Goal: Transaction & Acquisition: Complete application form

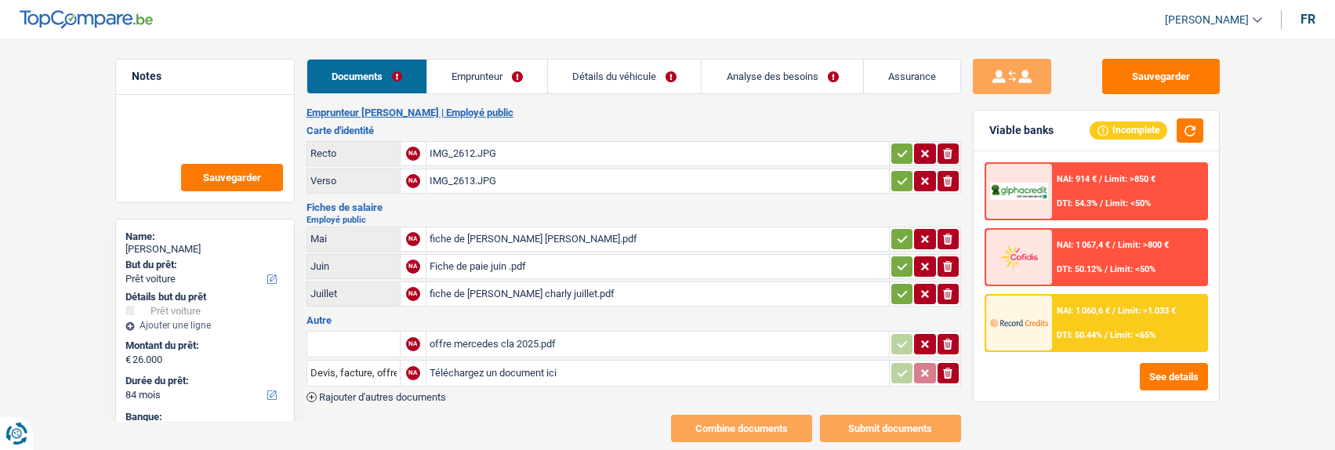
select select "car"
select select "84"
select select "cofidis"
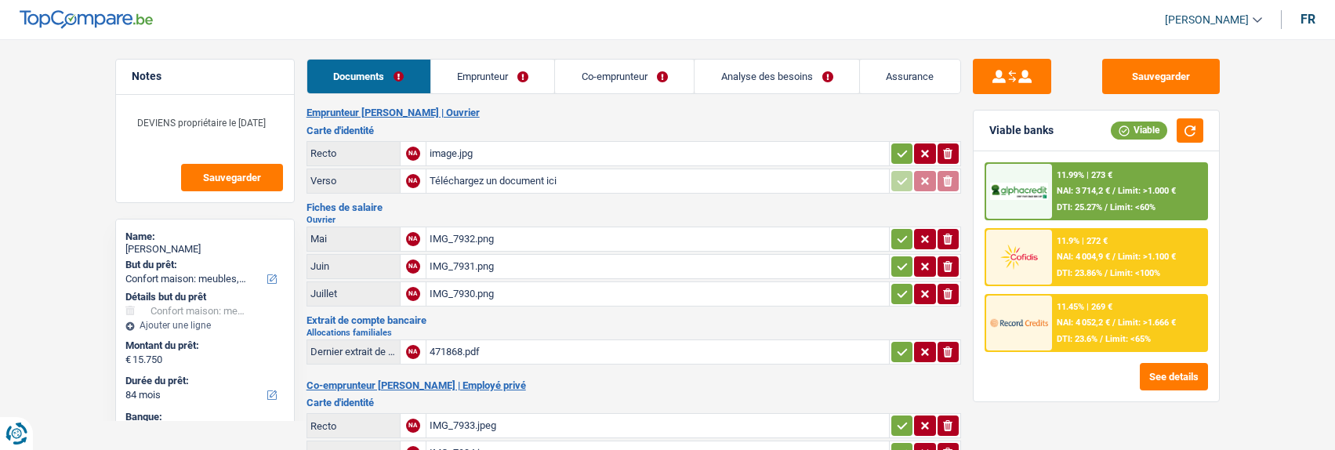
select select "household"
select select "84"
click at [497, 85] on link "Emprunteur" at bounding box center [493, 77] width 124 height 34
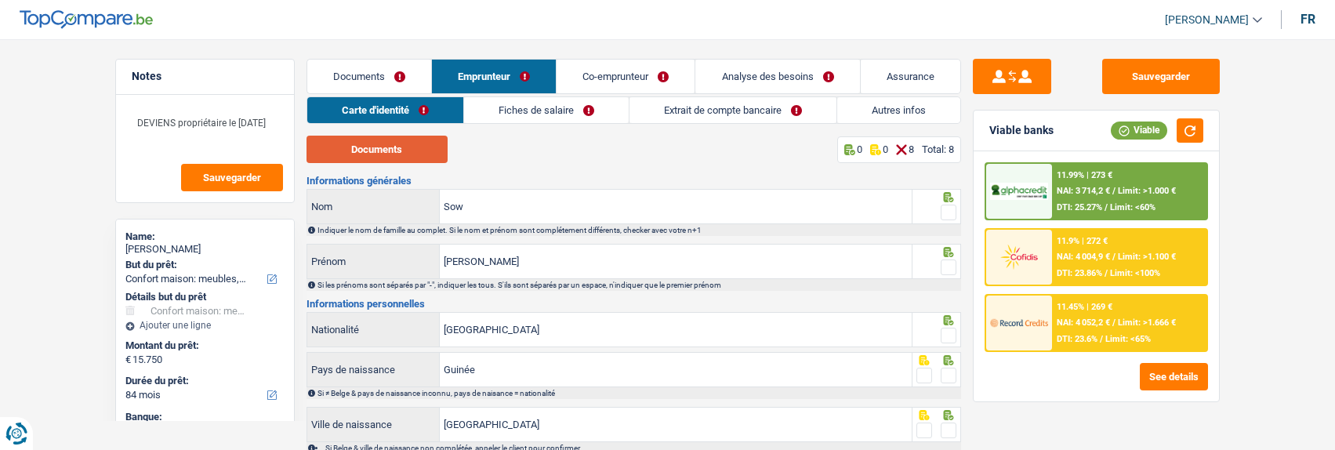
click at [404, 150] on button "Documents" at bounding box center [377, 149] width 141 height 27
drag, startPoint x: 944, startPoint y: 203, endPoint x: 945, endPoint y: 217, distance: 14.1
click at [944, 205] on span at bounding box center [949, 213] width 16 height 16
click at [0, 0] on input "radio" at bounding box center [0, 0] width 0 height 0
click at [946, 263] on span at bounding box center [949, 268] width 16 height 16
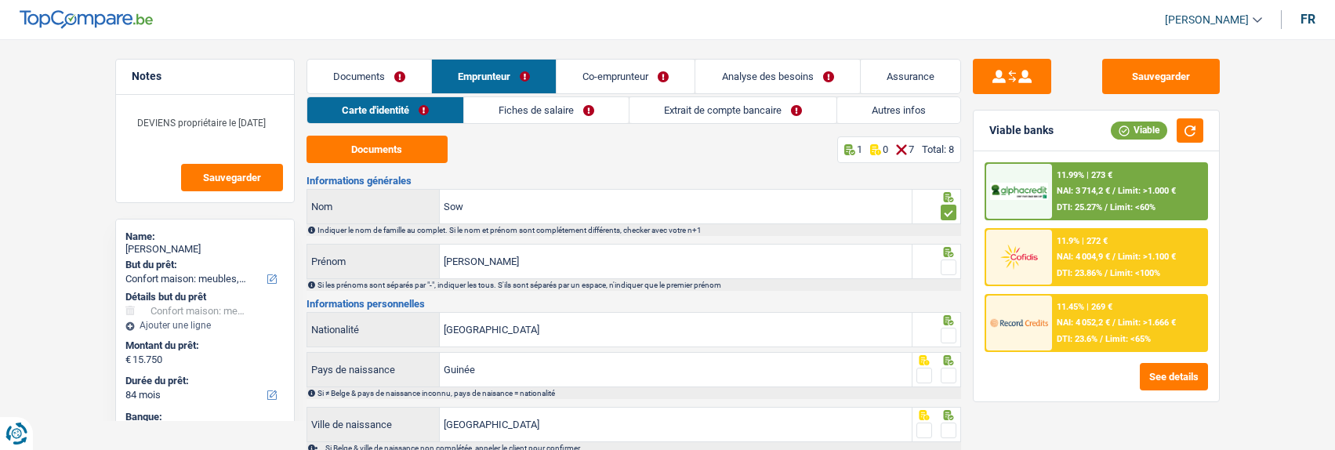
click at [0, 0] on input "radio" at bounding box center [0, 0] width 0 height 0
click at [953, 328] on span at bounding box center [949, 336] width 16 height 16
click at [0, 0] on input "radio" at bounding box center [0, 0] width 0 height 0
click at [949, 368] on span at bounding box center [949, 376] width 16 height 16
click at [0, 0] on input "radio" at bounding box center [0, 0] width 0 height 0
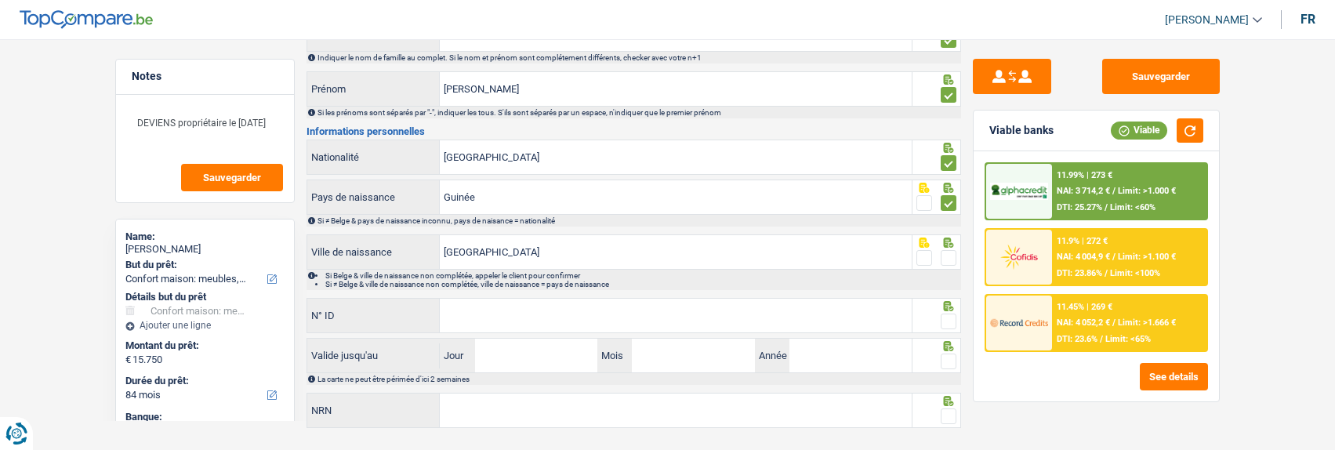
scroll to position [199, 0]
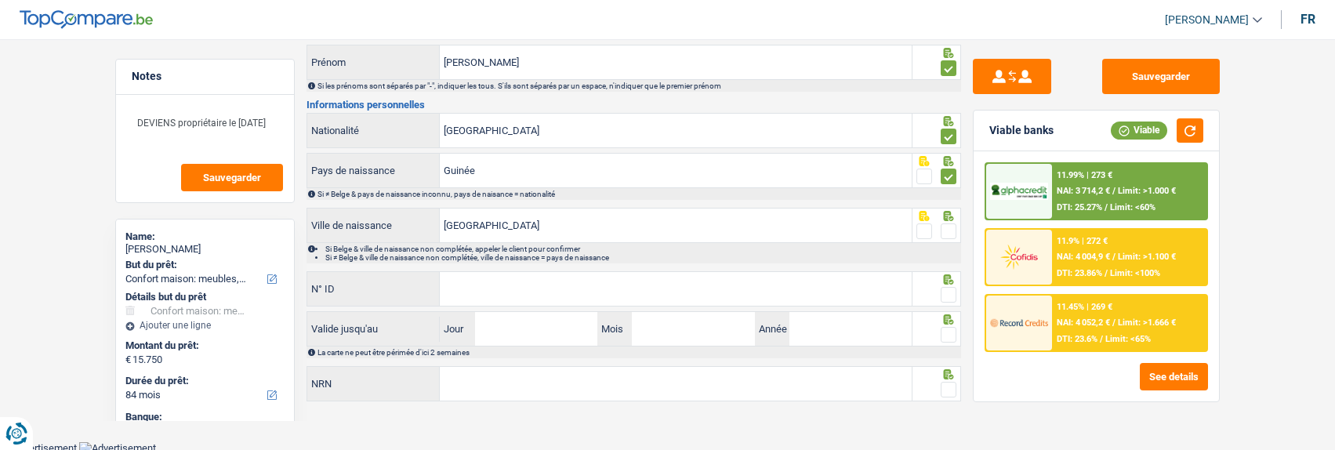
click at [954, 231] on span at bounding box center [949, 231] width 16 height 16
click at [0, 0] on input "radio" at bounding box center [0, 0] width 0 height 0
drag, startPoint x: 695, startPoint y: 292, endPoint x: 674, endPoint y: 207, distance: 88.0
click at [695, 289] on input "N° ID" at bounding box center [676, 289] width 472 height 34
click at [566, 135] on input "[GEOGRAPHIC_DATA]" at bounding box center [676, 131] width 472 height 34
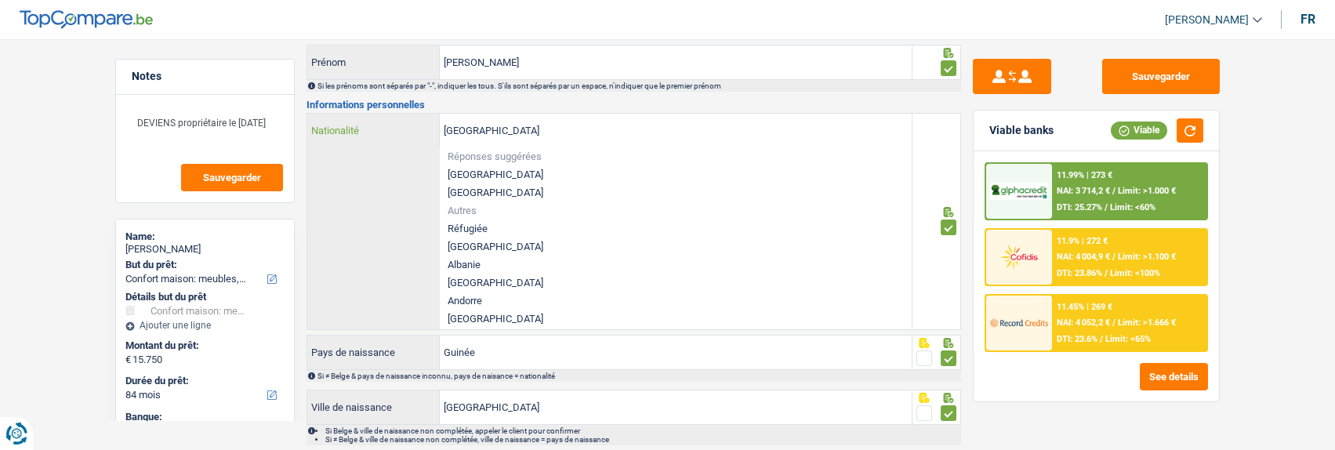
type input "Belgiqu"
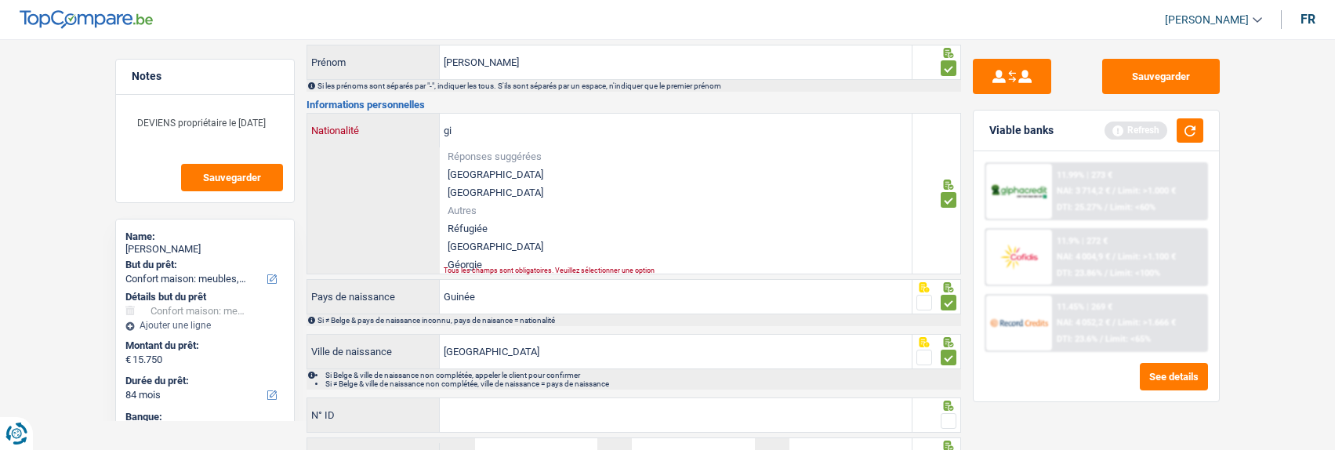
type input "g"
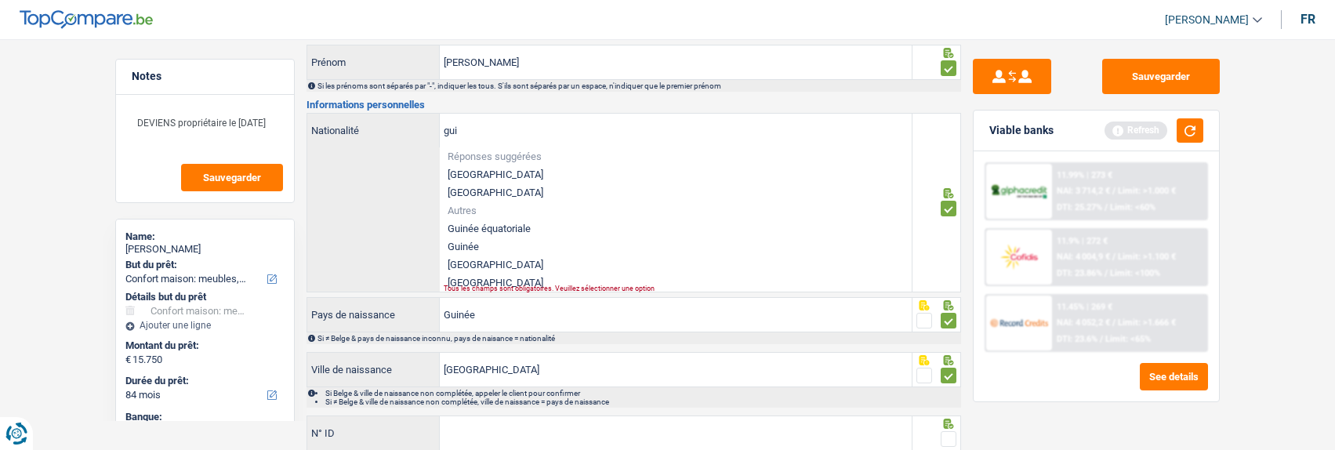
click at [477, 241] on li "Guinée" at bounding box center [676, 247] width 472 height 18
type input "Guinée"
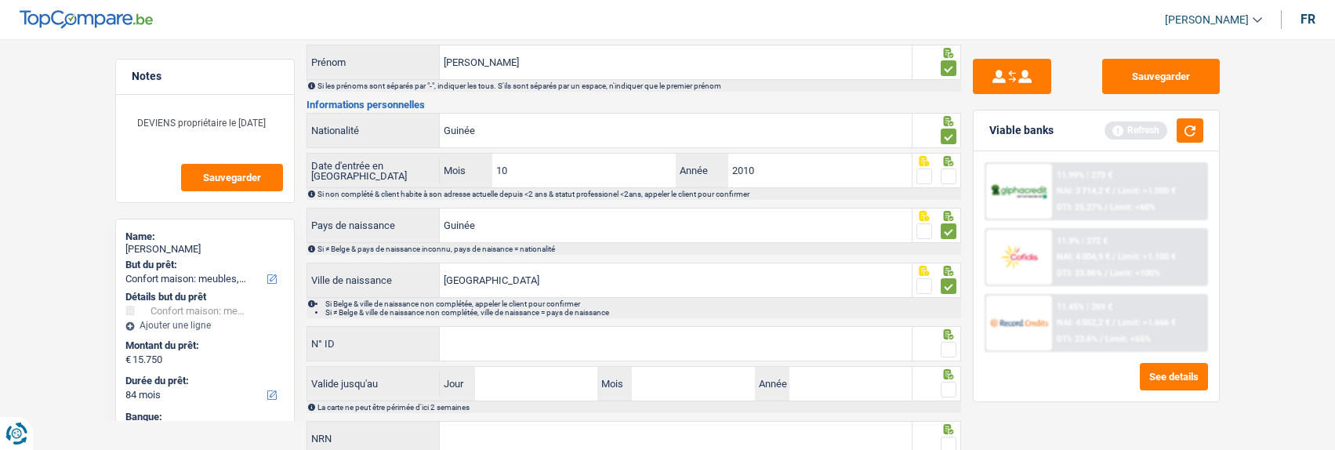
click at [946, 167] on div at bounding box center [949, 177] width 16 height 20
click at [952, 174] on span at bounding box center [949, 177] width 16 height 16
click at [0, 0] on input "radio" at bounding box center [0, 0] width 0 height 0
click at [548, 352] on input "N° ID" at bounding box center [676, 344] width 472 height 34
click at [545, 343] on input "N° ID" at bounding box center [676, 344] width 472 height 34
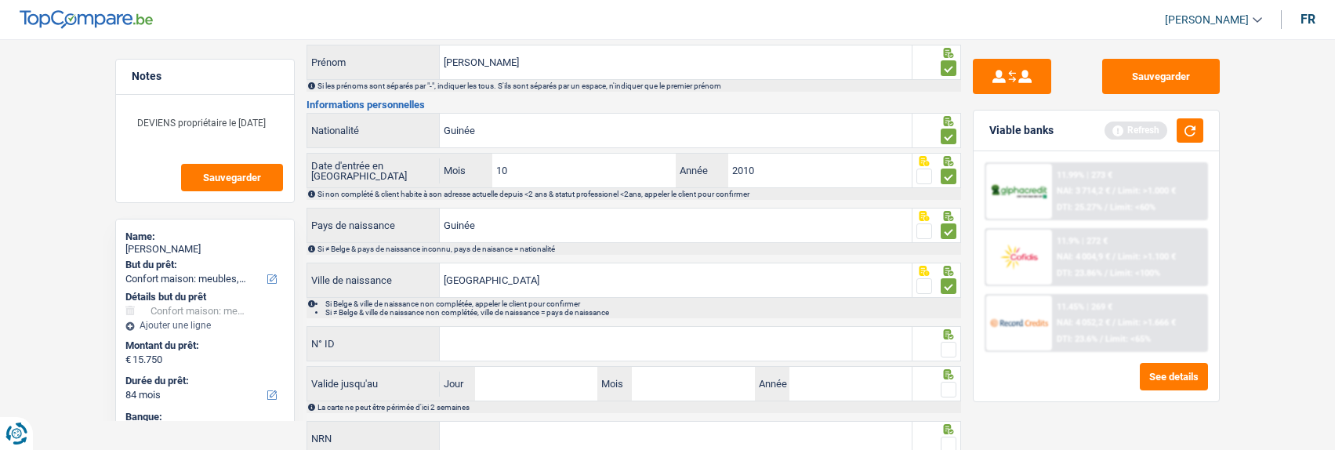
type input "6"
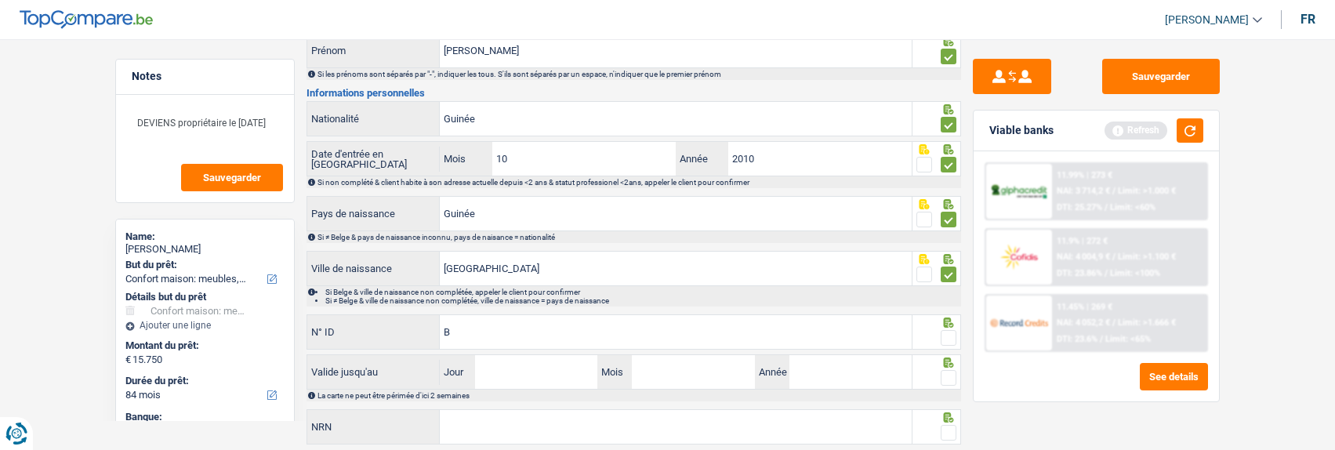
scroll to position [176, 0]
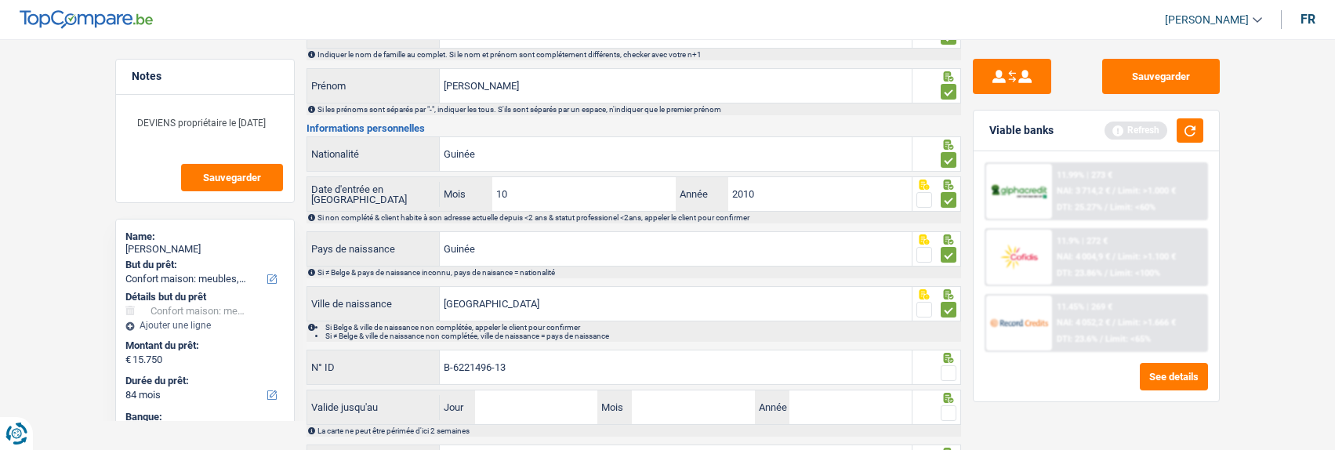
click at [457, 363] on input "B-6221496-13" at bounding box center [676, 367] width 472 height 34
type input "B-6221496-13"
click at [953, 370] on span at bounding box center [949, 373] width 16 height 16
click at [0, 0] on input "radio" at bounding box center [0, 0] width 0 height 0
click at [951, 371] on span at bounding box center [949, 373] width 16 height 16
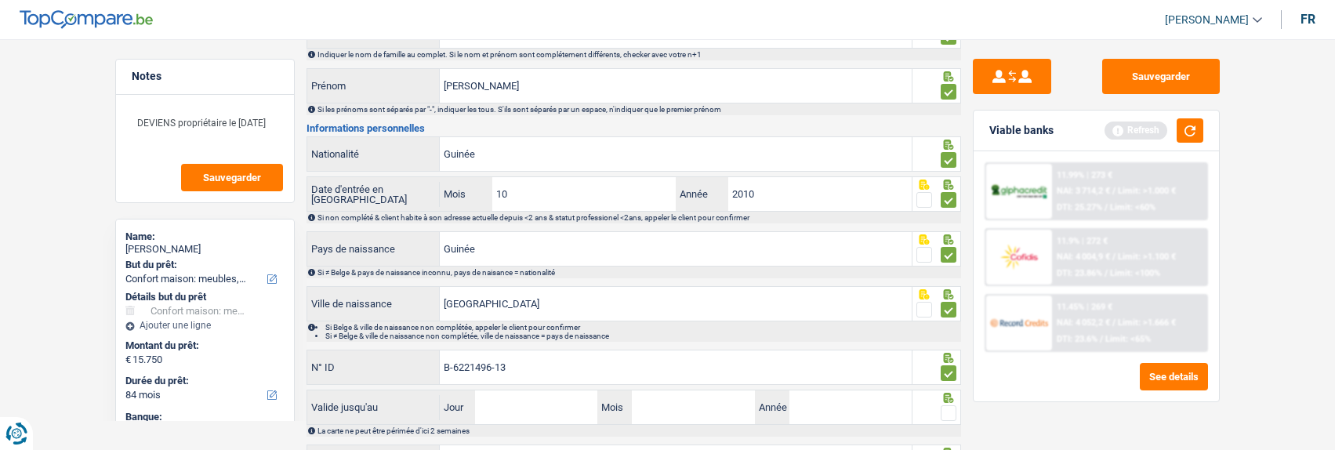
click at [0, 0] on input "radio" at bounding box center [0, 0] width 0 height 0
drag, startPoint x: 949, startPoint y: 369, endPoint x: 938, endPoint y: 390, distance: 23.2
click at [949, 370] on span at bounding box center [949, 373] width 16 height 16
click at [0, 0] on input "radio" at bounding box center [0, 0] width 0 height 0
click at [515, 405] on input "Jour" at bounding box center [536, 407] width 122 height 34
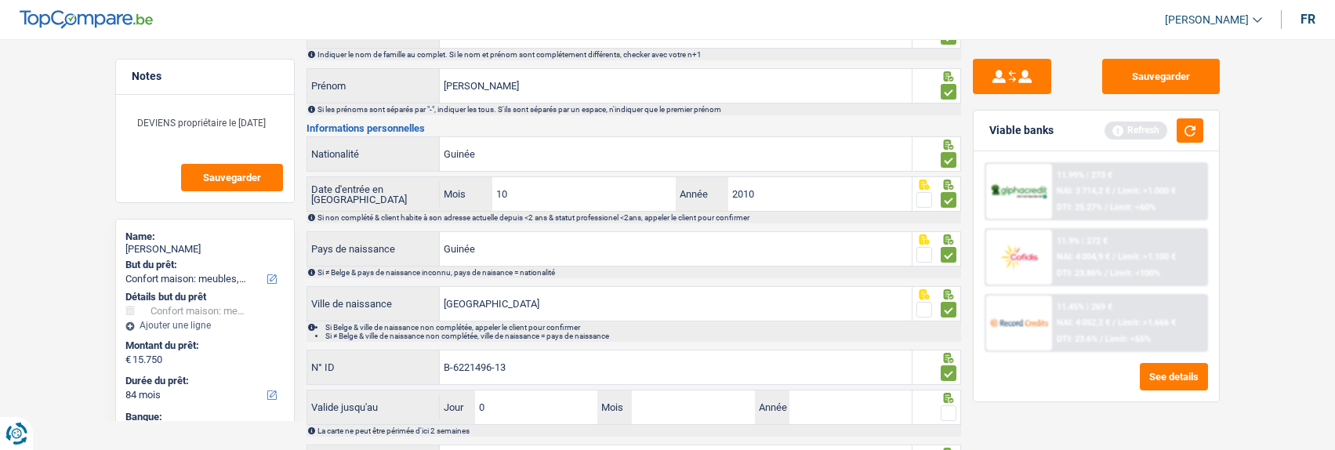
type input "07"
type input "10"
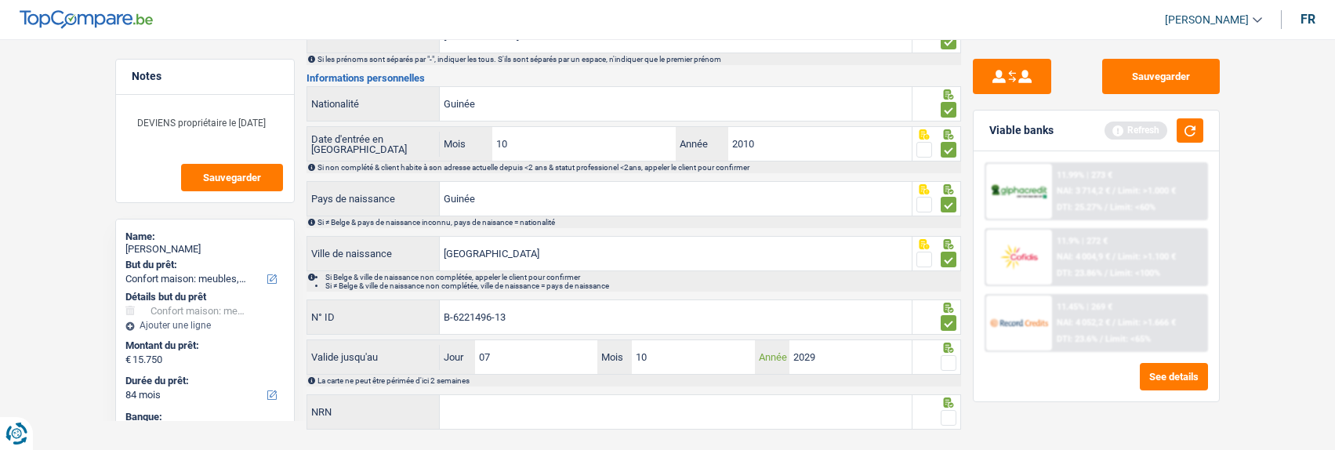
scroll to position [254, 0]
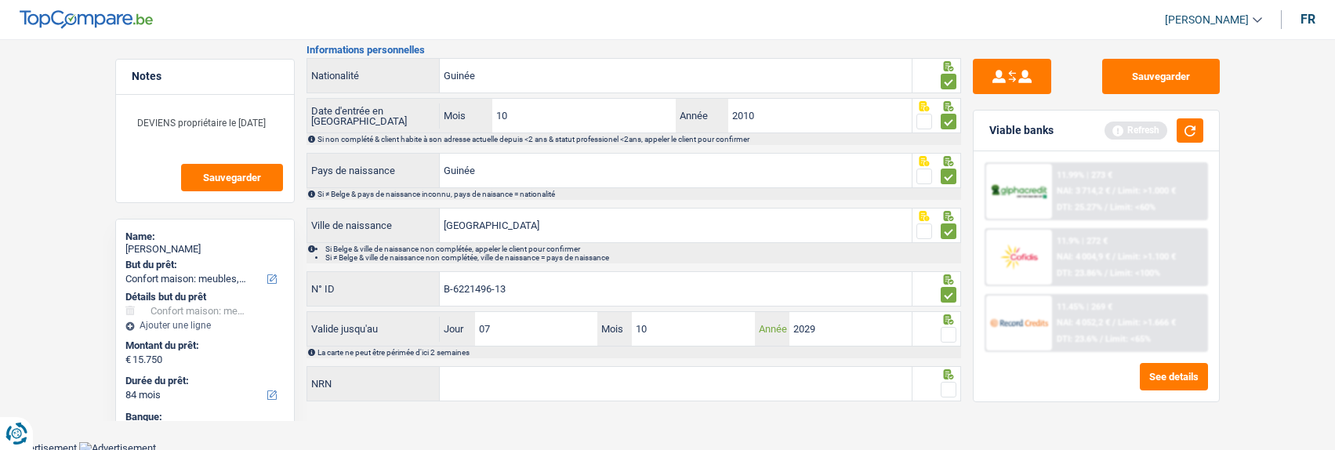
type input "2029"
click at [946, 332] on span at bounding box center [949, 335] width 16 height 16
click at [0, 0] on input "radio" at bounding box center [0, 0] width 0 height 0
click at [949, 385] on span at bounding box center [949, 390] width 16 height 16
click at [0, 0] on input "radio" at bounding box center [0, 0] width 0 height 0
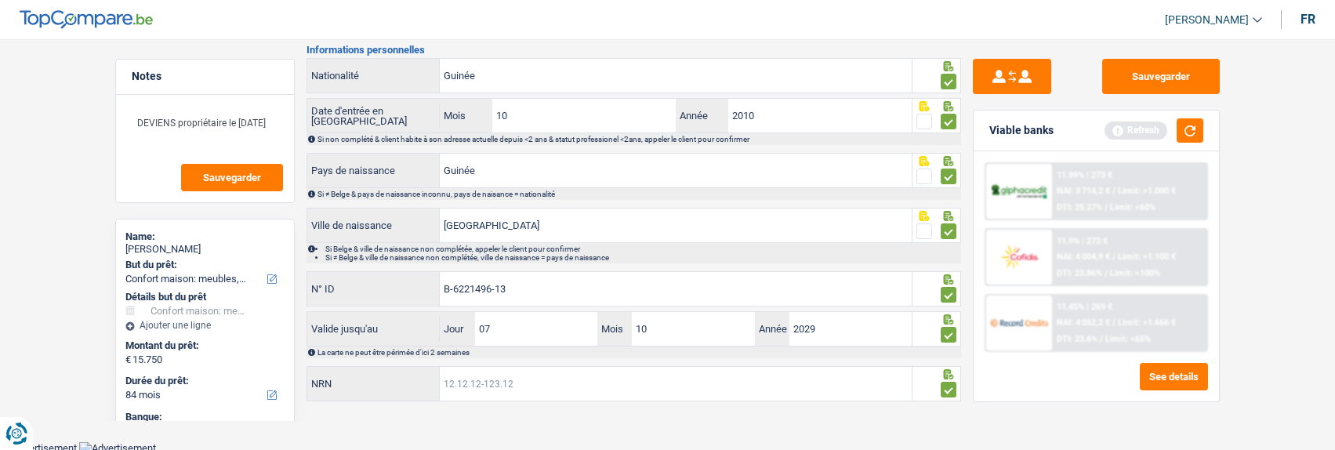
click at [610, 387] on input "NRN" at bounding box center [676, 384] width 472 height 34
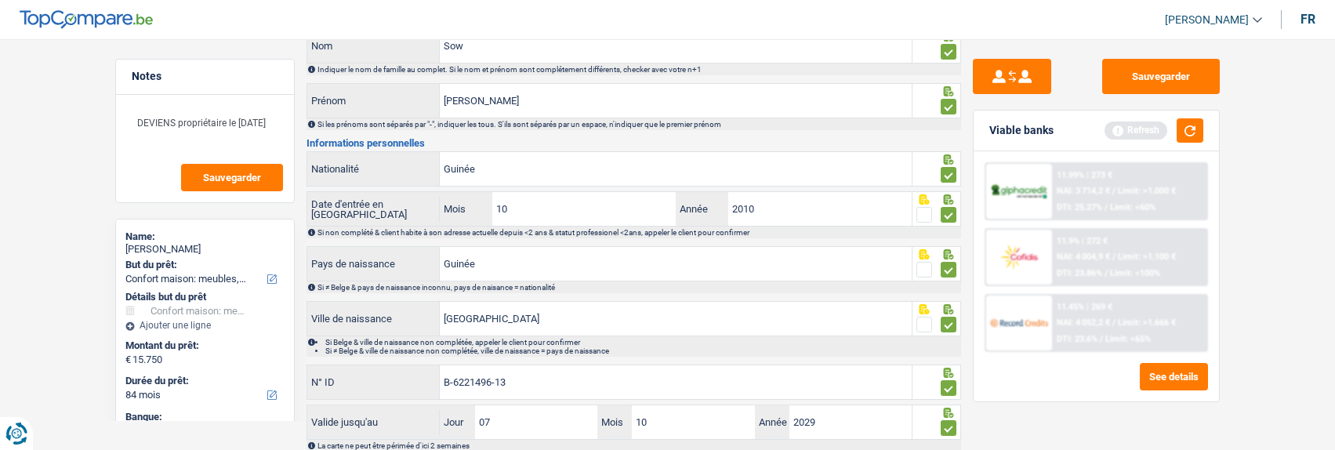
scroll to position [235, 0]
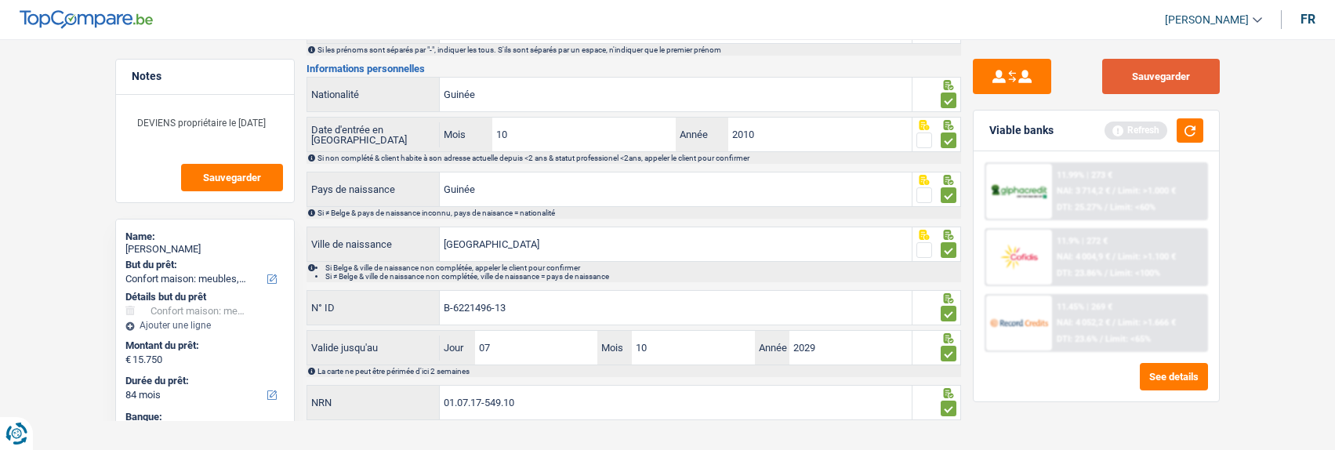
type input "01.07.17-549.10"
drag, startPoint x: 1196, startPoint y: 74, endPoint x: 1173, endPoint y: 76, distance: 23.6
click at [1196, 74] on button "Sauvegarder" at bounding box center [1161, 76] width 118 height 35
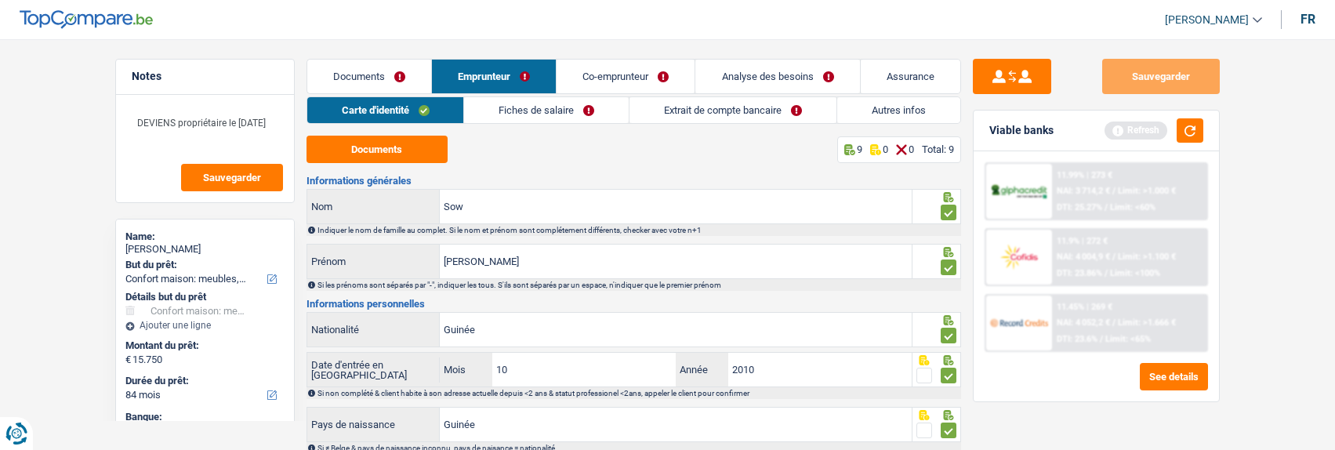
click at [557, 116] on link "Fiches de salaire" at bounding box center [546, 110] width 165 height 26
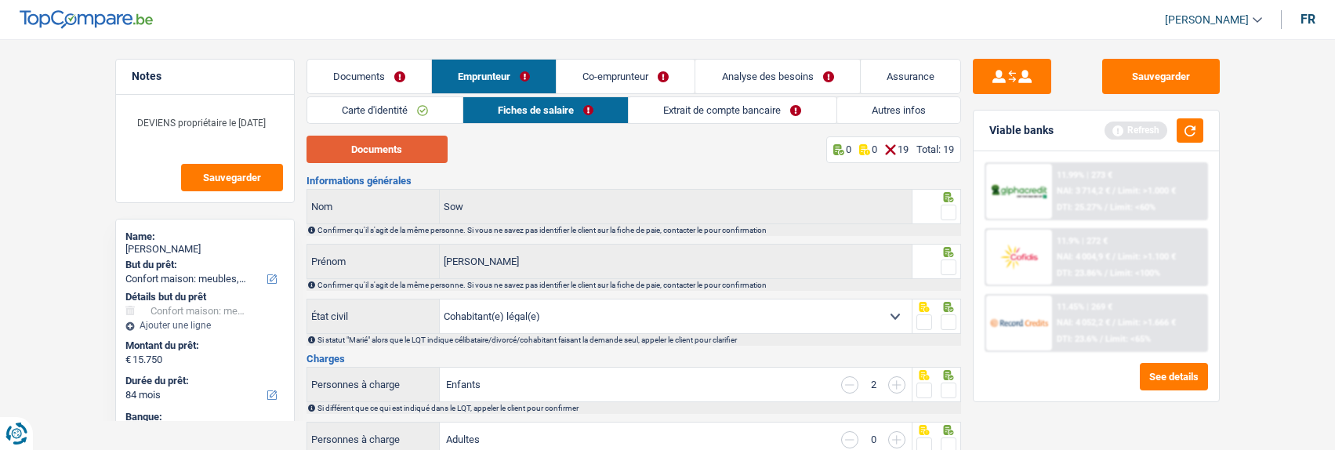
click at [408, 147] on button "Documents" at bounding box center [377, 149] width 141 height 27
drag, startPoint x: 941, startPoint y: 209, endPoint x: 937, endPoint y: 218, distance: 10.2
click at [941, 209] on span at bounding box center [949, 213] width 16 height 16
click at [0, 0] on input "radio" at bounding box center [0, 0] width 0 height 0
click at [948, 260] on span at bounding box center [949, 268] width 16 height 16
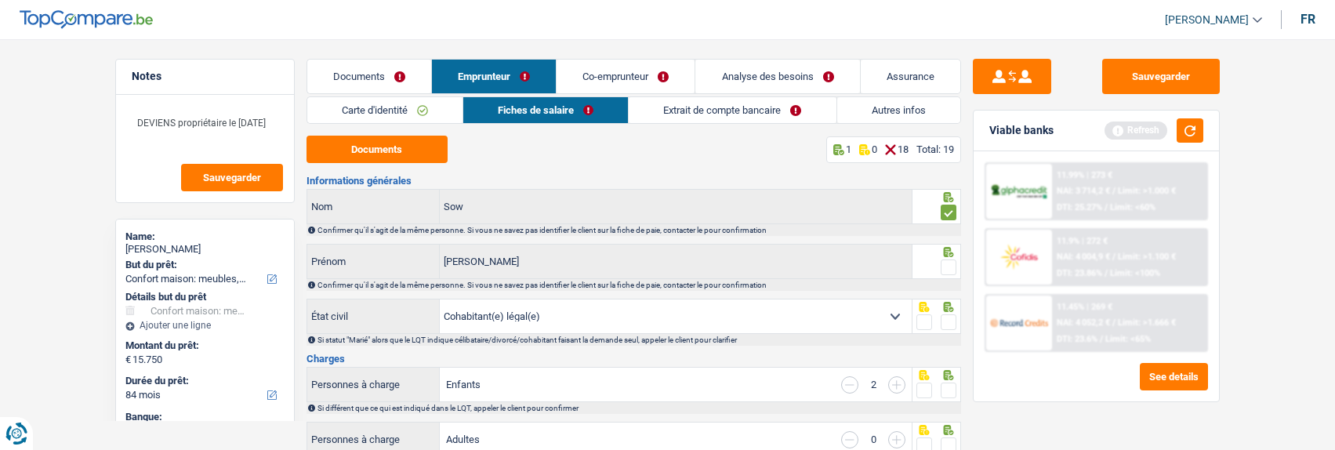
click at [0, 0] on input "radio" at bounding box center [0, 0] width 0 height 0
click at [944, 317] on span at bounding box center [949, 322] width 16 height 16
click at [0, 0] on input "radio" at bounding box center [0, 0] width 0 height 0
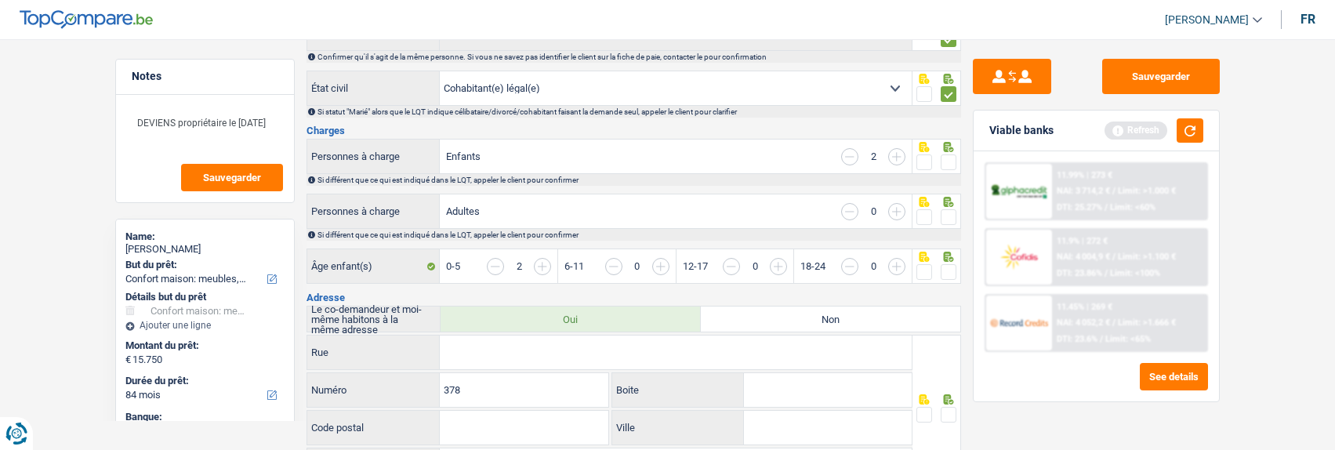
scroll to position [235, 0]
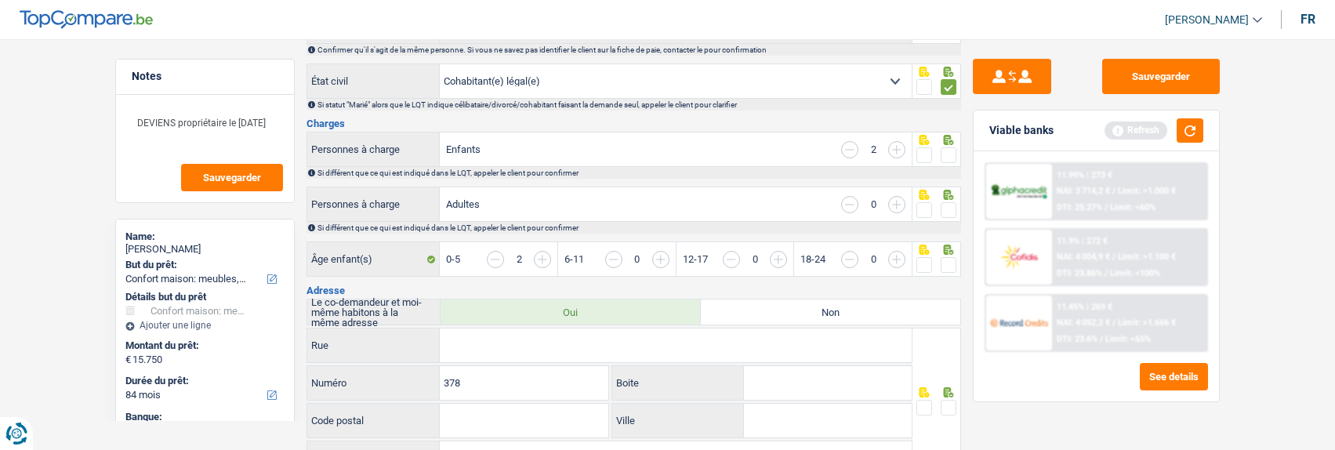
click at [941, 147] on span at bounding box center [949, 155] width 16 height 16
click at [0, 0] on input "radio" at bounding box center [0, 0] width 0 height 0
drag, startPoint x: 953, startPoint y: 209, endPoint x: 944, endPoint y: 253, distance: 45.5
click at [945, 219] on div "Personnes à charge Adultes 0 Si différent que ce qui est indiqué dans le LQT, a…" at bounding box center [634, 210] width 655 height 47
click at [939, 271] on input "button" at bounding box center [1190, 268] width 605 height 34
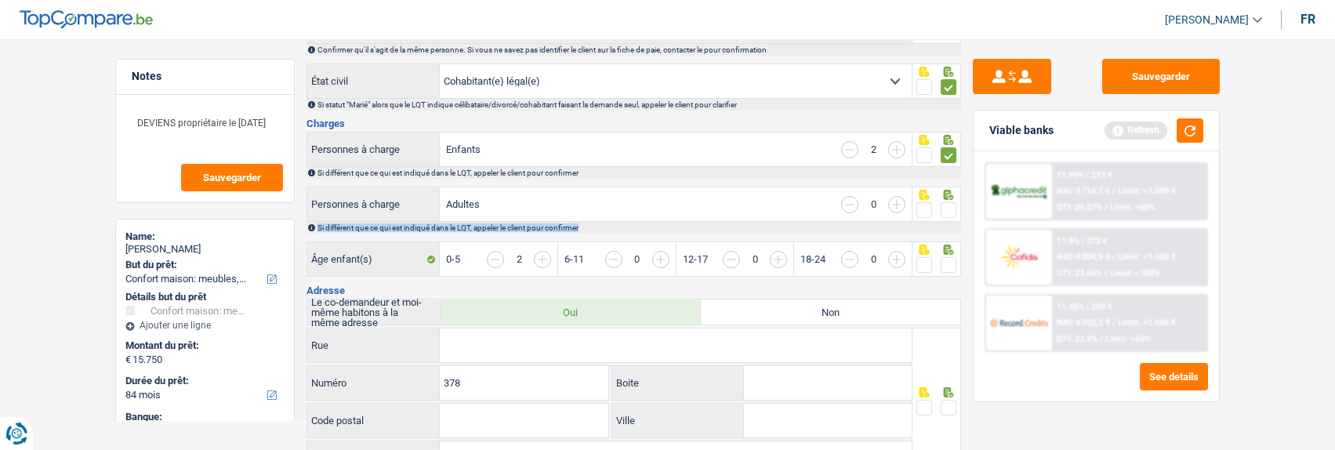
click at [948, 202] on span at bounding box center [949, 210] width 16 height 16
click at [0, 0] on input "radio" at bounding box center [0, 0] width 0 height 0
click at [952, 262] on span at bounding box center [949, 265] width 16 height 16
click at [0, 0] on input "radio" at bounding box center [0, 0] width 0 height 0
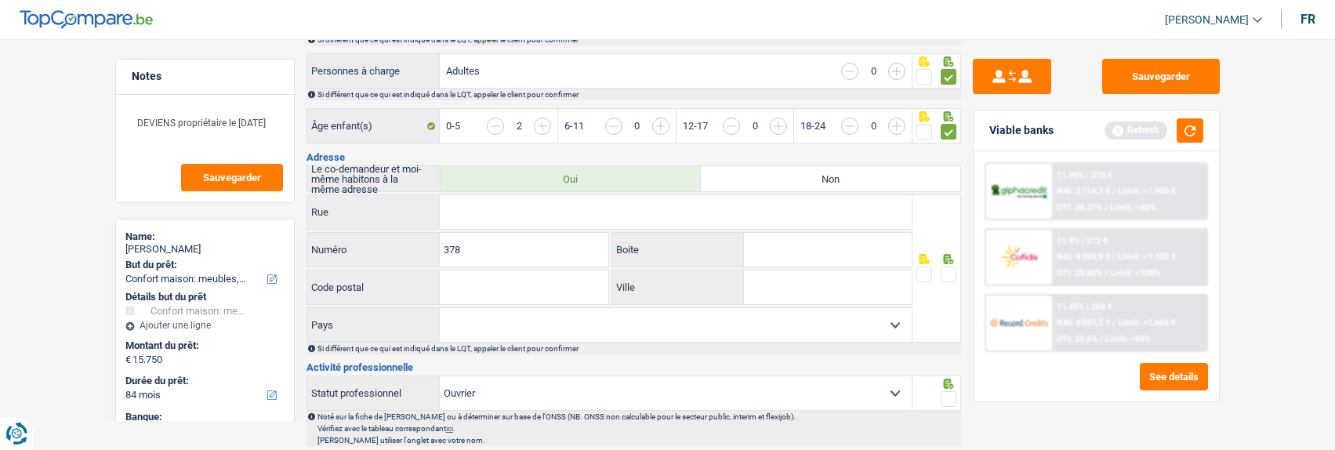
scroll to position [392, 0]
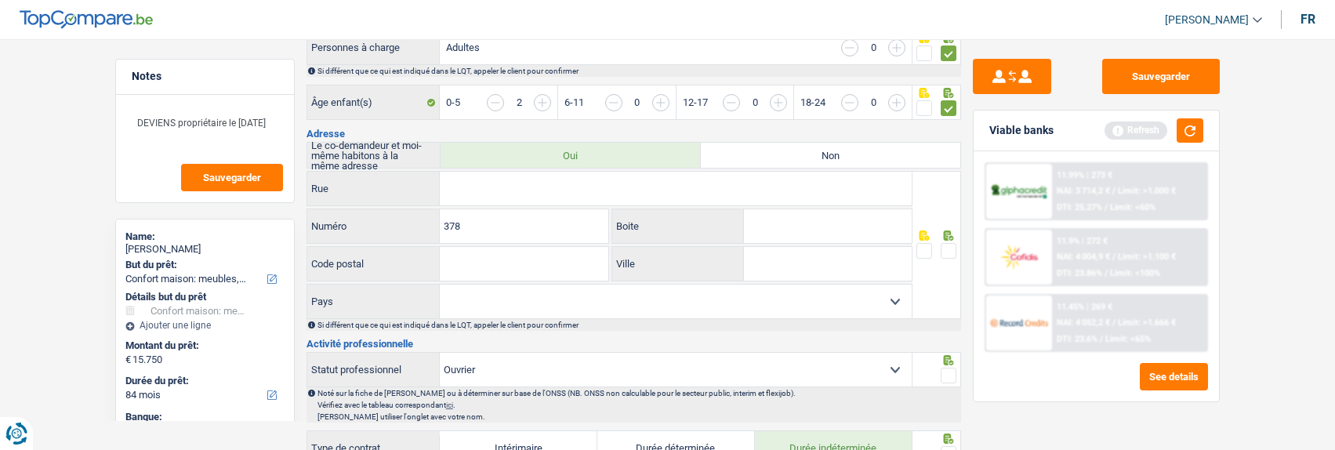
click at [579, 189] on input "Rue" at bounding box center [676, 189] width 472 height 34
type input "Rue Potagère"
drag, startPoint x: 549, startPoint y: 228, endPoint x: 354, endPoint y: 221, distance: 195.4
click at [367, 226] on div "378 Numéro" at bounding box center [458, 226] width 302 height 34
type input "83"
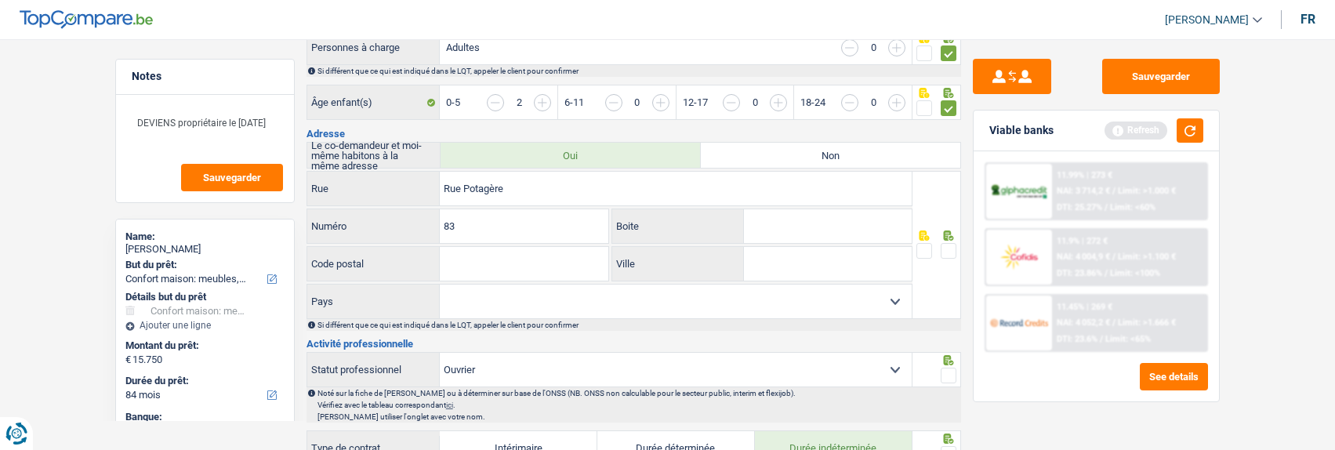
click at [530, 265] on input "Code postal" at bounding box center [524, 264] width 169 height 34
type input "1210"
click at [779, 250] on input "Ville" at bounding box center [828, 264] width 168 height 34
type input "[GEOGRAPHIC_DATA]-Ten-Node"
drag, startPoint x: 955, startPoint y: 245, endPoint x: 948, endPoint y: 249, distance: 8.1
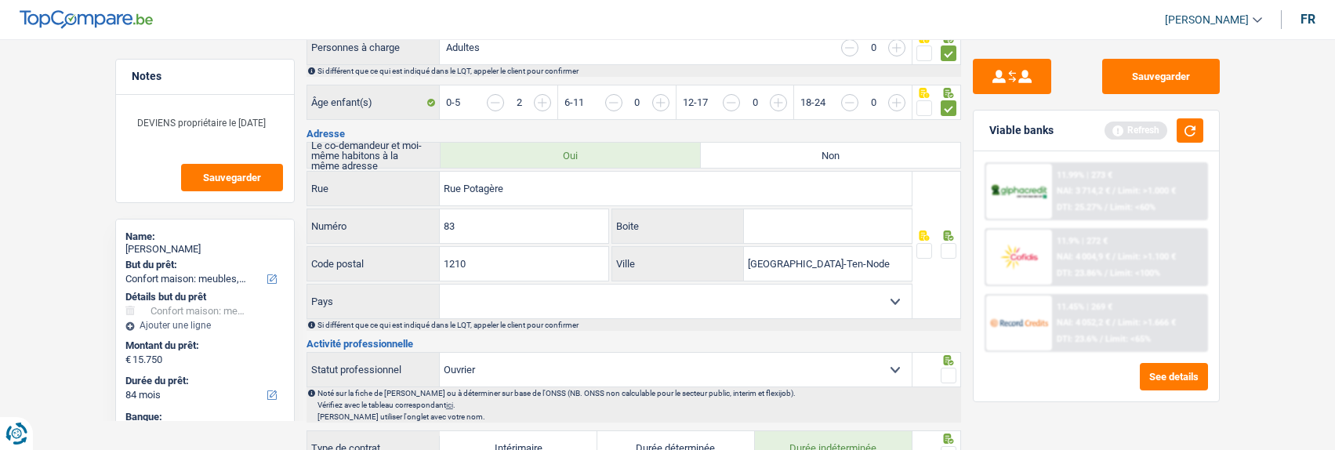
click at [953, 245] on span at bounding box center [949, 251] width 16 height 16
click at [0, 0] on input "radio" at bounding box center [0, 0] width 0 height 0
click at [862, 305] on select "Belgique [GEOGRAPHIC_DATA] Sélectionner une option" at bounding box center [676, 302] width 472 height 34
select select "BE"
click at [440, 285] on select "Belgique [GEOGRAPHIC_DATA] Sélectionner une option" at bounding box center [676, 302] width 472 height 34
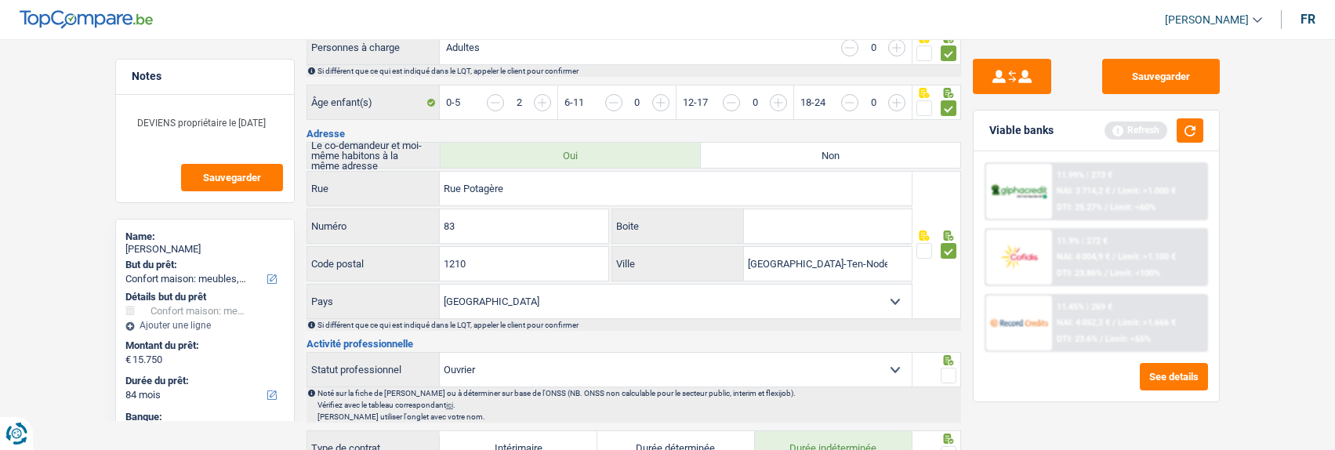
click at [746, 307] on select "Belgique [GEOGRAPHIC_DATA] Sélectionner une option" at bounding box center [676, 302] width 472 height 34
click at [440, 285] on select "Belgique [GEOGRAPHIC_DATA] Sélectionner une option" at bounding box center [676, 302] width 472 height 34
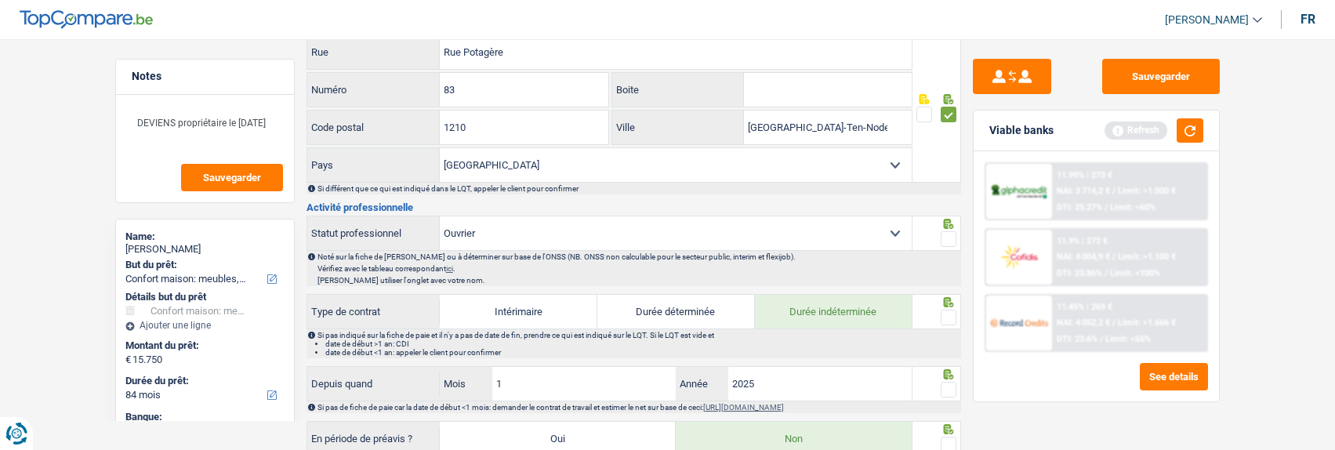
scroll to position [549, 0]
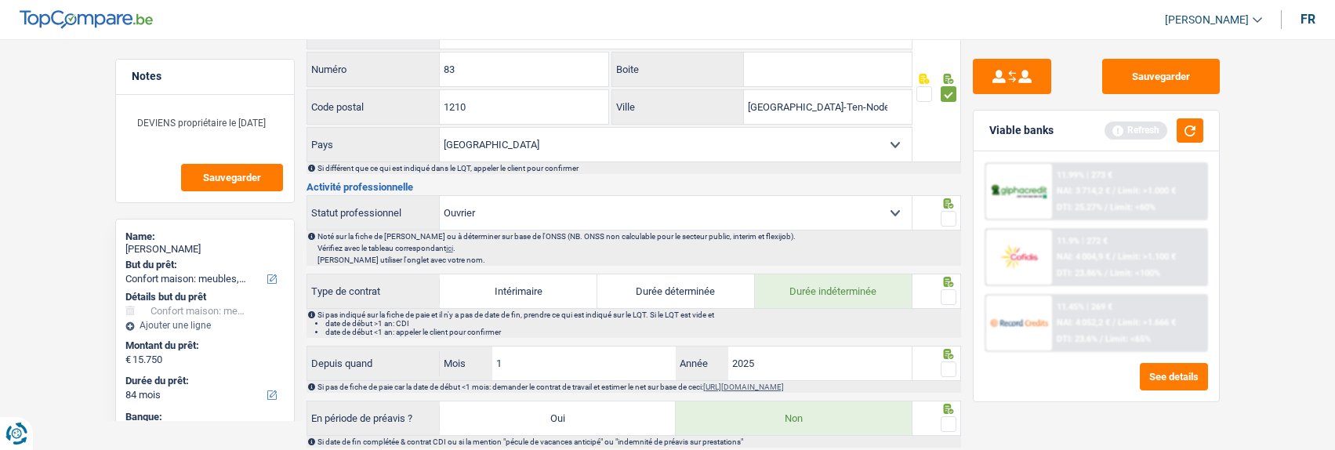
click at [956, 218] on span at bounding box center [949, 219] width 16 height 16
click at [0, 0] on input "radio" at bounding box center [0, 0] width 0 height 0
click at [950, 292] on span at bounding box center [949, 297] width 16 height 16
click at [0, 0] on input "radio" at bounding box center [0, 0] width 0 height 0
click at [942, 361] on span at bounding box center [949, 369] width 16 height 16
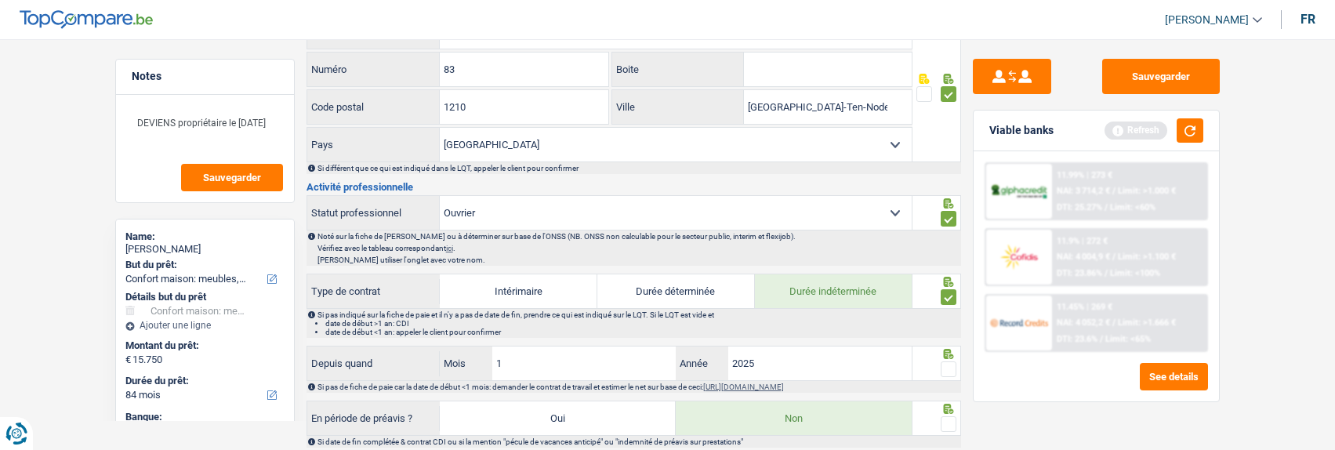
click at [0, 0] on input "radio" at bounding box center [0, 0] width 0 height 0
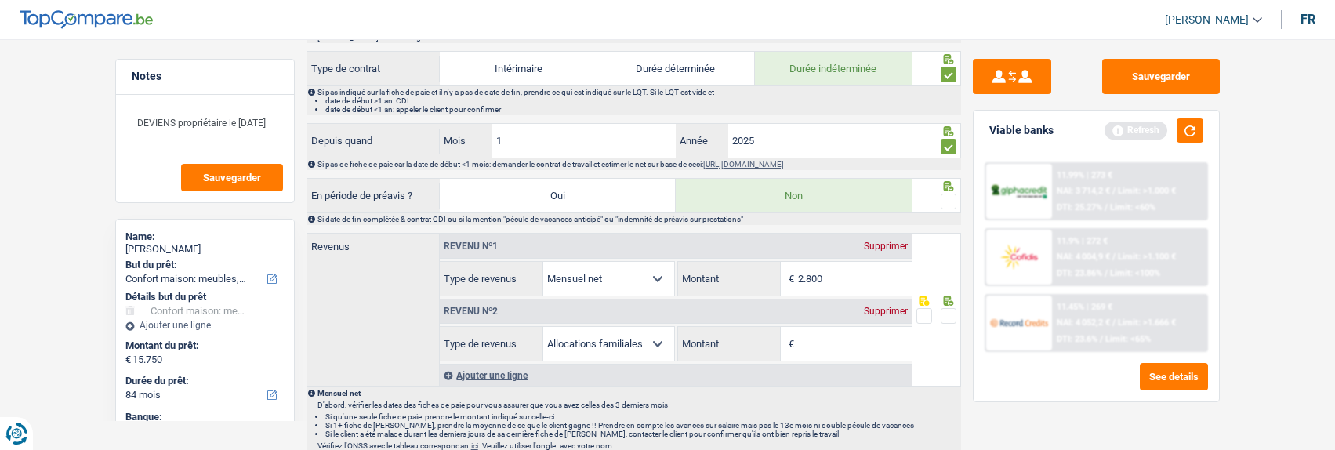
scroll to position [784, 0]
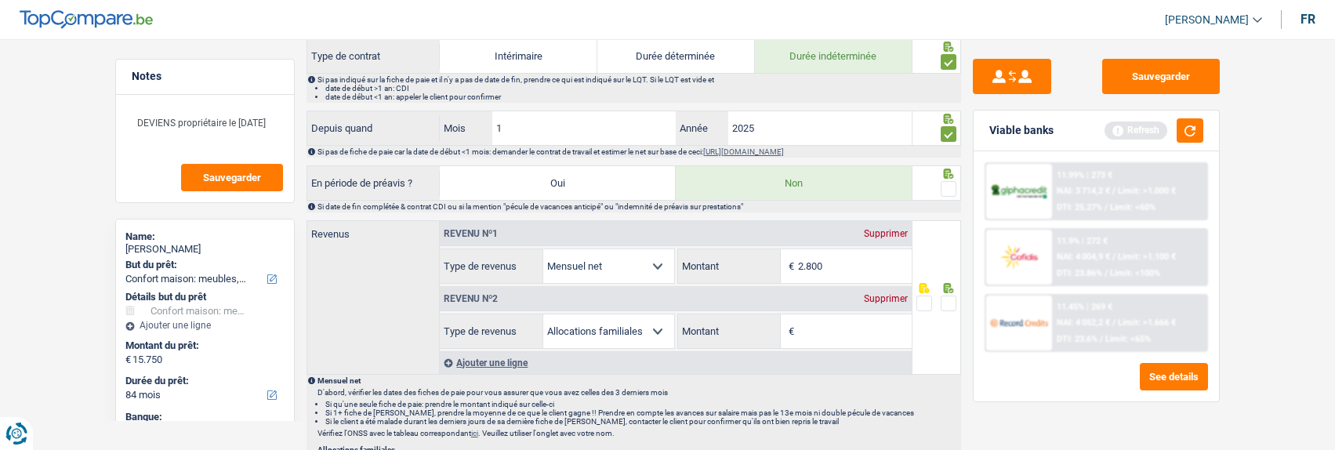
click at [948, 181] on span at bounding box center [949, 189] width 16 height 16
click at [0, 0] on input "radio" at bounding box center [0, 0] width 0 height 0
drag, startPoint x: 837, startPoint y: 264, endPoint x: 807, endPoint y: 267, distance: 30.7
click at [807, 267] on input "2.800" at bounding box center [855, 266] width 114 height 34
type input "2.137"
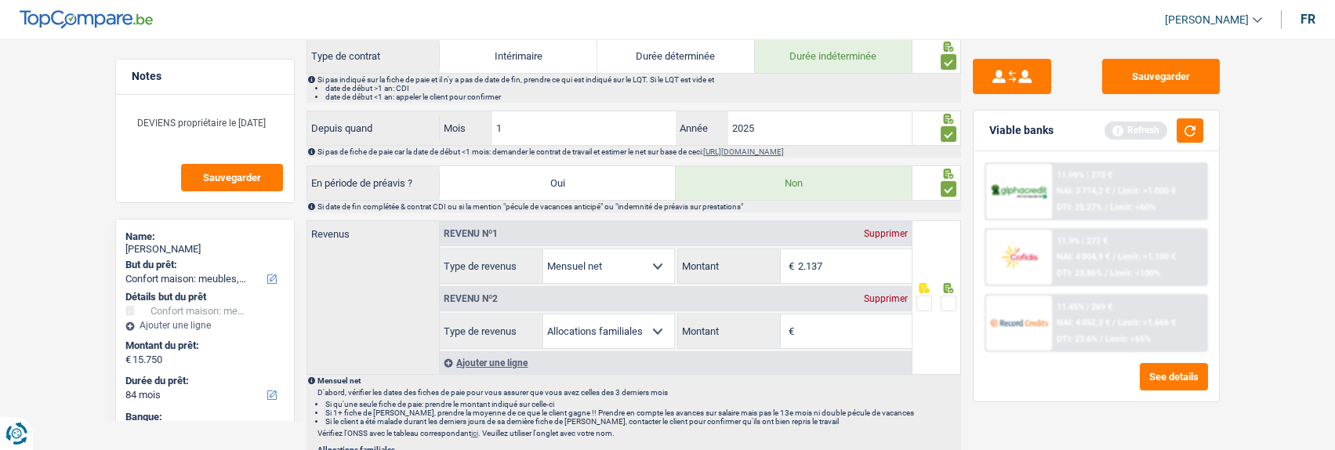
click at [949, 298] on span at bounding box center [949, 304] width 16 height 16
click at [0, 0] on input "radio" at bounding box center [0, 0] width 0 height 0
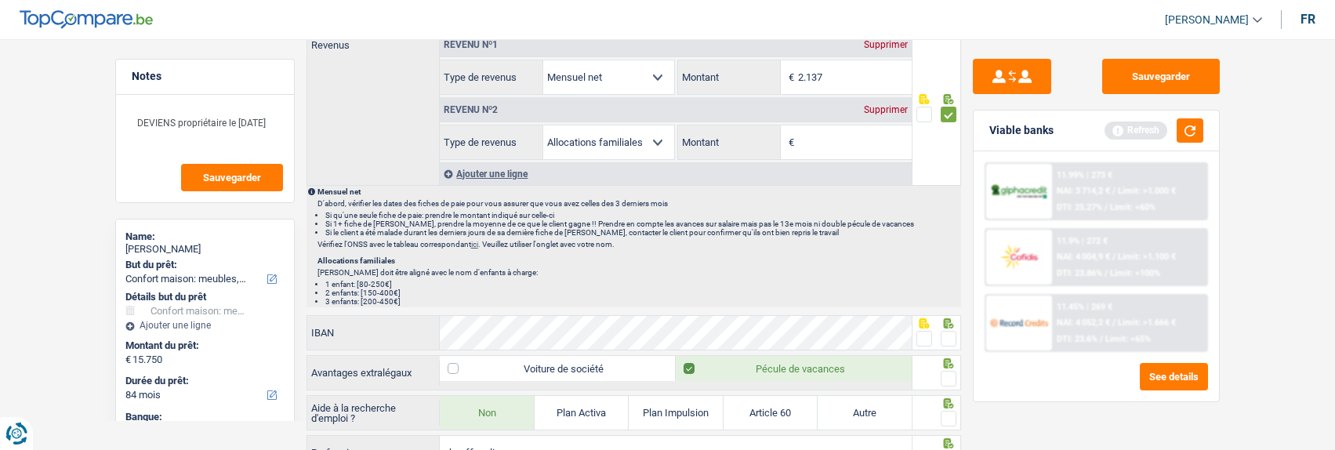
scroll to position [1098, 0]
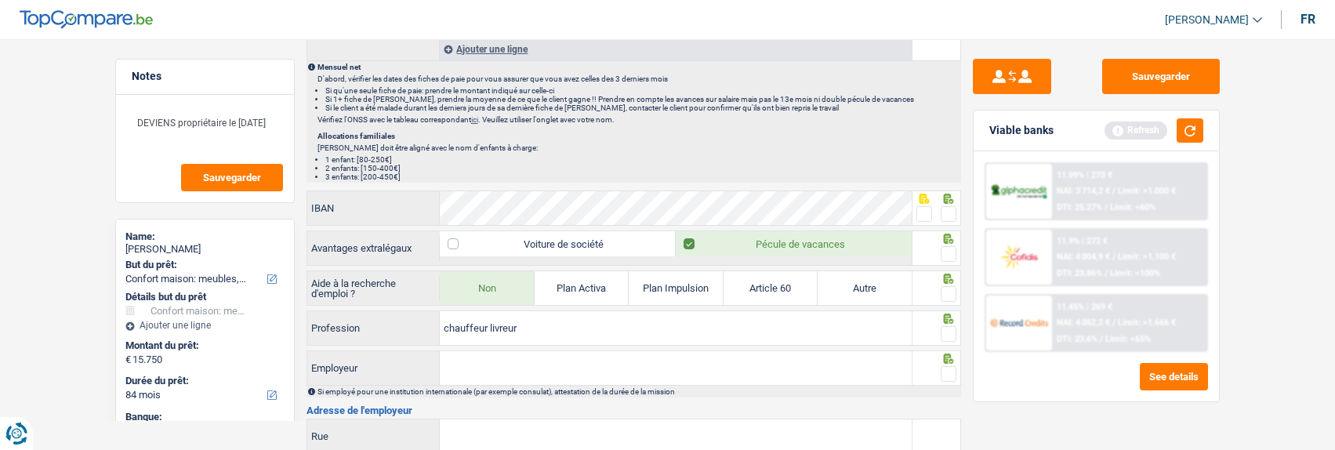
click at [953, 208] on span at bounding box center [949, 214] width 16 height 16
click at [0, 0] on input "radio" at bounding box center [0, 0] width 0 height 0
click at [951, 251] on span at bounding box center [949, 254] width 16 height 16
click at [0, 0] on input "radio" at bounding box center [0, 0] width 0 height 0
click at [945, 290] on span at bounding box center [949, 294] width 16 height 16
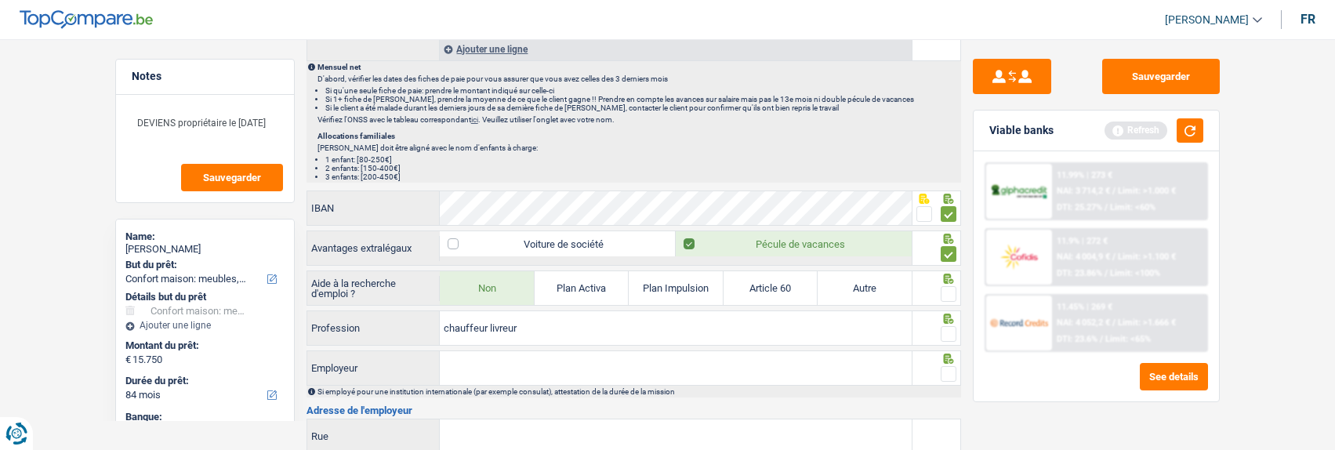
click at [0, 0] on input "radio" at bounding box center [0, 0] width 0 height 0
click at [951, 329] on span at bounding box center [949, 334] width 16 height 16
click at [0, 0] on input "radio" at bounding box center [0, 0] width 0 height 0
click at [777, 369] on input "Employeur" at bounding box center [676, 368] width 472 height 34
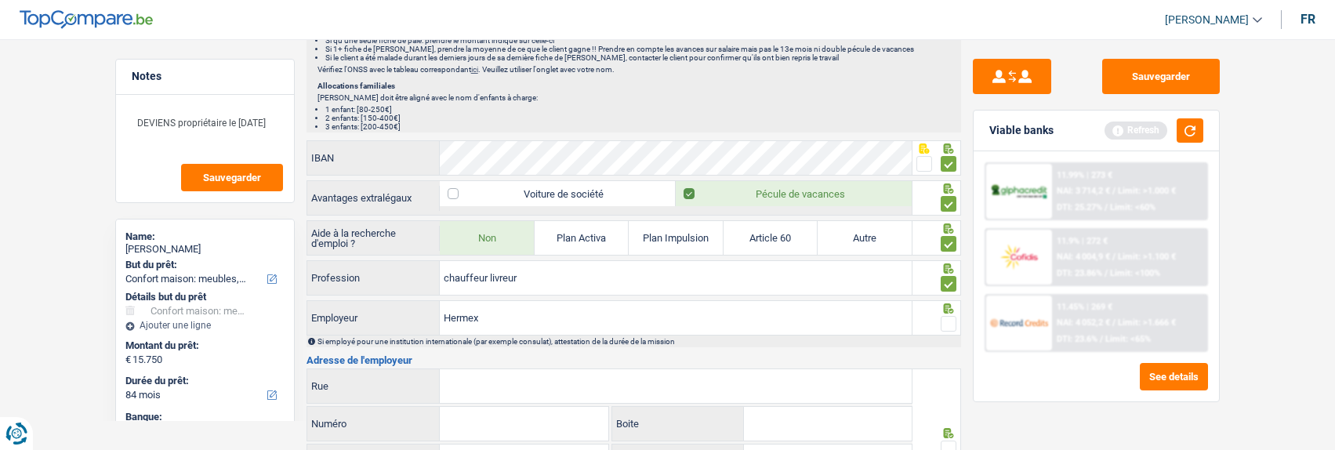
scroll to position [1176, 0]
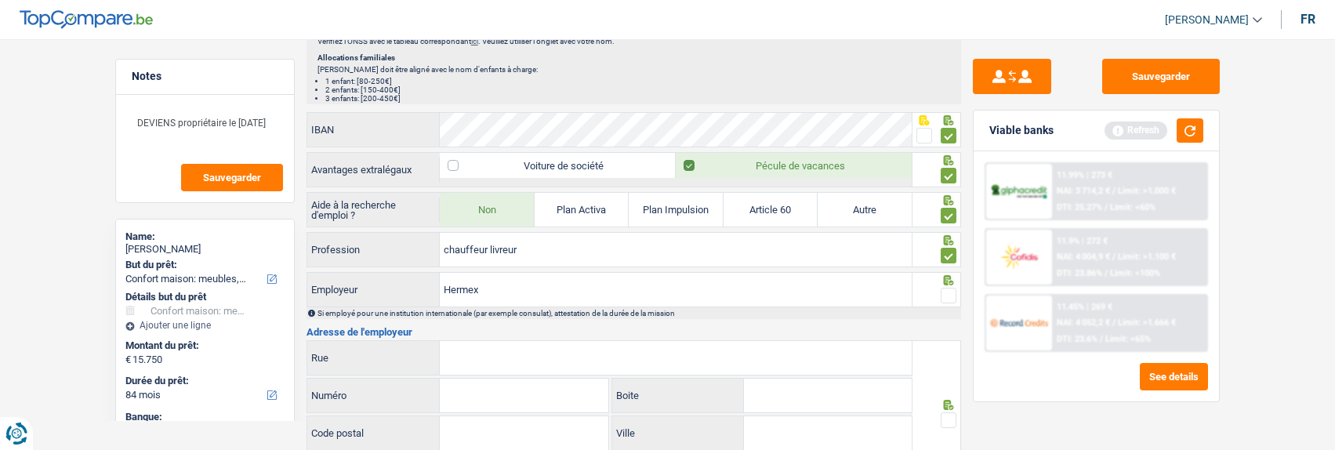
type input "Hermex"
click at [952, 292] on span at bounding box center [949, 296] width 16 height 16
click at [0, 0] on input "radio" at bounding box center [0, 0] width 0 height 0
click at [576, 351] on input "Rue" at bounding box center [676, 358] width 472 height 34
type input "[PERSON_NAME]"
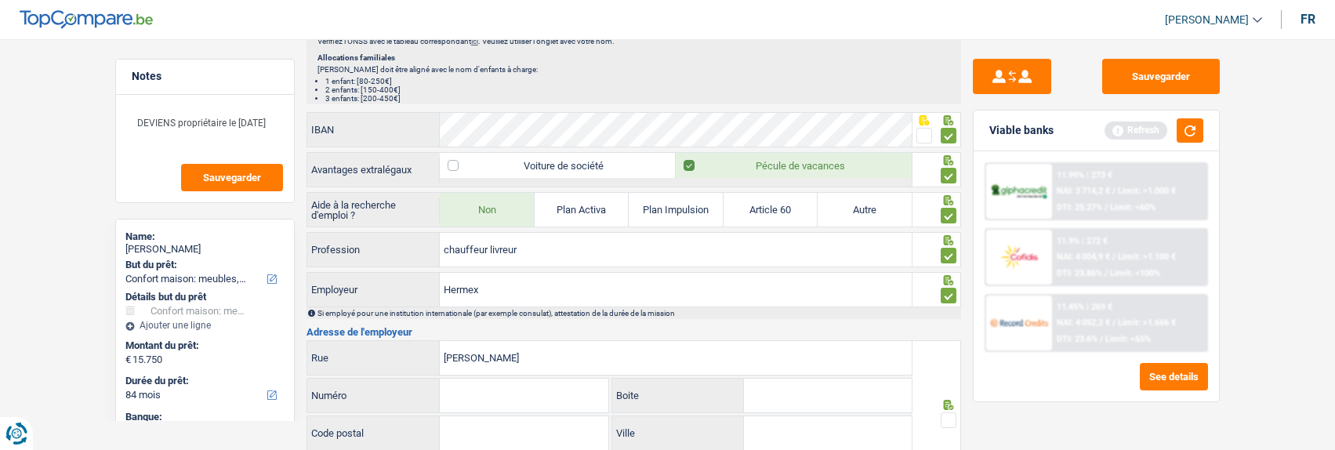
click at [524, 395] on input "Numéro" at bounding box center [524, 396] width 169 height 34
type input "208"
type input "1080"
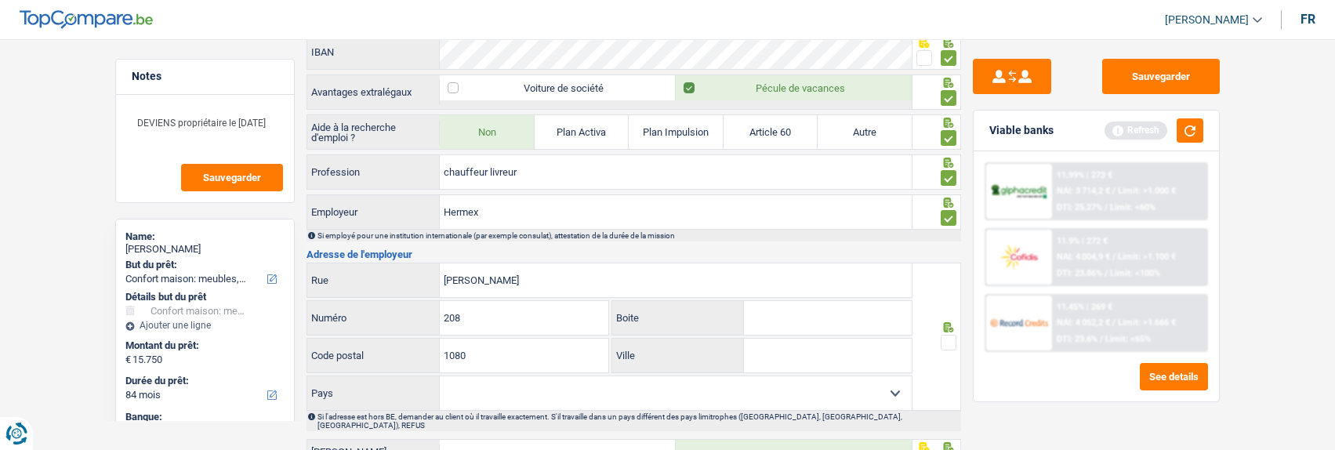
scroll to position [1254, 0]
type input "[GEOGRAPHIC_DATA]"
click at [943, 336] on span at bounding box center [949, 342] width 16 height 16
click at [0, 0] on input "radio" at bounding box center [0, 0] width 0 height 0
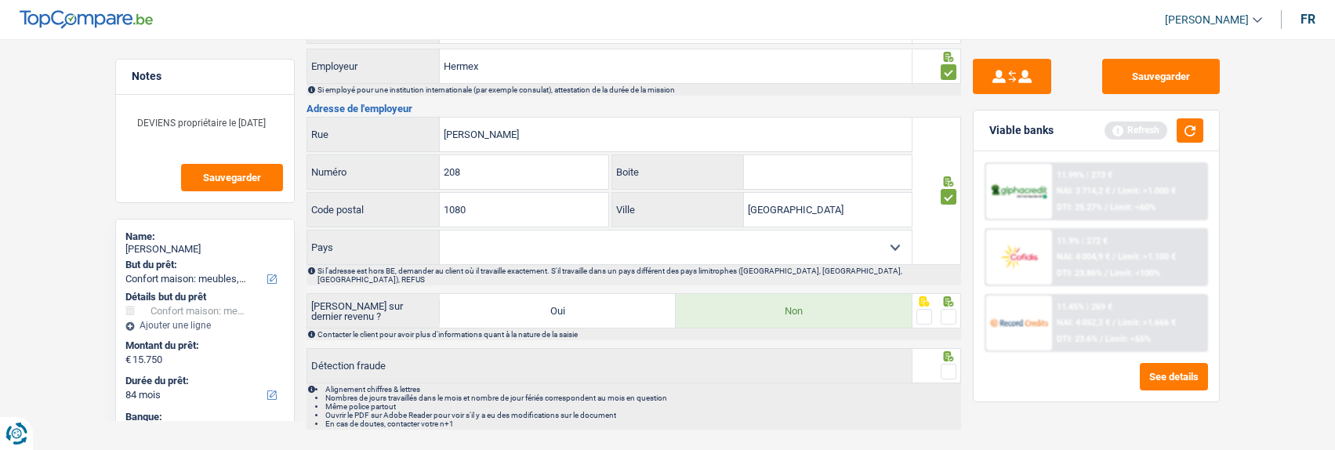
scroll to position [1411, 0]
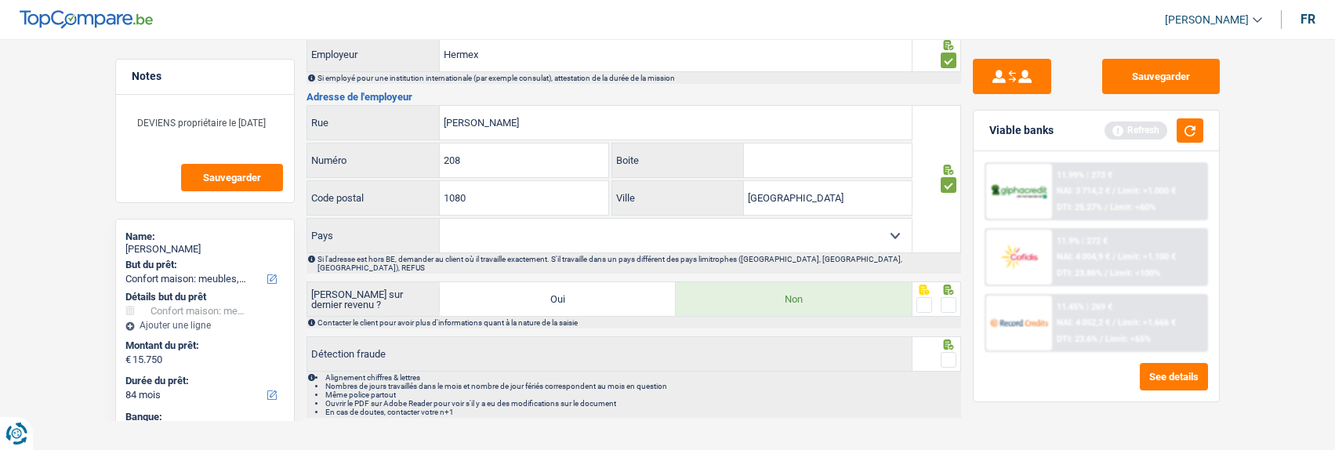
click at [809, 225] on select "[GEOGRAPHIC_DATA] [GEOGRAPHIC_DATA] [GEOGRAPHIC_DATA] [GEOGRAPHIC_DATA] [GEOGRA…" at bounding box center [676, 236] width 472 height 34
select select "BE"
click at [440, 219] on select "[GEOGRAPHIC_DATA] [GEOGRAPHIC_DATA] [GEOGRAPHIC_DATA] [GEOGRAPHIC_DATA] [GEOGRA…" at bounding box center [676, 236] width 472 height 34
drag, startPoint x: 946, startPoint y: 292, endPoint x: 953, endPoint y: 314, distance: 23.1
click at [946, 297] on span at bounding box center [949, 305] width 16 height 16
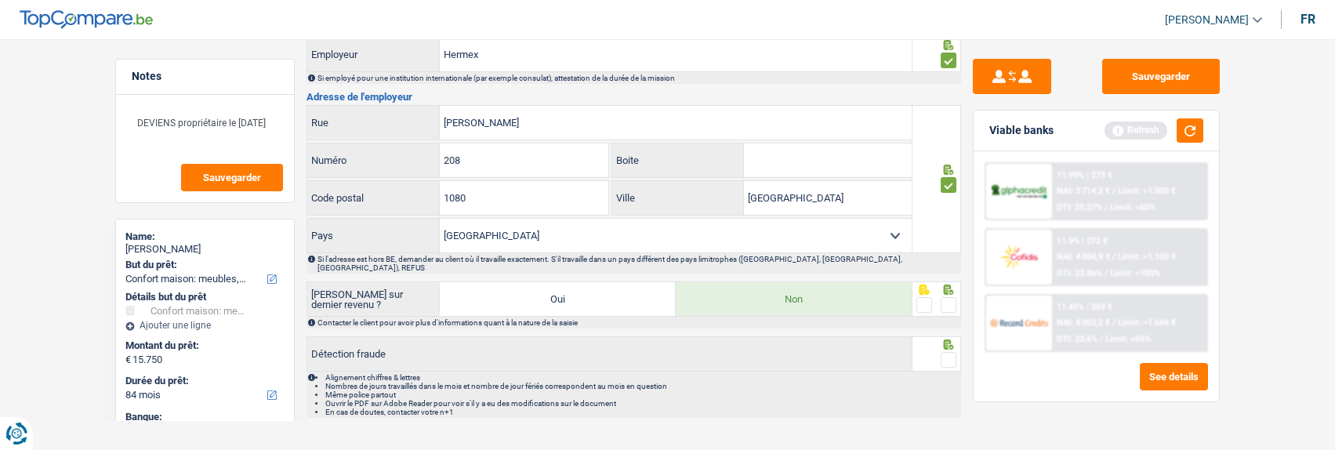
click at [0, 0] on input "radio" at bounding box center [0, 0] width 0 height 0
click at [950, 352] on span at bounding box center [949, 360] width 16 height 16
click at [0, 0] on input "radio" at bounding box center [0, 0] width 0 height 0
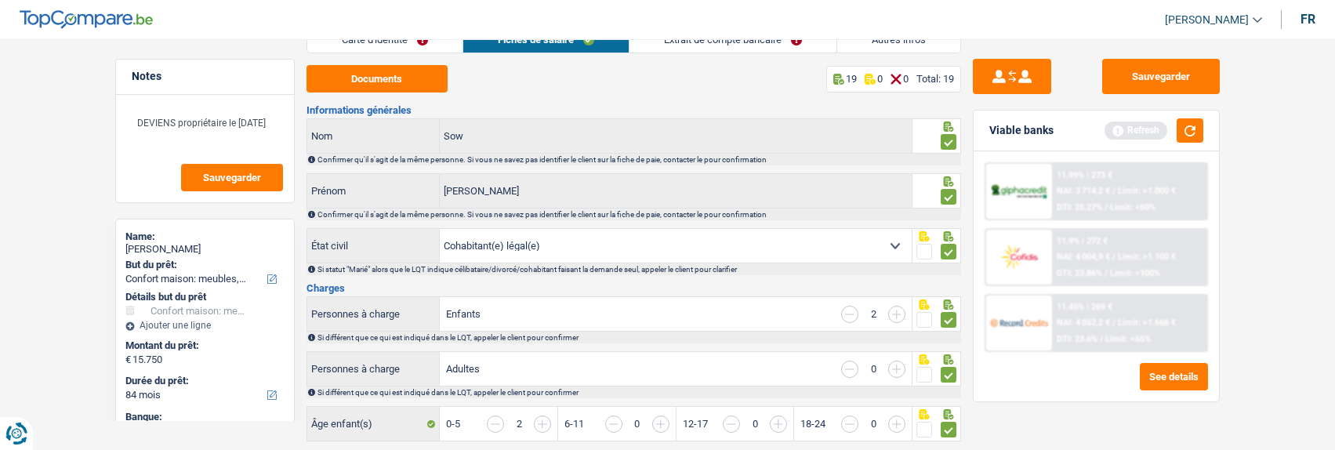
scroll to position [0, 0]
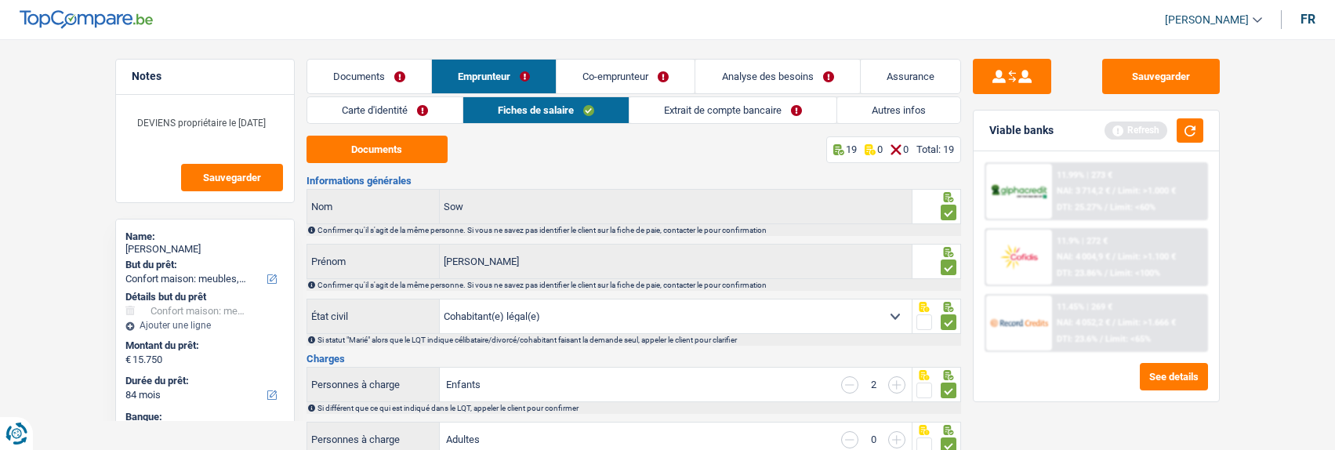
click at [403, 114] on link "Carte d'identité" at bounding box center [384, 110] width 155 height 26
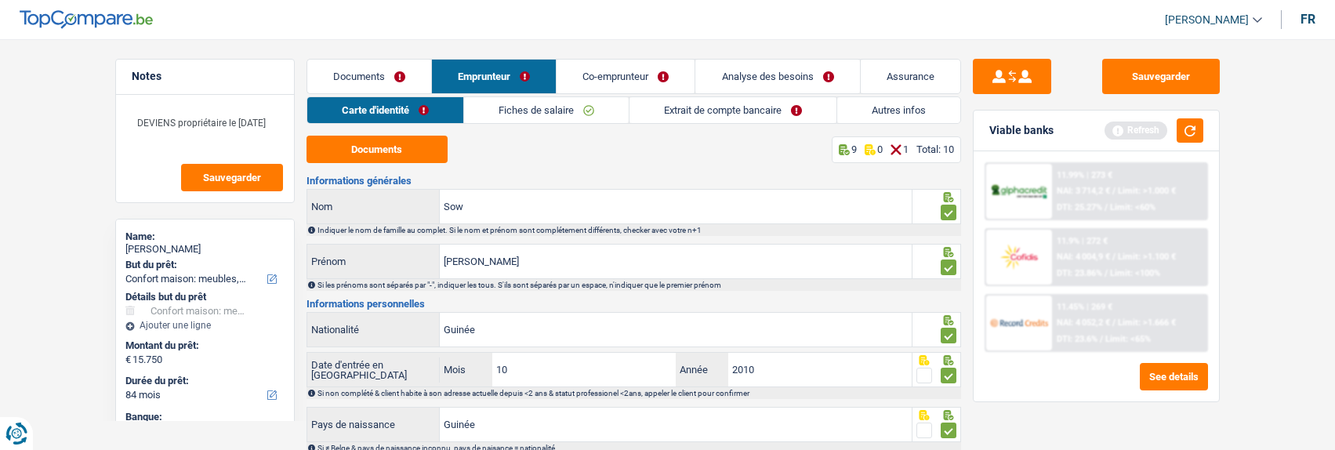
scroll to position [294, 0]
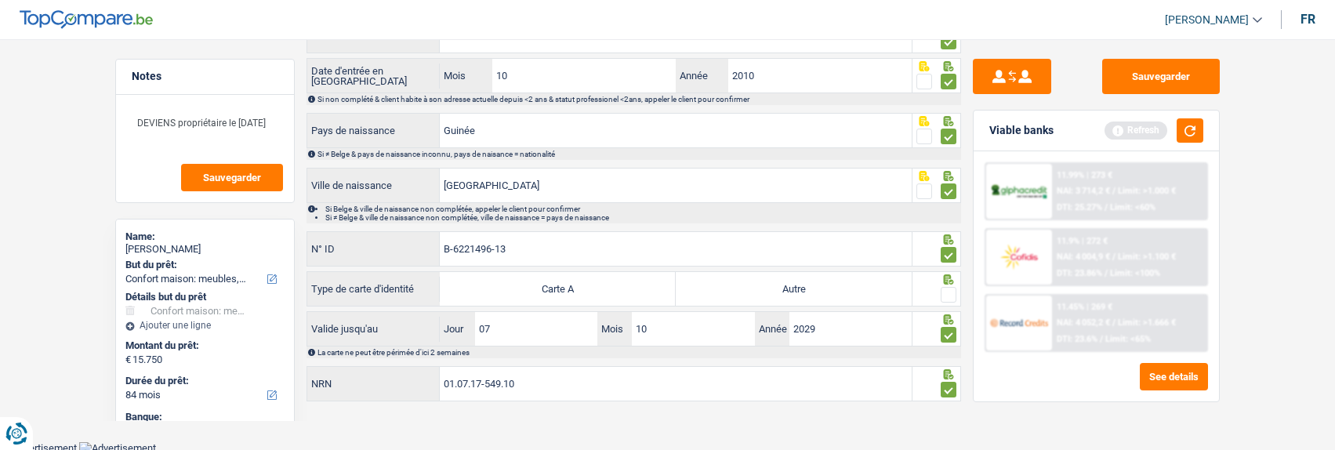
click at [870, 283] on label "Autre" at bounding box center [794, 289] width 236 height 34
click at [870, 283] on input "Autre" at bounding box center [794, 289] width 236 height 34
radio input "true"
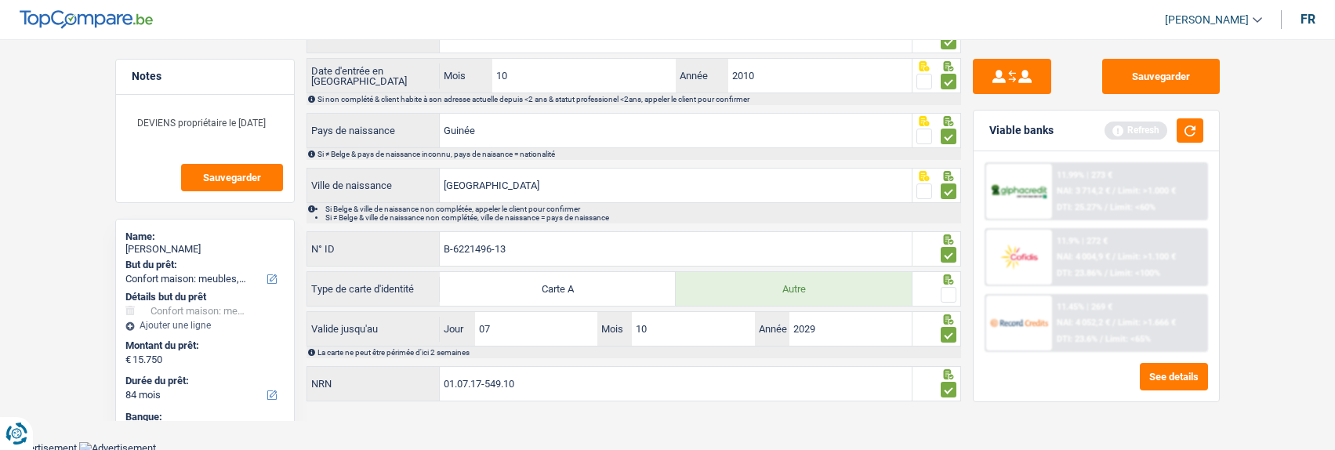
click at [947, 288] on span at bounding box center [949, 295] width 16 height 16
click at [0, 0] on input "radio" at bounding box center [0, 0] width 0 height 0
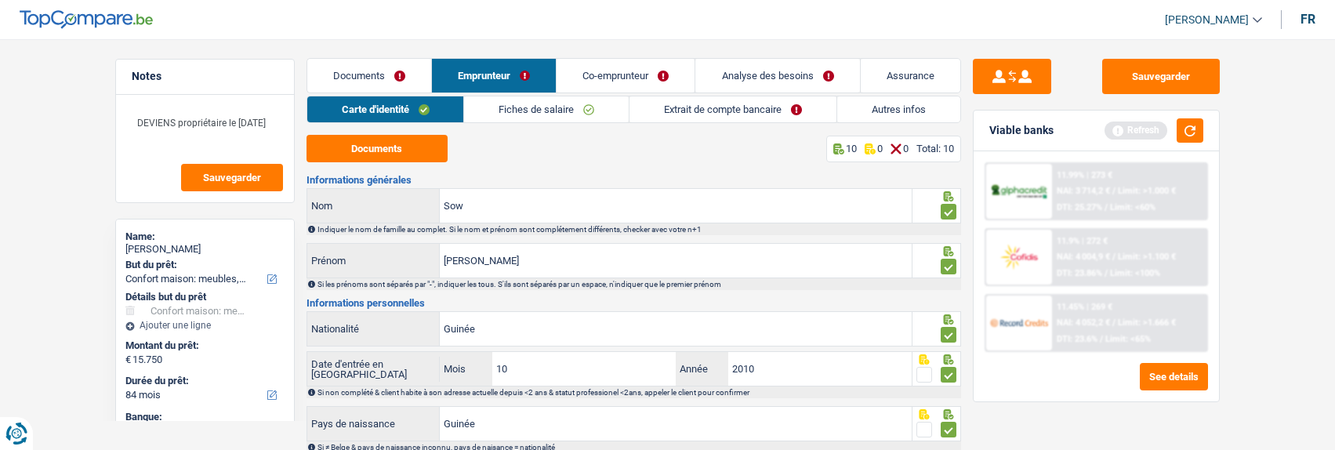
scroll to position [0, 0]
click at [740, 114] on link "Extrait de compte bancaire" at bounding box center [733, 110] width 207 height 26
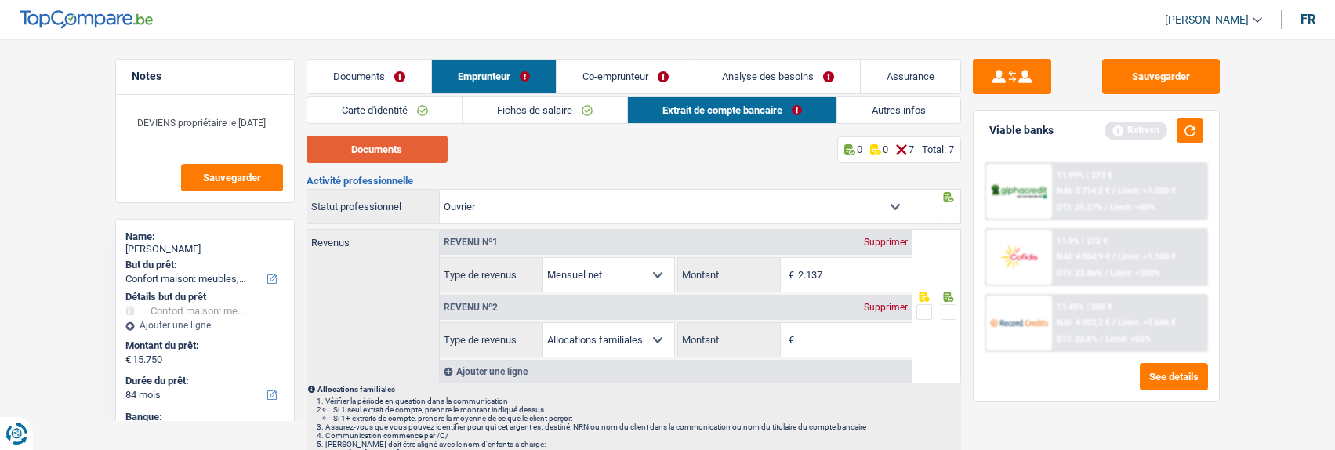
click at [410, 147] on button "Documents" at bounding box center [377, 149] width 141 height 27
click at [601, 78] on link "Co-emprunteur" at bounding box center [626, 77] width 138 height 34
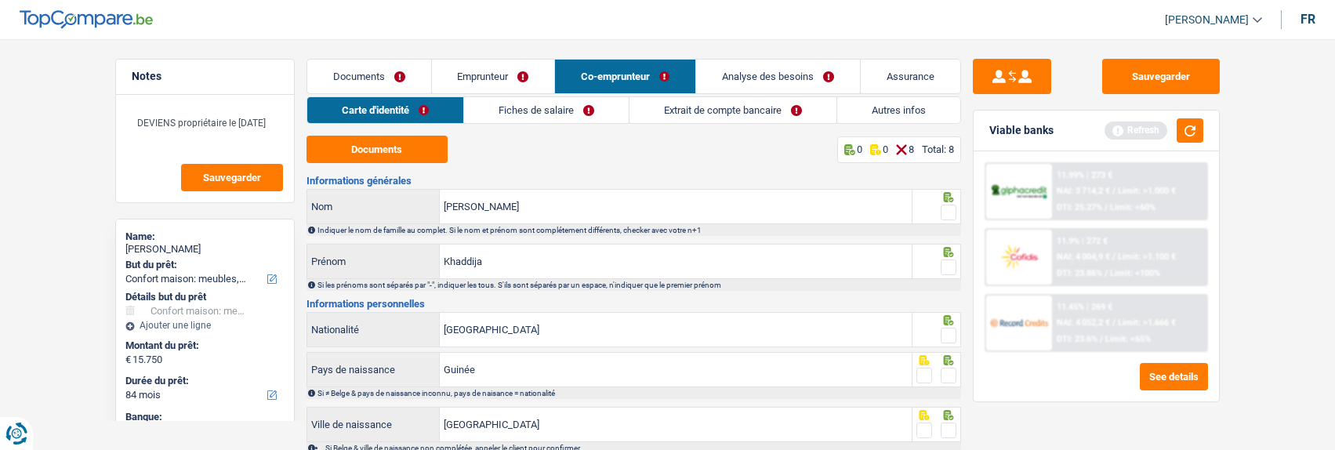
click at [582, 115] on link "Fiches de salaire" at bounding box center [546, 110] width 165 height 26
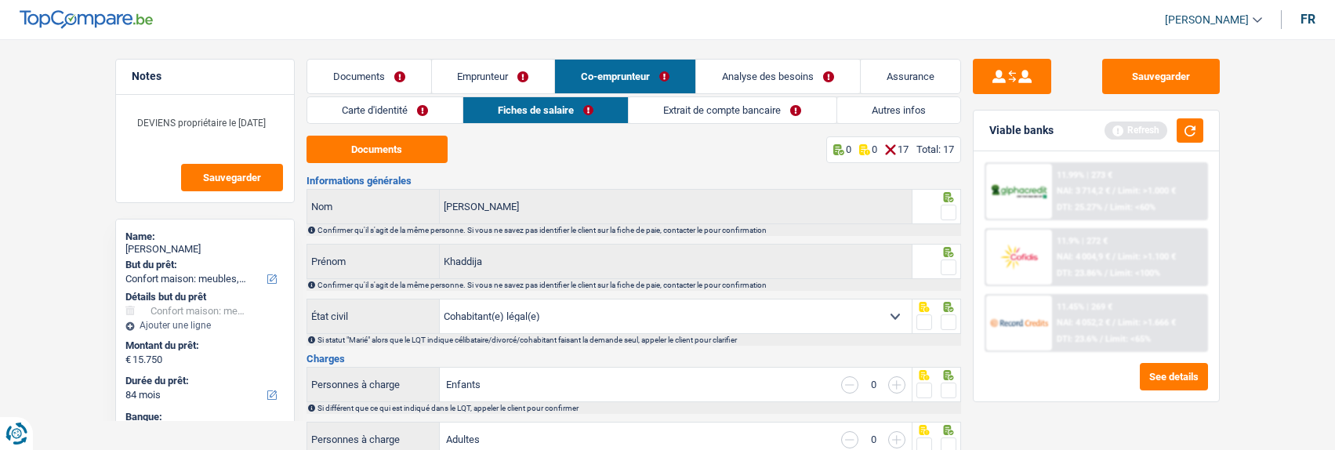
click at [382, 157] on button "Documents" at bounding box center [377, 149] width 141 height 27
click at [745, 111] on link "Extrait de compte bancaire" at bounding box center [732, 110] width 207 height 26
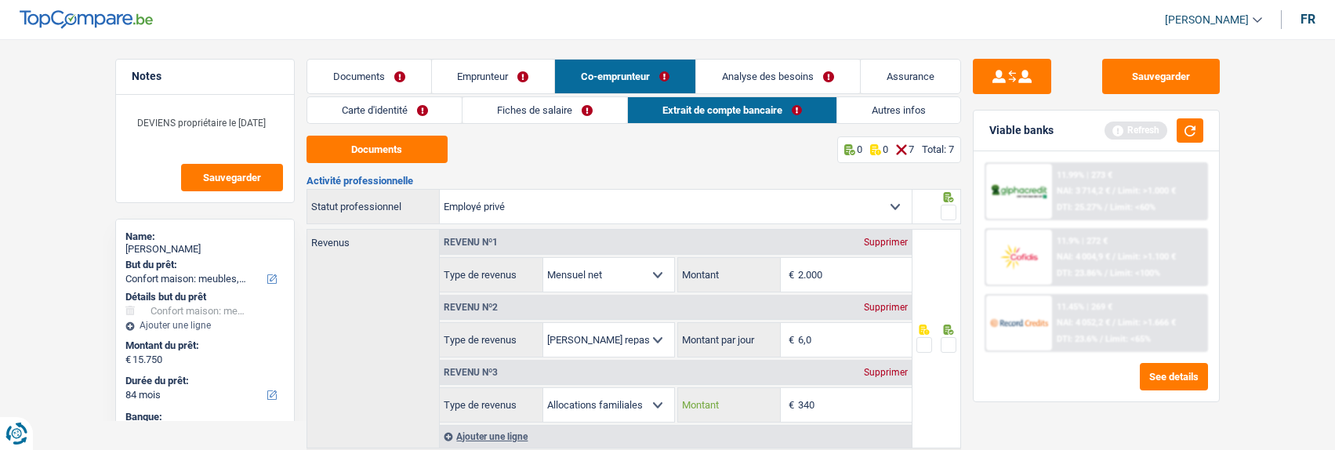
click at [859, 408] on input "340" at bounding box center [855, 405] width 114 height 34
type input "373"
click at [498, 75] on link "Emprunteur" at bounding box center [493, 77] width 123 height 34
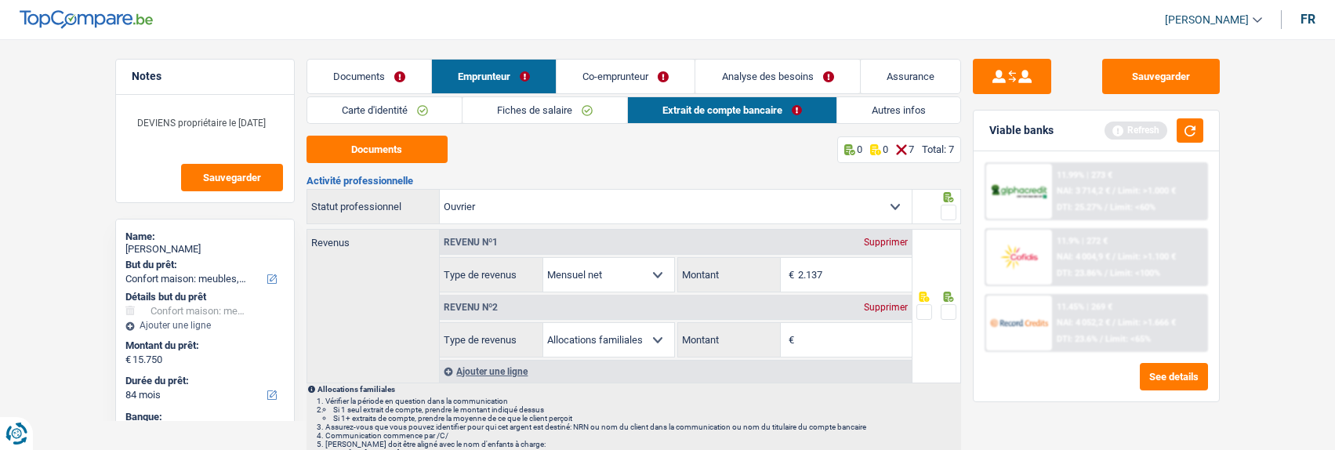
click at [887, 303] on div "Supprimer" at bounding box center [886, 307] width 52 height 9
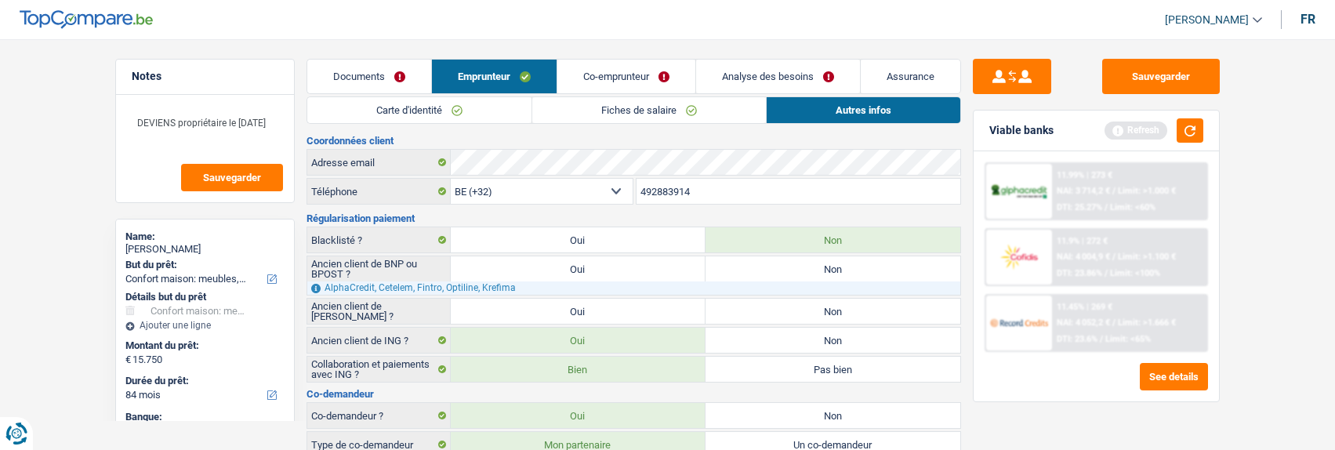
click at [650, 72] on link "Co-emprunteur" at bounding box center [626, 77] width 138 height 34
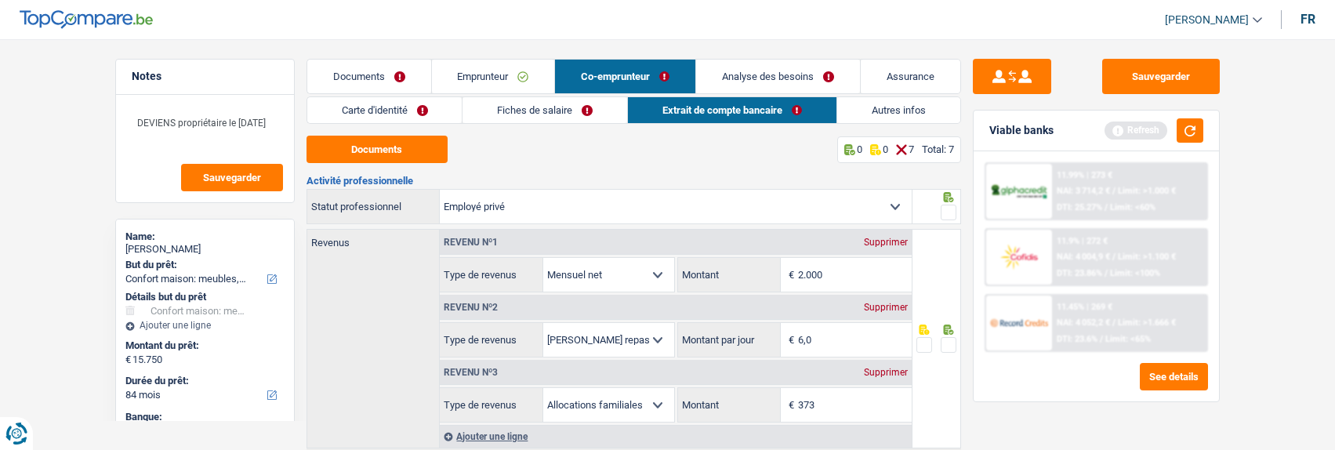
click at [945, 205] on span at bounding box center [949, 213] width 16 height 16
click at [0, 0] on input "radio" at bounding box center [0, 0] width 0 height 0
click at [401, 111] on link "Carte d'identité" at bounding box center [384, 110] width 155 height 26
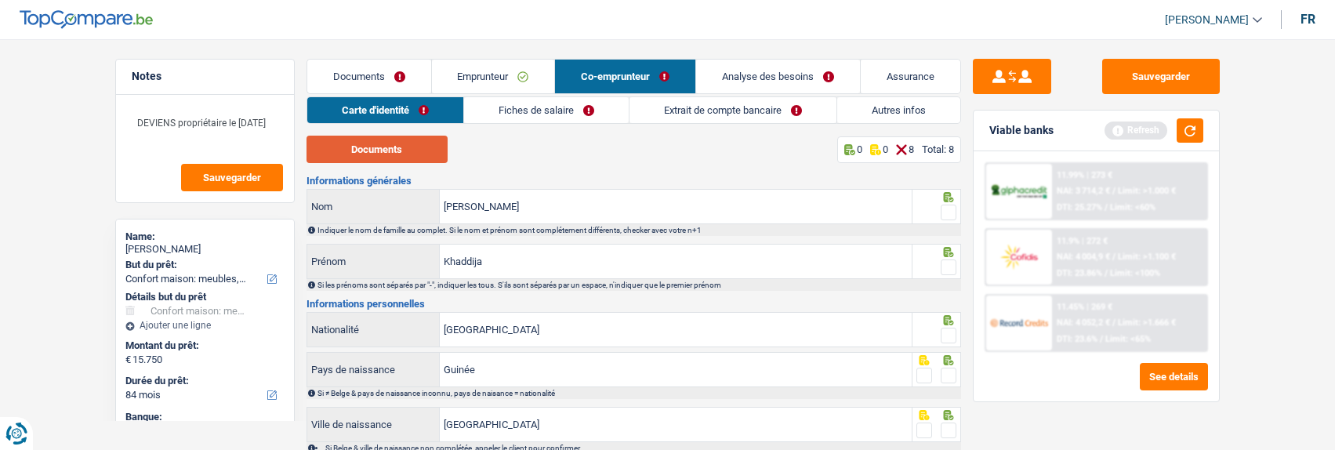
click at [417, 150] on button "Documents" at bounding box center [377, 149] width 141 height 27
click at [941, 198] on icon at bounding box center [949, 197] width 16 height 10
drag, startPoint x: 946, startPoint y: 208, endPoint x: 933, endPoint y: 231, distance: 26.7
click at [943, 210] on span at bounding box center [949, 213] width 16 height 16
click at [0, 0] on input "radio" at bounding box center [0, 0] width 0 height 0
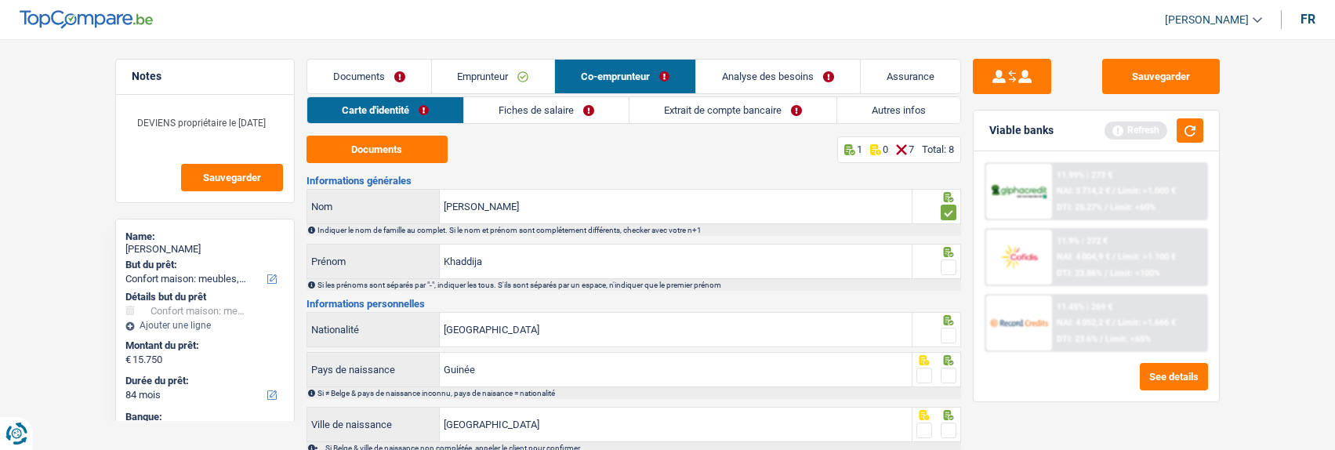
click at [946, 262] on span at bounding box center [949, 268] width 16 height 16
click at [0, 0] on input "radio" at bounding box center [0, 0] width 0 height 0
click at [954, 336] on span at bounding box center [949, 336] width 16 height 16
click at [0, 0] on input "radio" at bounding box center [0, 0] width 0 height 0
click at [955, 381] on div at bounding box center [949, 376] width 16 height 20
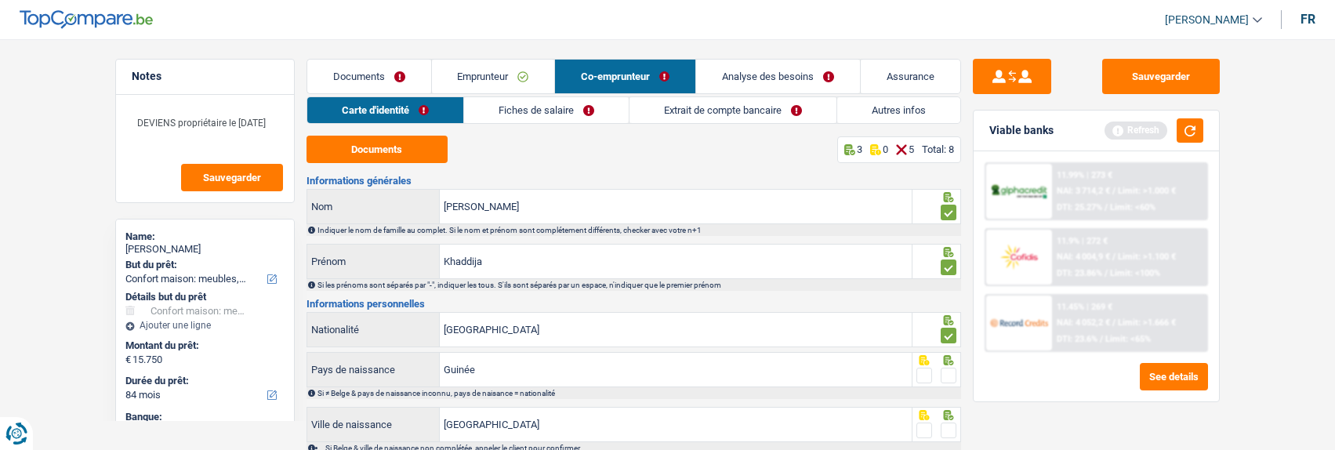
click at [945, 370] on span at bounding box center [949, 376] width 16 height 16
click at [0, 0] on input "radio" at bounding box center [0, 0] width 0 height 0
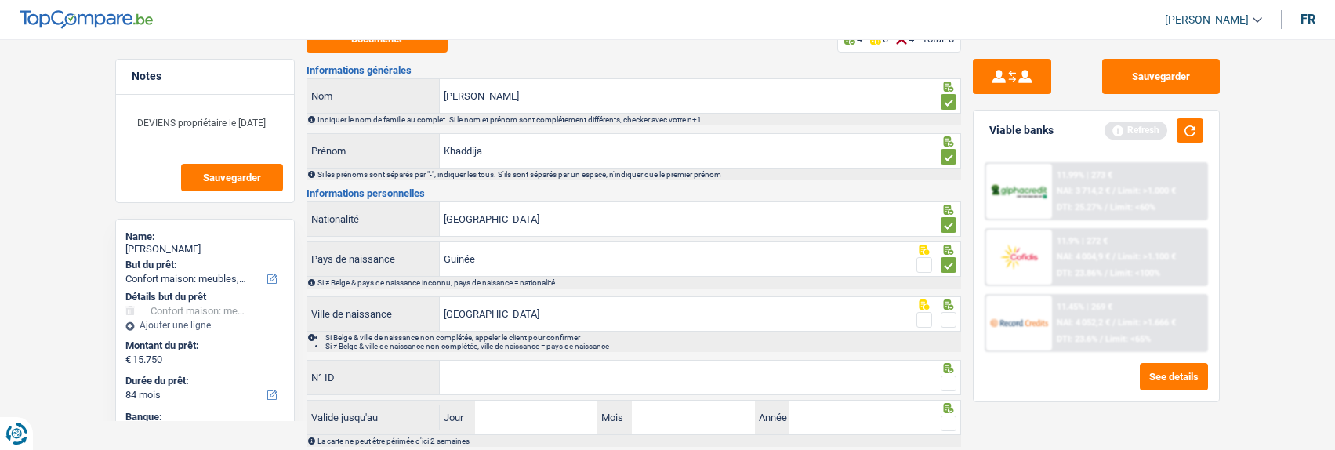
scroll to position [157, 0]
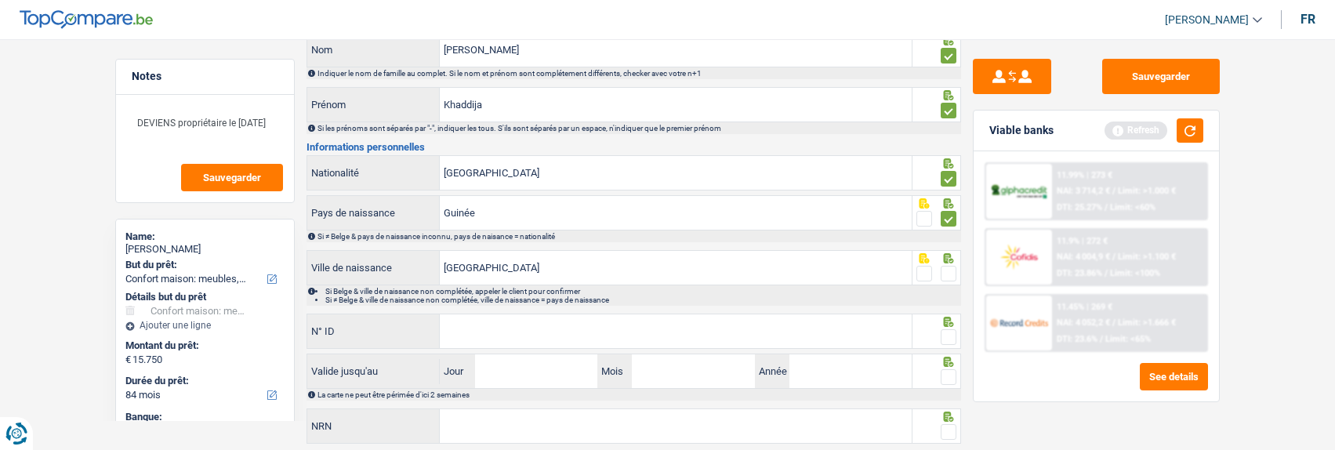
click at [953, 275] on span at bounding box center [949, 274] width 16 height 16
click at [0, 0] on input "radio" at bounding box center [0, 0] width 0 height 0
click at [736, 336] on input "N° ID" at bounding box center [676, 331] width 472 height 34
type input "[CREDIT_CARD_NUMBER]"
drag, startPoint x: 946, startPoint y: 330, endPoint x: 936, endPoint y: 336, distance: 12.0
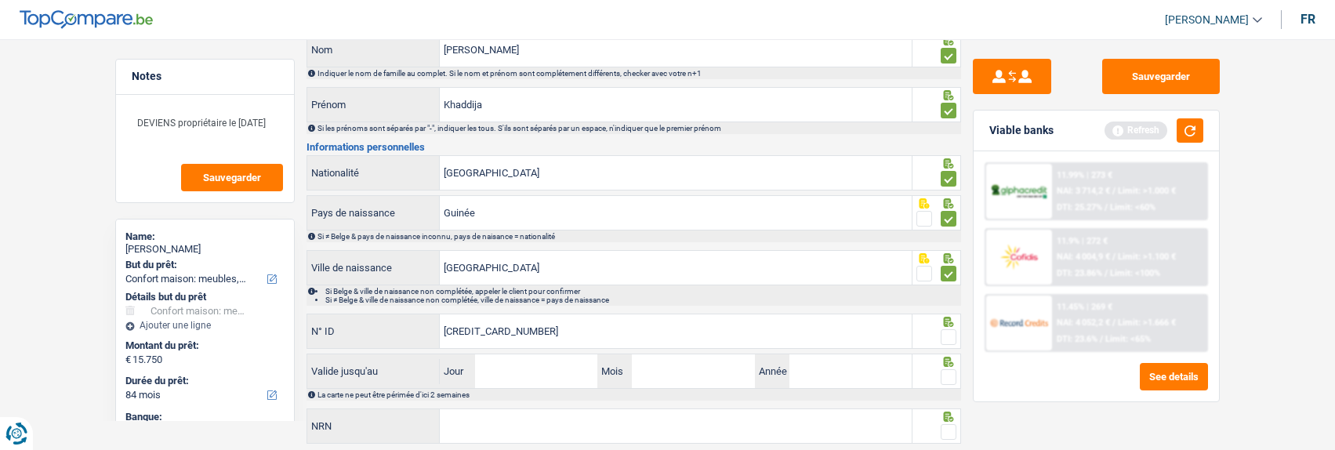
click at [946, 330] on span at bounding box center [949, 337] width 16 height 16
click at [0, 0] on input "radio" at bounding box center [0, 0] width 0 height 0
click at [541, 359] on input "Jour" at bounding box center [536, 371] width 122 height 34
type input "23"
type input "01"
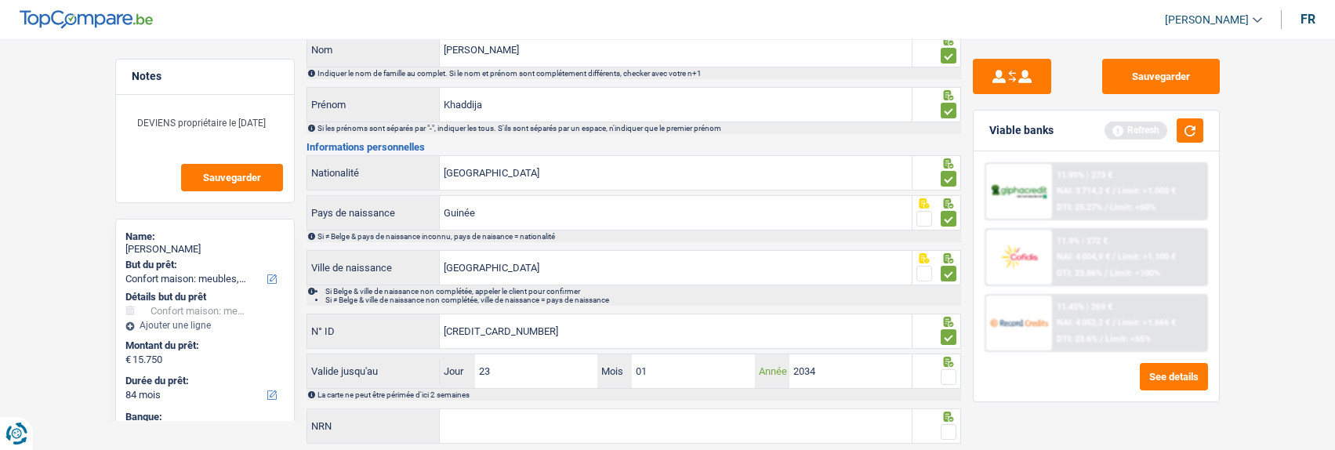
type input "2034"
drag, startPoint x: 949, startPoint y: 371, endPoint x: 894, endPoint y: 390, distance: 59.0
click at [938, 379] on fieldset at bounding box center [937, 378] width 40 height 20
click at [695, 423] on input "NRN" at bounding box center [676, 426] width 472 height 34
click at [947, 375] on span at bounding box center [949, 377] width 16 height 16
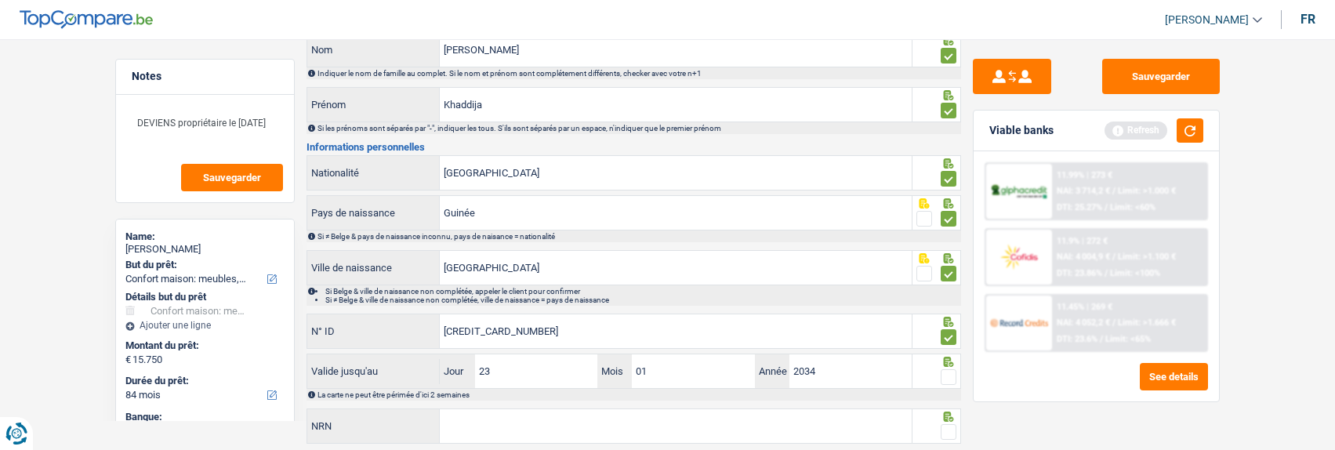
click at [0, 0] on input "radio" at bounding box center [0, 0] width 0 height 0
click at [772, 423] on input "NRN" at bounding box center [676, 426] width 472 height 34
type input "99.04.05-510.89"
click at [943, 429] on span at bounding box center [949, 432] width 16 height 16
click at [0, 0] on input "radio" at bounding box center [0, 0] width 0 height 0
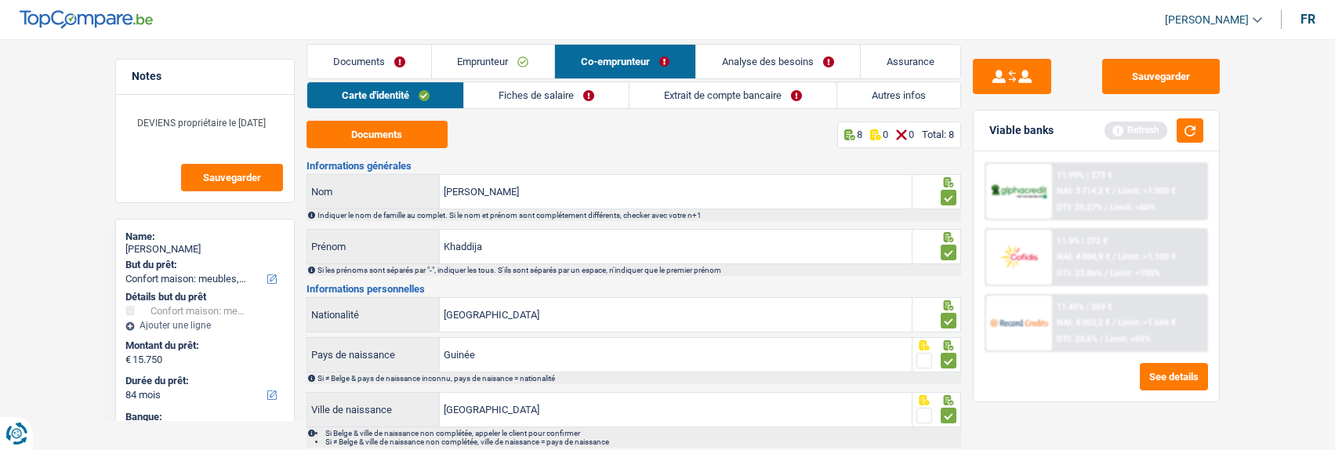
scroll to position [0, 0]
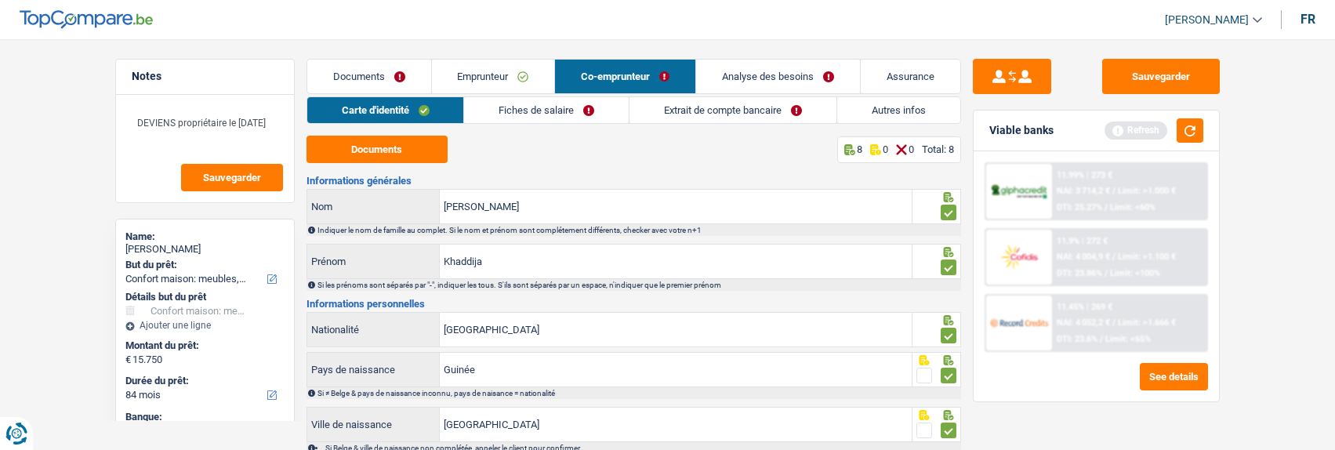
drag, startPoint x: 587, startPoint y: 105, endPoint x: 579, endPoint y: 112, distance: 10.5
click at [586, 107] on link "Fiches de salaire" at bounding box center [546, 110] width 165 height 26
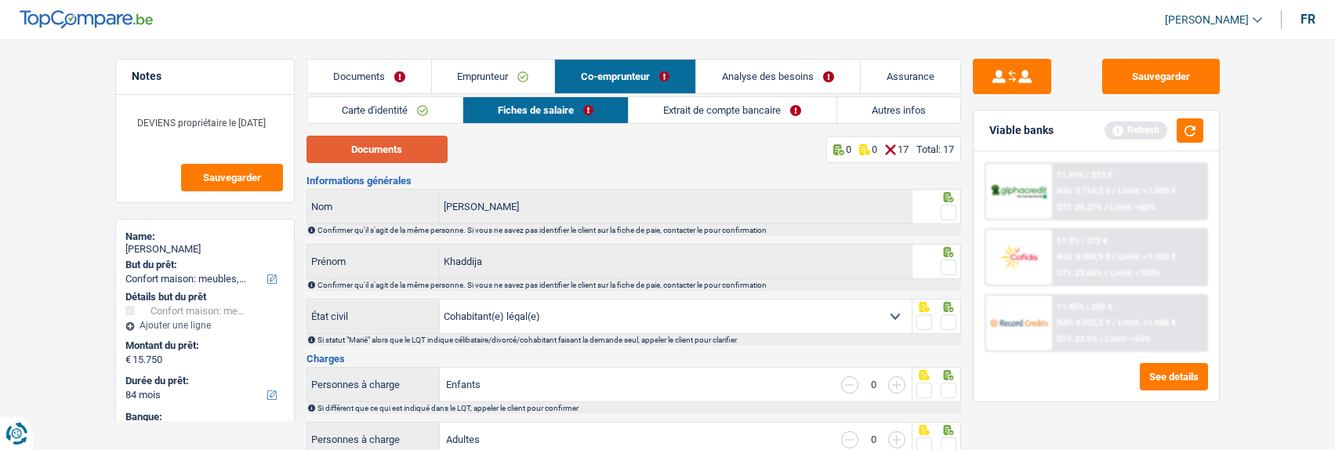
click at [381, 140] on button "Documents" at bounding box center [377, 149] width 141 height 27
drag, startPoint x: 946, startPoint y: 211, endPoint x: 945, endPoint y: 264, distance: 53.3
click at [946, 225] on div "[PERSON_NAME] Confirmer qu'il s'agit de la même personne. Si vous ne savez pas …" at bounding box center [634, 212] width 655 height 47
click at [946, 258] on div at bounding box center [949, 268] width 16 height 20
click at [948, 209] on span at bounding box center [949, 213] width 16 height 16
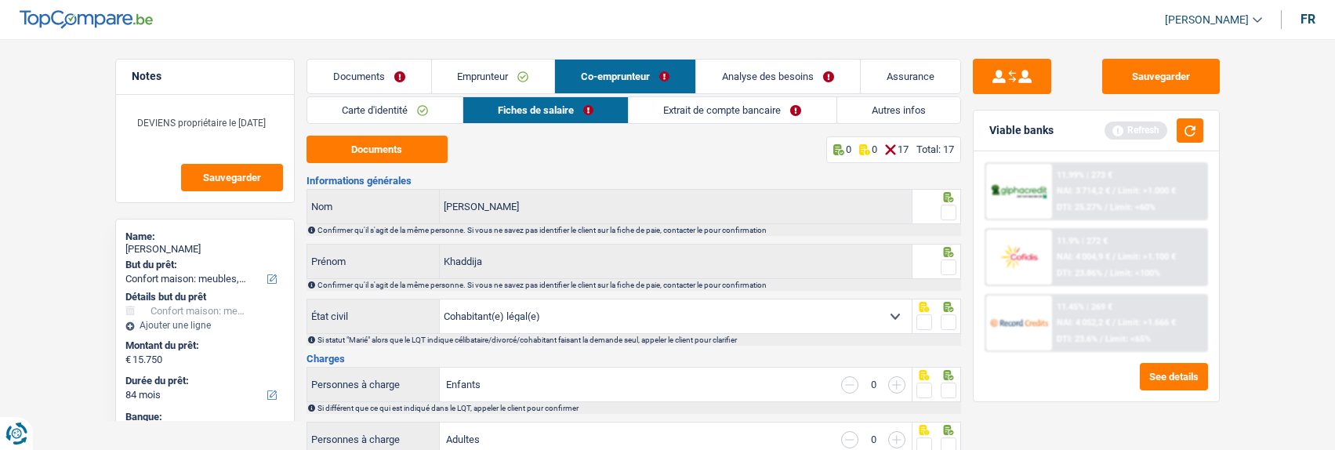
click at [0, 0] on input "radio" at bounding box center [0, 0] width 0 height 0
drag, startPoint x: 942, startPoint y: 264, endPoint x: 948, endPoint y: 226, distance: 38.8
click at [942, 263] on span at bounding box center [949, 268] width 16 height 16
click at [0, 0] on input "radio" at bounding box center [0, 0] width 0 height 0
click at [401, 110] on link "Carte d'identité" at bounding box center [384, 110] width 155 height 26
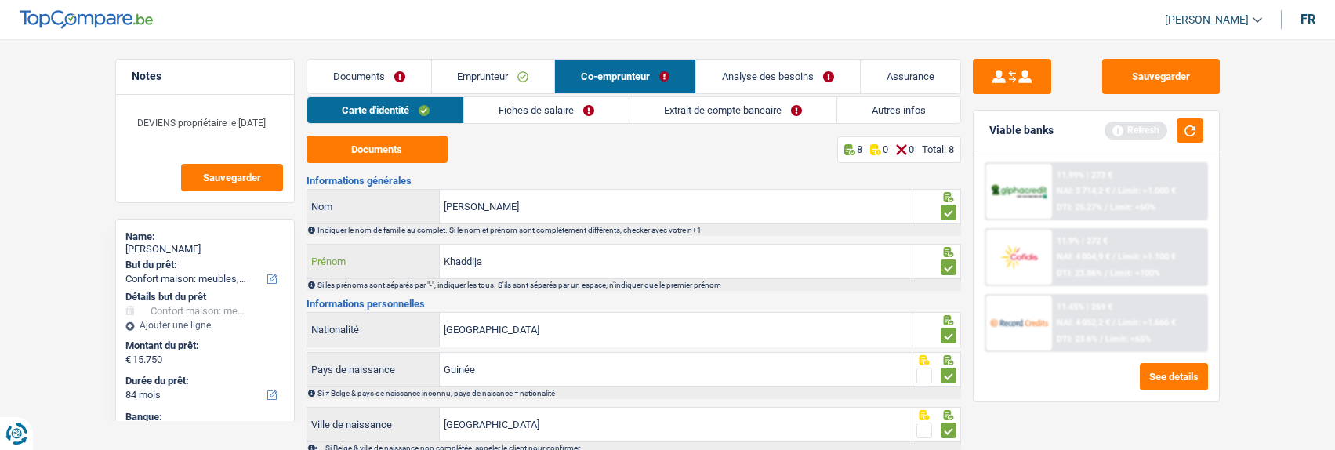
drag, startPoint x: 465, startPoint y: 259, endPoint x: 492, endPoint y: 275, distance: 31.3
click at [470, 262] on input "Khaddija" at bounding box center [676, 262] width 472 height 34
type input "Kadija"
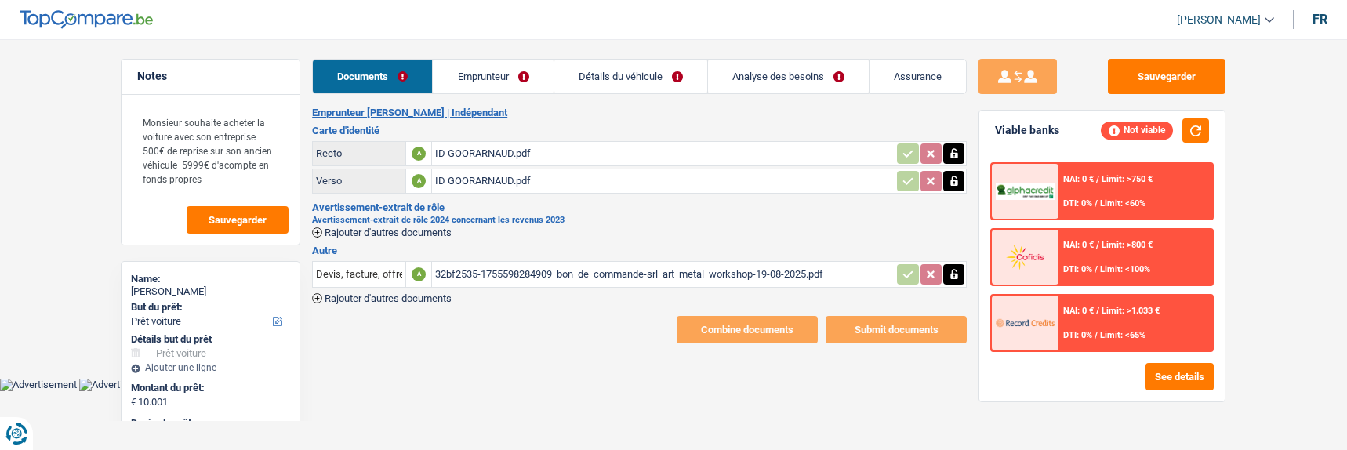
select select "car"
select select "60"
select select "alphacredit"
click at [530, 81] on link "Emprunteur" at bounding box center [493, 77] width 120 height 34
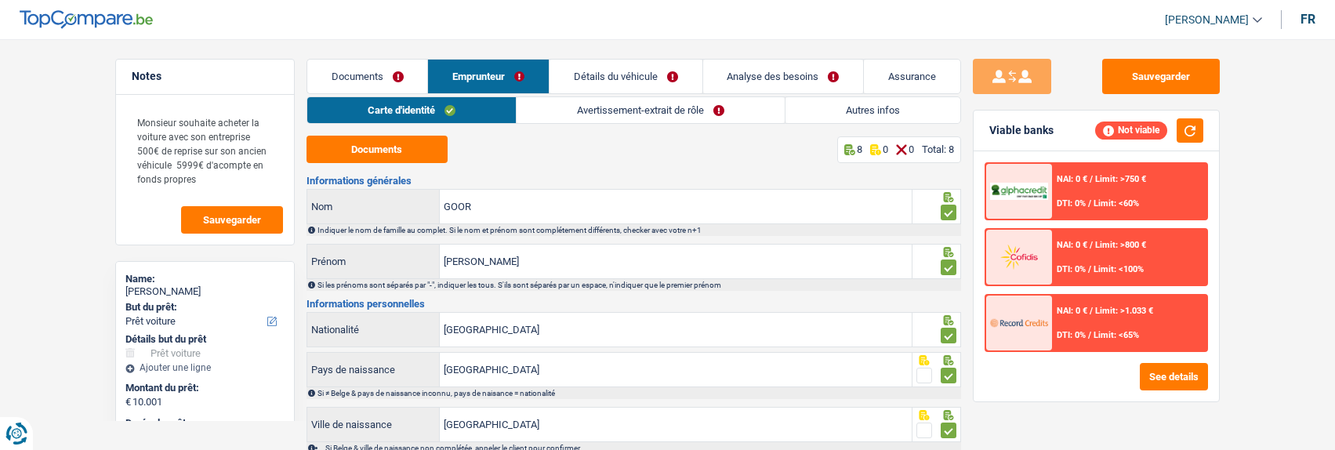
click at [650, 113] on link "Avertissement-extrait de rôle" at bounding box center [651, 110] width 268 height 26
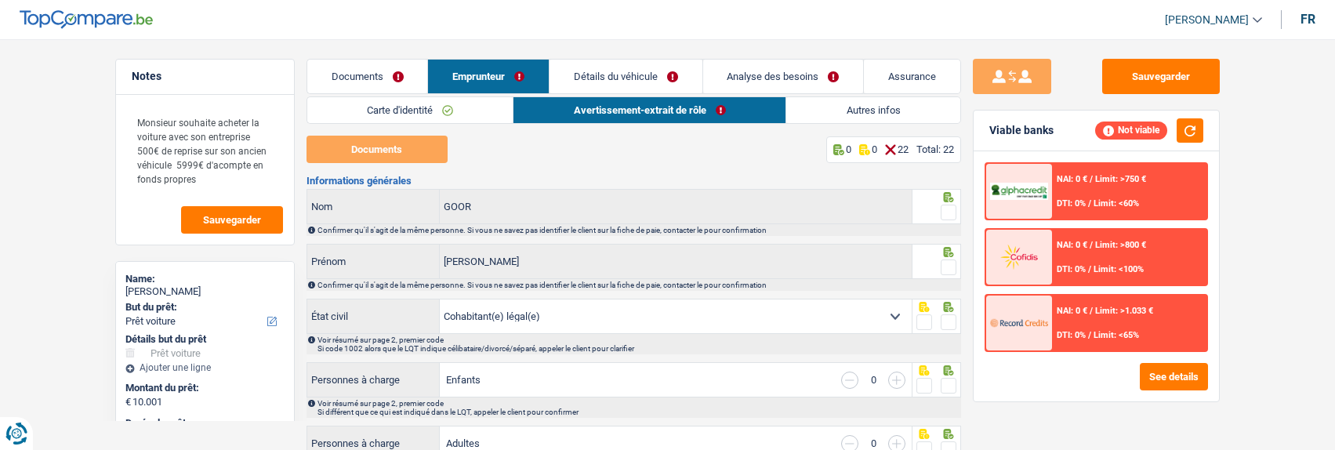
click at [948, 205] on span at bounding box center [949, 213] width 16 height 16
click at [0, 0] on input "radio" at bounding box center [0, 0] width 0 height 0
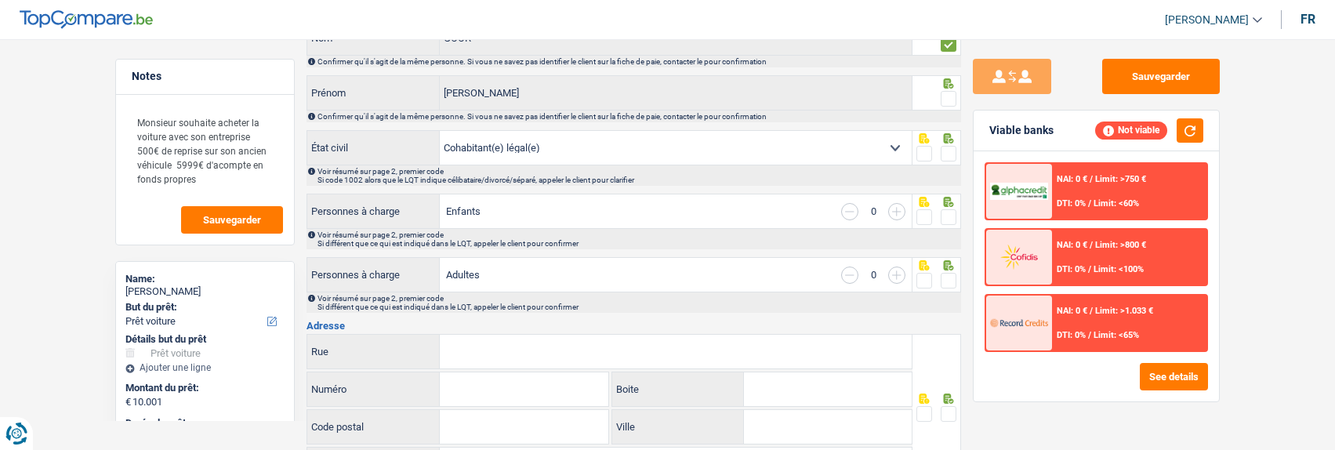
scroll to position [78, 0]
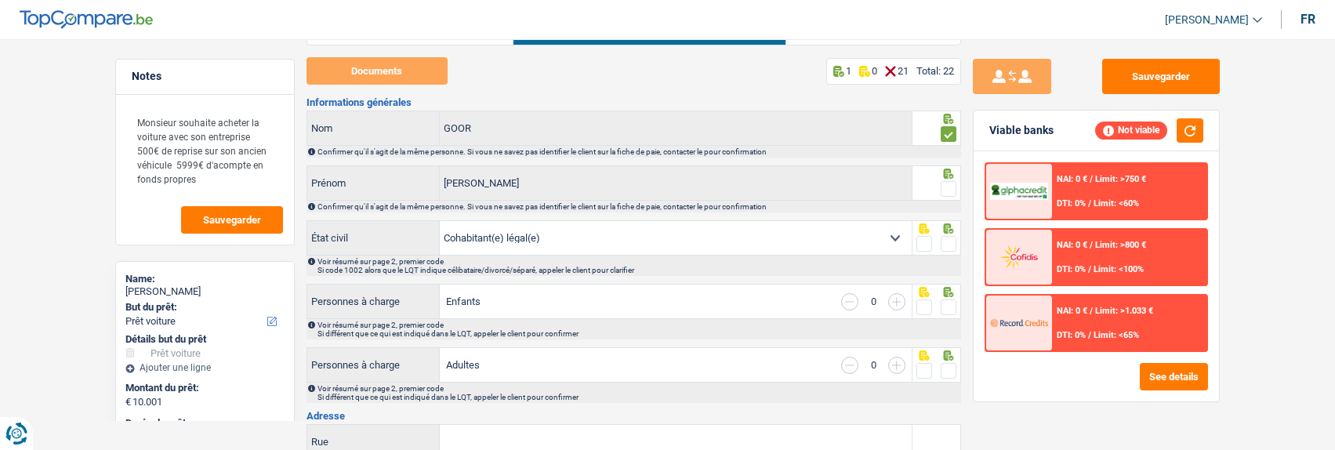
click at [949, 182] on span at bounding box center [949, 189] width 16 height 16
click at [0, 0] on input "radio" at bounding box center [0, 0] width 0 height 0
drag, startPoint x: 950, startPoint y: 238, endPoint x: 965, endPoint y: 317, distance: 80.6
click at [950, 240] on span at bounding box center [949, 244] width 16 height 16
click at [0, 0] on input "radio" at bounding box center [0, 0] width 0 height 0
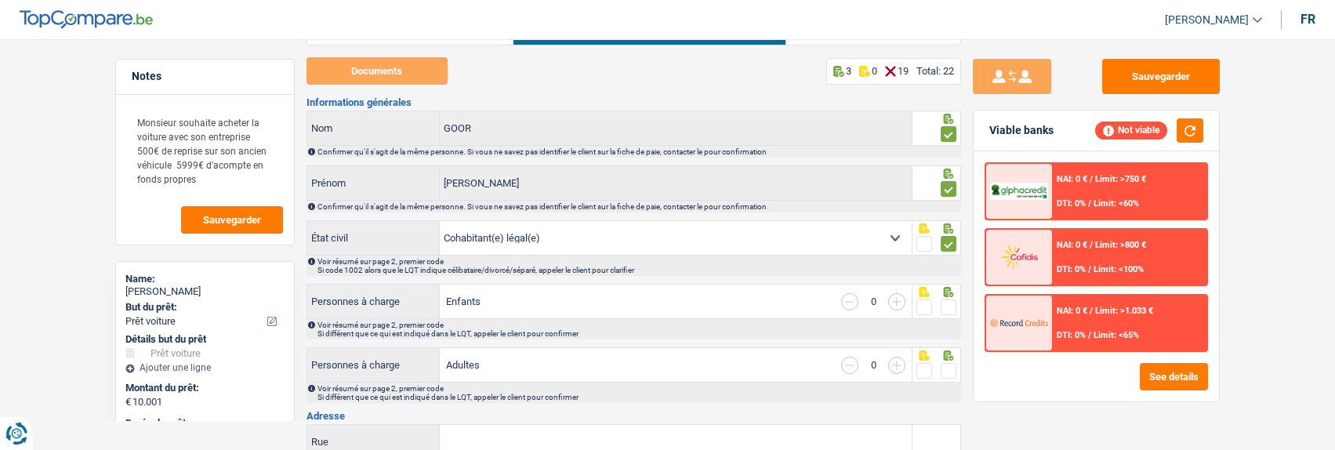
drag, startPoint x: 953, startPoint y: 305, endPoint x: 951, endPoint y: 315, distance: 10.5
click at [953, 305] on span at bounding box center [949, 308] width 16 height 16
click at [0, 0] on input "radio" at bounding box center [0, 0] width 0 height 0
click at [953, 372] on span at bounding box center [949, 371] width 16 height 16
click at [0, 0] on input "radio" at bounding box center [0, 0] width 0 height 0
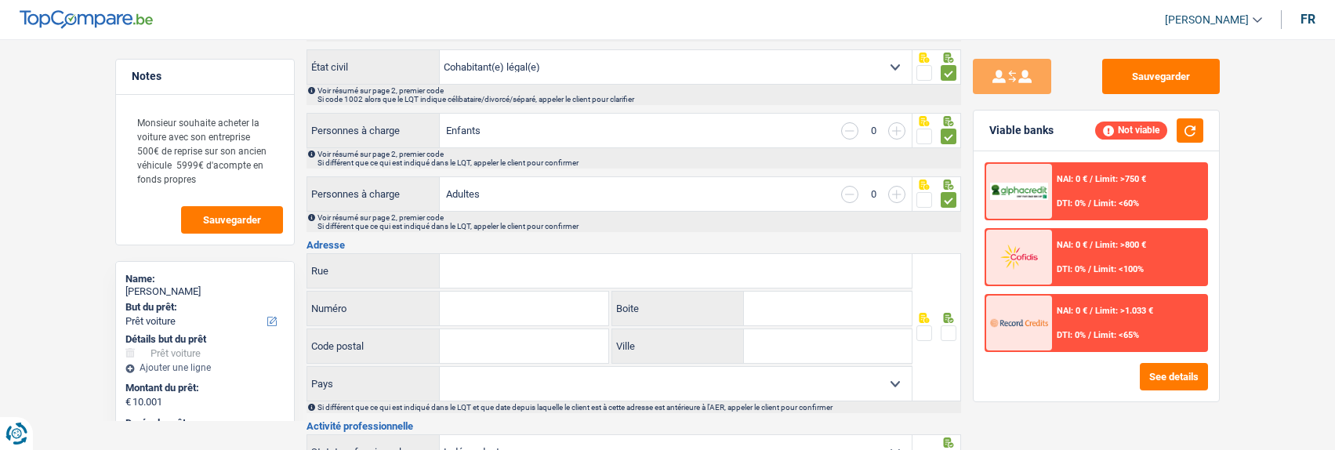
scroll to position [314, 0]
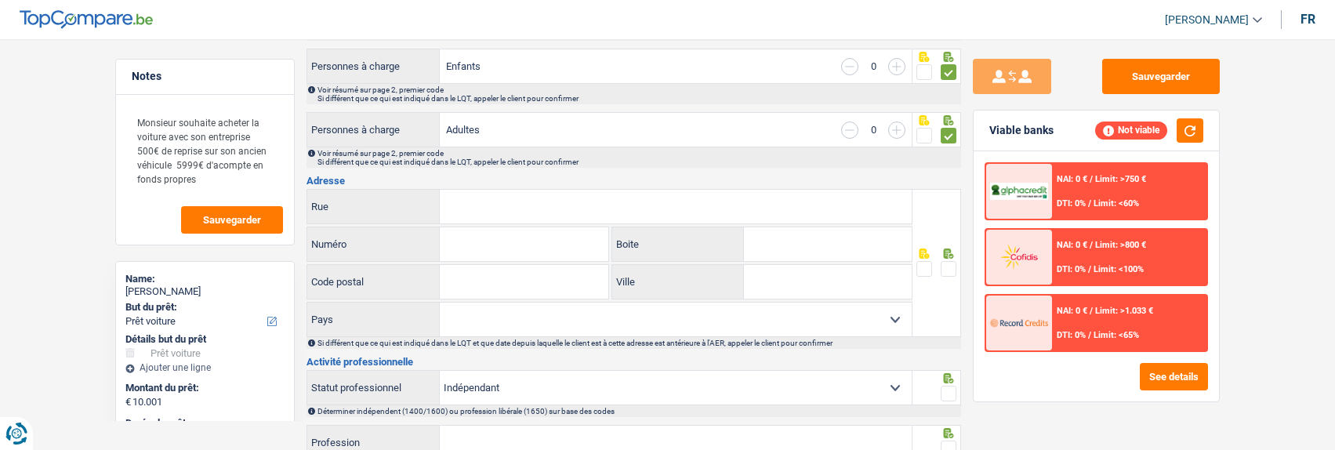
drag, startPoint x: 949, startPoint y: 256, endPoint x: 946, endPoint y: 268, distance: 12.4
click at [947, 264] on div at bounding box center [949, 270] width 16 height 20
click at [946, 267] on span at bounding box center [949, 269] width 16 height 16
click at [0, 0] on input "radio" at bounding box center [0, 0] width 0 height 0
click at [951, 386] on span at bounding box center [949, 394] width 16 height 16
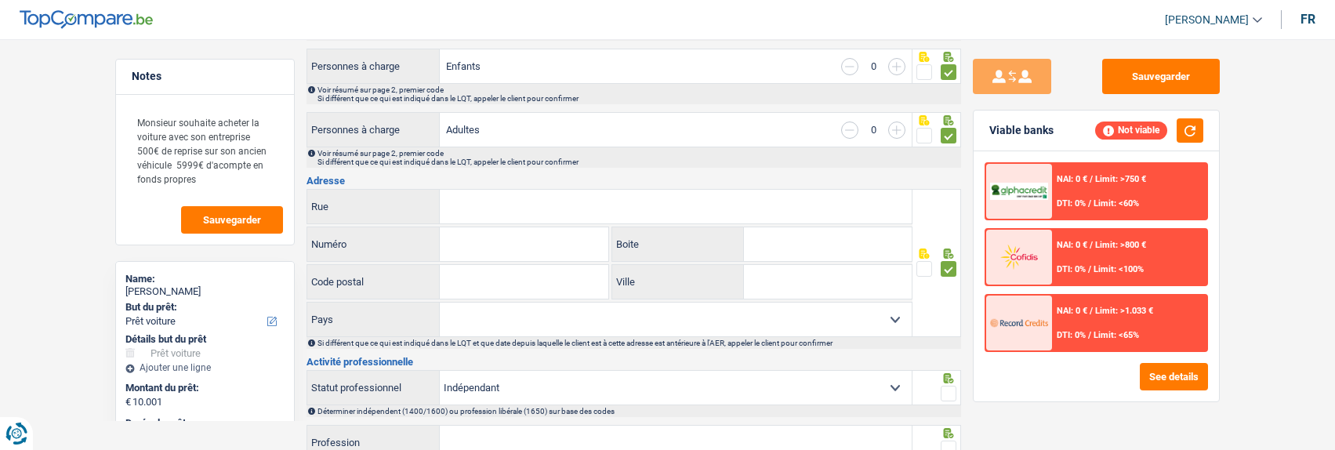
click at [0, 0] on input "radio" at bounding box center [0, 0] width 0 height 0
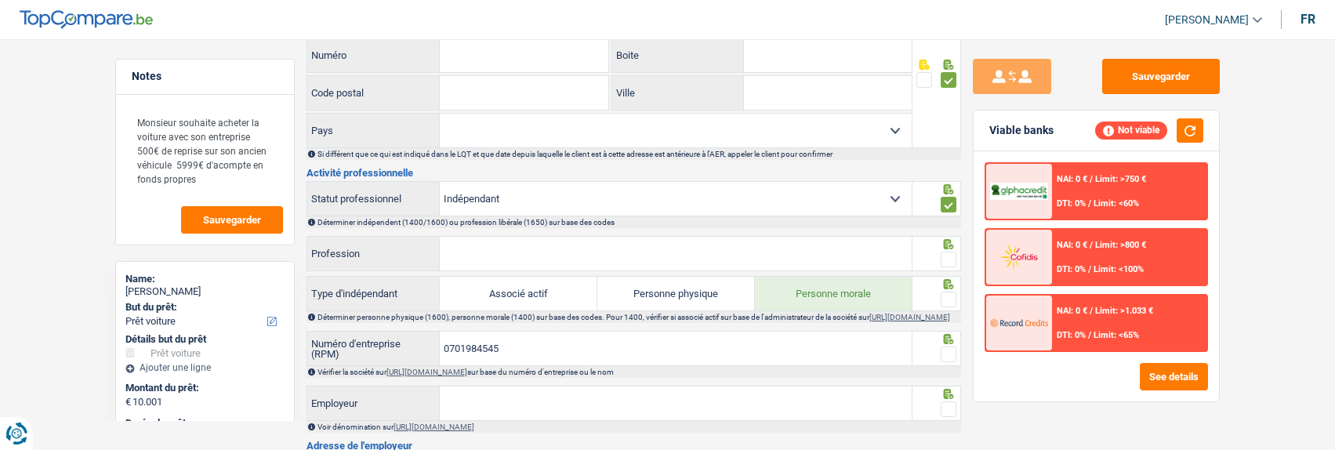
scroll to position [549, 0]
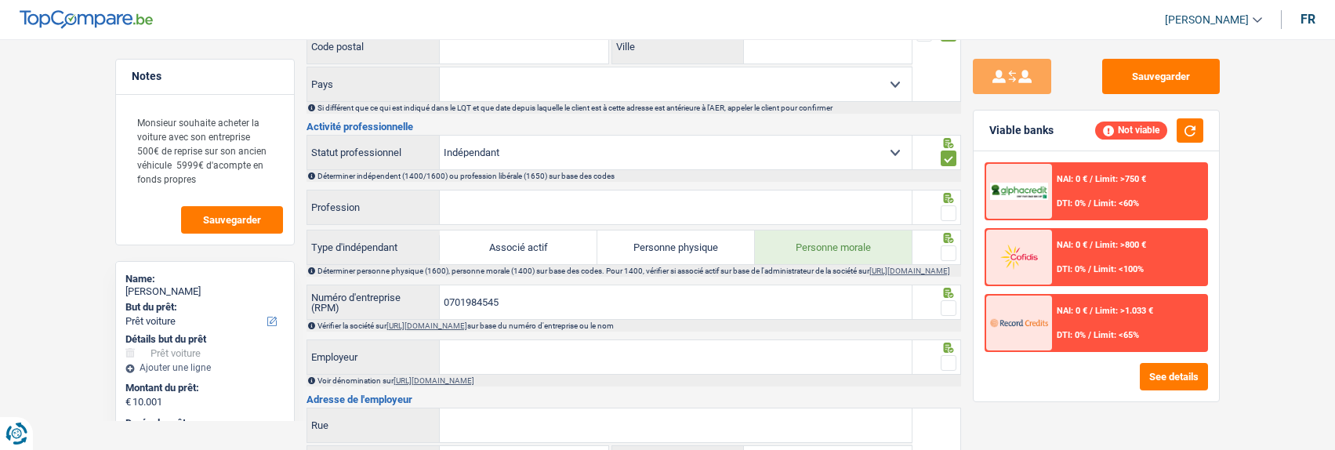
click at [946, 206] on span at bounding box center [949, 213] width 16 height 16
click at [0, 0] on input "radio" at bounding box center [0, 0] width 0 height 0
click at [948, 249] on span at bounding box center [949, 253] width 16 height 16
click at [0, 0] on input "radio" at bounding box center [0, 0] width 0 height 0
click at [950, 314] on span at bounding box center [949, 308] width 16 height 16
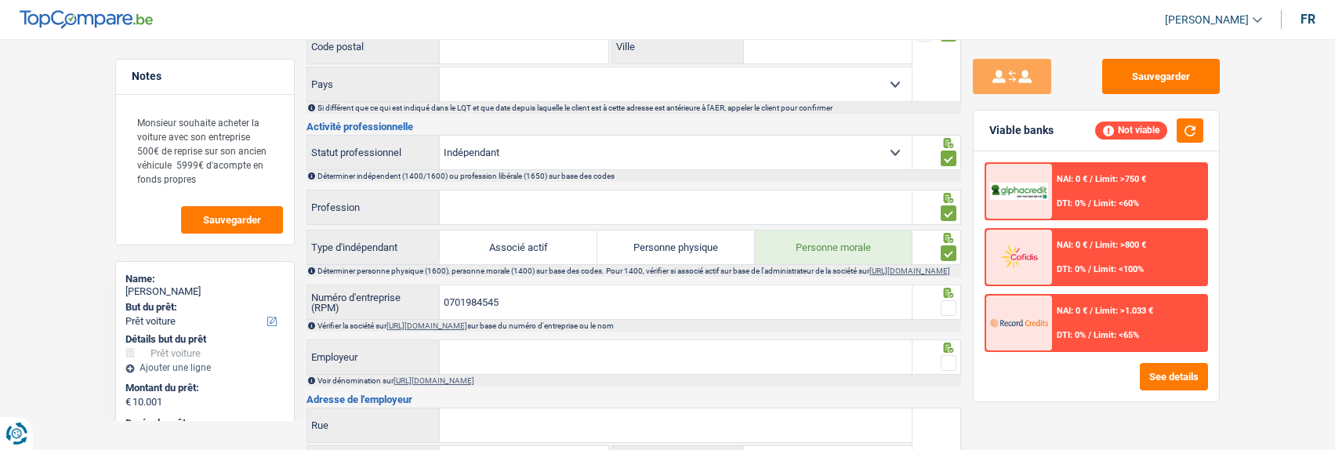
click at [0, 0] on input "radio" at bounding box center [0, 0] width 0 height 0
click at [950, 361] on span at bounding box center [949, 363] width 16 height 16
click at [0, 0] on input "radio" at bounding box center [0, 0] width 0 height 0
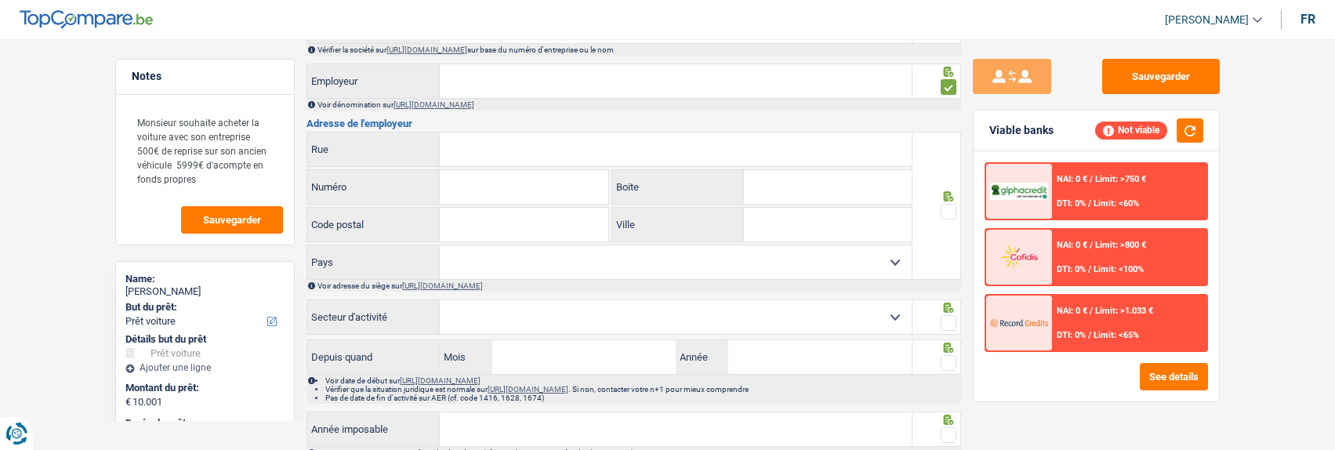
scroll to position [862, 0]
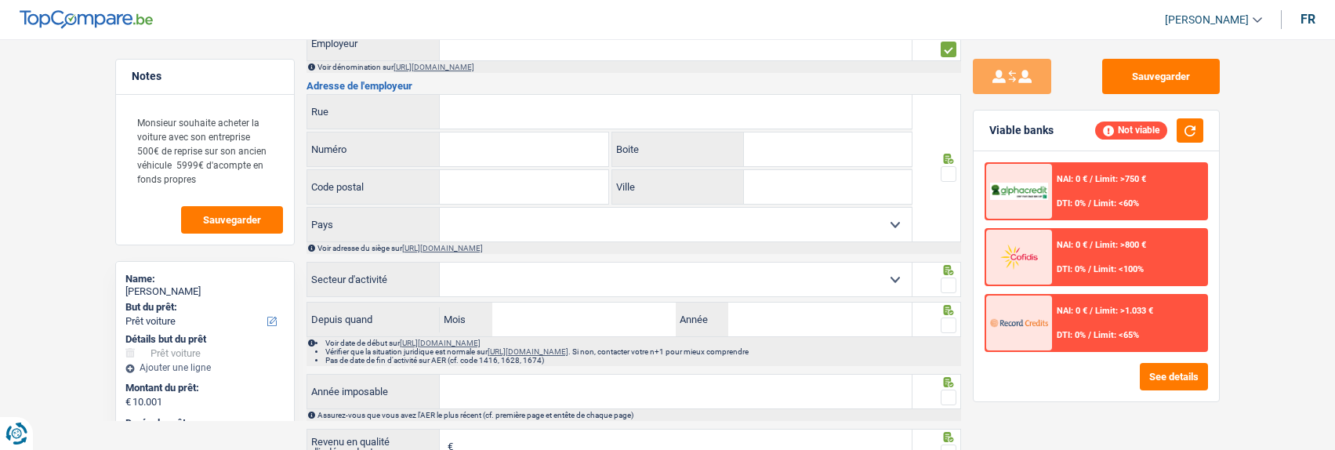
click at [952, 179] on span at bounding box center [949, 174] width 16 height 16
click at [0, 0] on input "radio" at bounding box center [0, 0] width 0 height 0
click at [946, 292] on span at bounding box center [949, 286] width 16 height 16
click at [0, 0] on input "radio" at bounding box center [0, 0] width 0 height 0
click at [949, 331] on span at bounding box center [949, 326] width 16 height 16
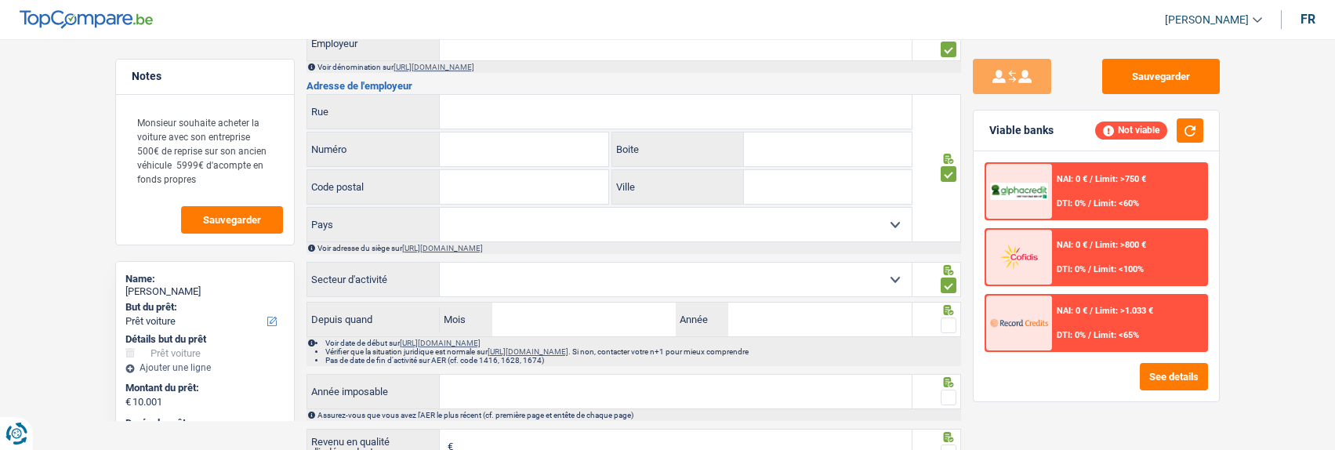
click at [0, 0] on input "radio" at bounding box center [0, 0] width 0 height 0
click at [951, 405] on span at bounding box center [949, 398] width 16 height 16
click at [0, 0] on input "radio" at bounding box center [0, 0] width 0 height 0
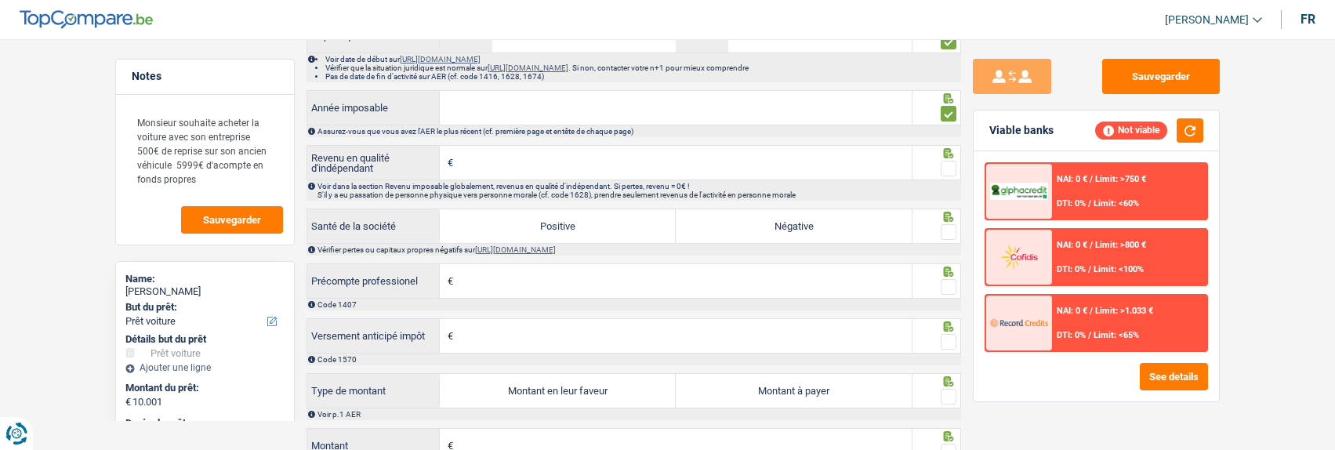
scroll to position [1176, 0]
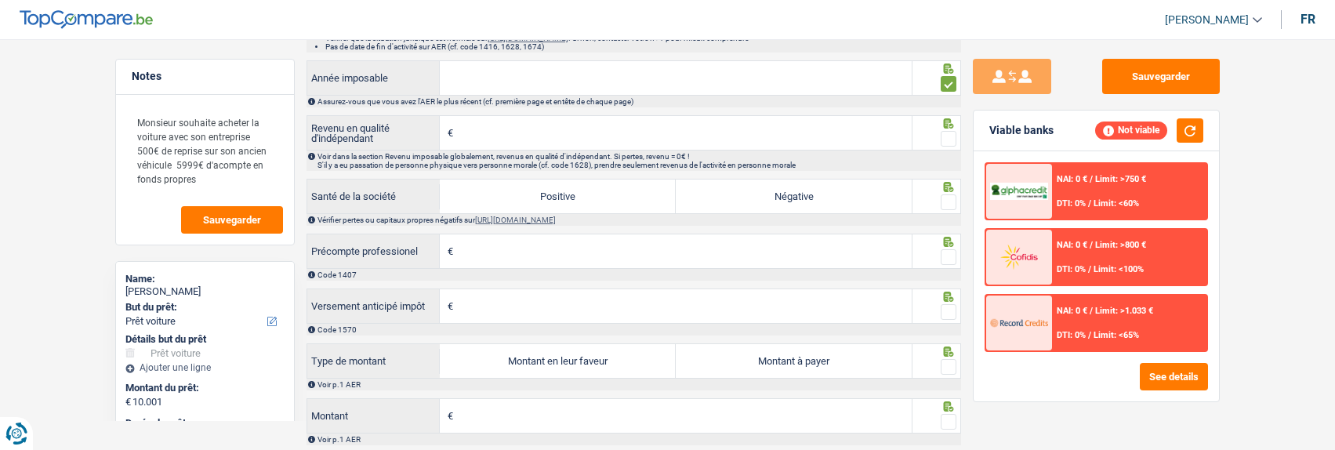
drag, startPoint x: 954, startPoint y: 145, endPoint x: 950, endPoint y: 178, distance: 33.2
click at [953, 147] on span at bounding box center [949, 139] width 16 height 16
click at [0, 0] on input "radio" at bounding box center [0, 0] width 0 height 0
click at [951, 210] on span at bounding box center [949, 202] width 16 height 16
click at [0, 0] on input "radio" at bounding box center [0, 0] width 0 height 0
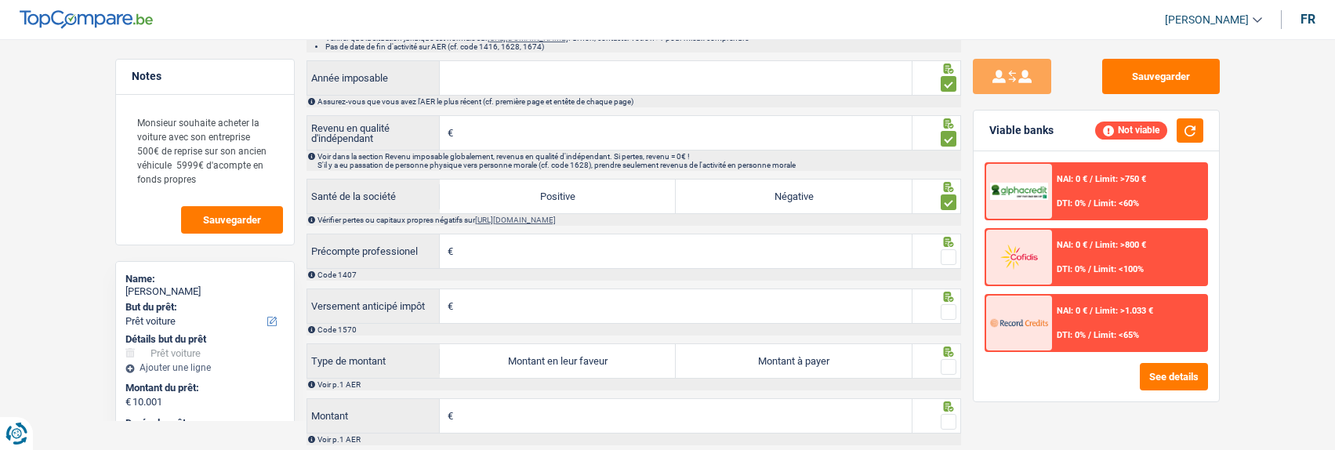
click at [941, 261] on span at bounding box center [949, 257] width 16 height 16
click at [0, 0] on input "radio" at bounding box center [0, 0] width 0 height 0
drag, startPoint x: 946, startPoint y: 314, endPoint x: 949, endPoint y: 329, distance: 15.9
click at [946, 318] on span at bounding box center [949, 312] width 16 height 16
click at [0, 0] on input "radio" at bounding box center [0, 0] width 0 height 0
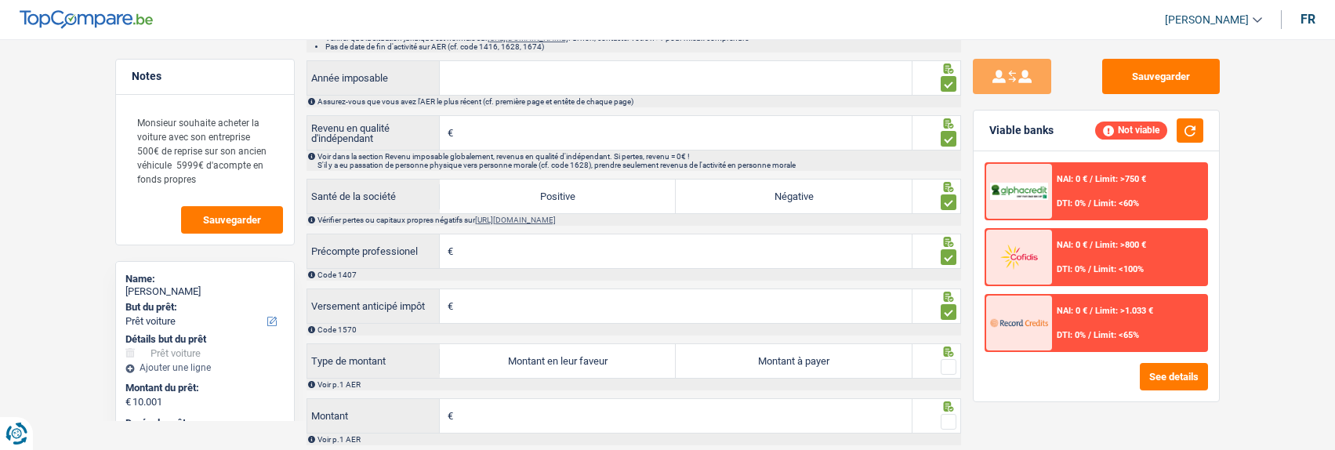
click at [949, 370] on span at bounding box center [949, 367] width 16 height 16
click at [0, 0] on input "radio" at bounding box center [0, 0] width 0 height 0
click at [950, 420] on span at bounding box center [949, 422] width 16 height 16
click at [0, 0] on input "radio" at bounding box center [0, 0] width 0 height 0
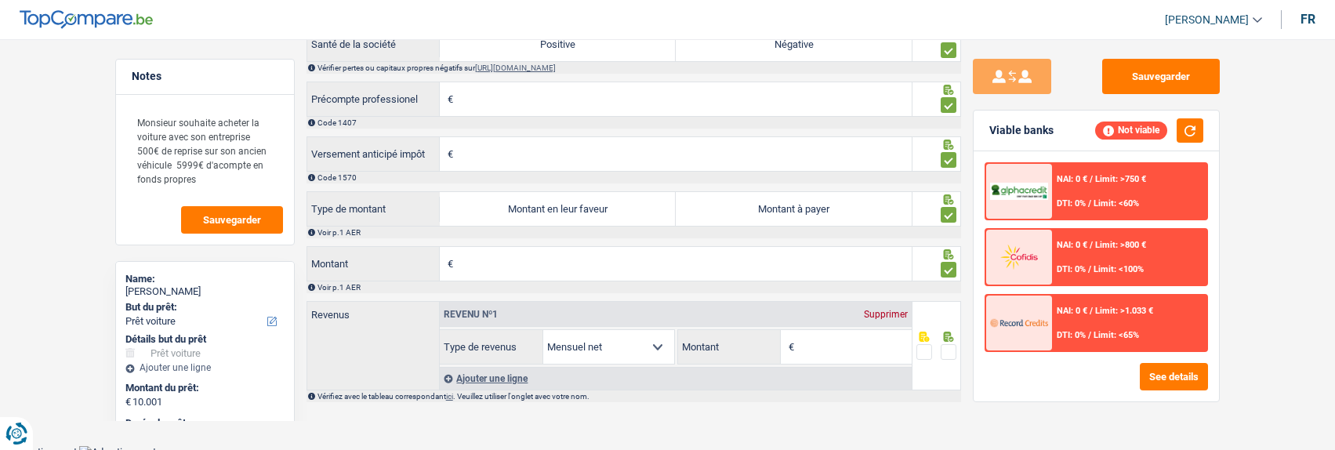
scroll to position [1341, 0]
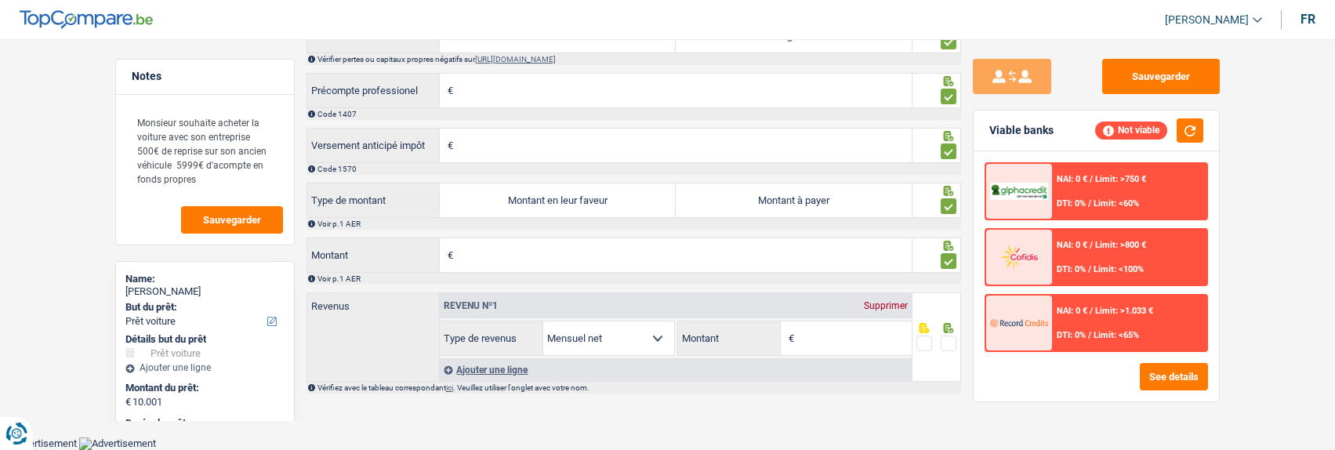
click at [950, 340] on span at bounding box center [949, 344] width 16 height 16
click at [0, 0] on input "radio" at bounding box center [0, 0] width 0 height 0
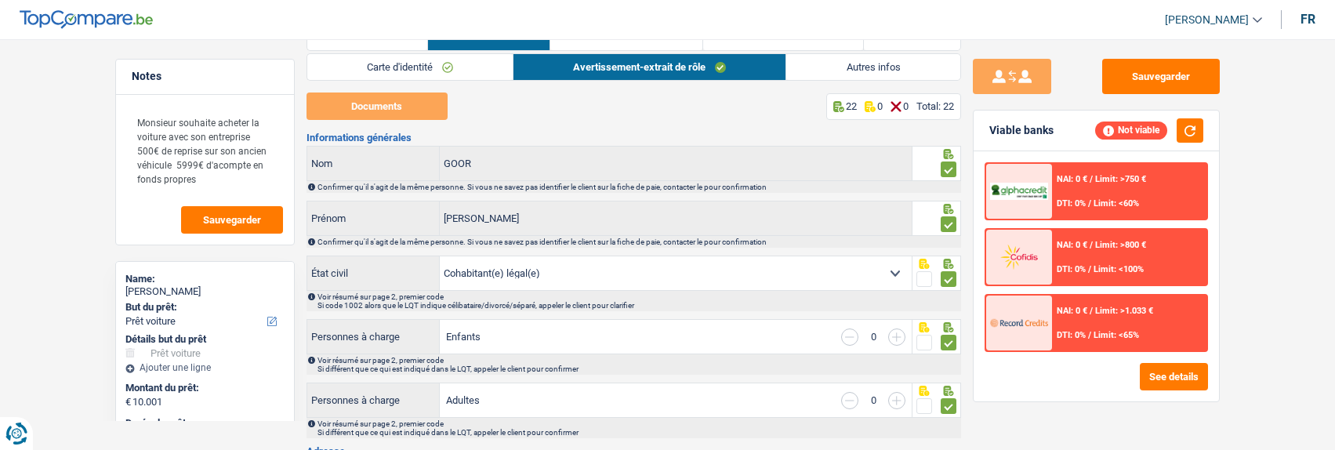
scroll to position [0, 0]
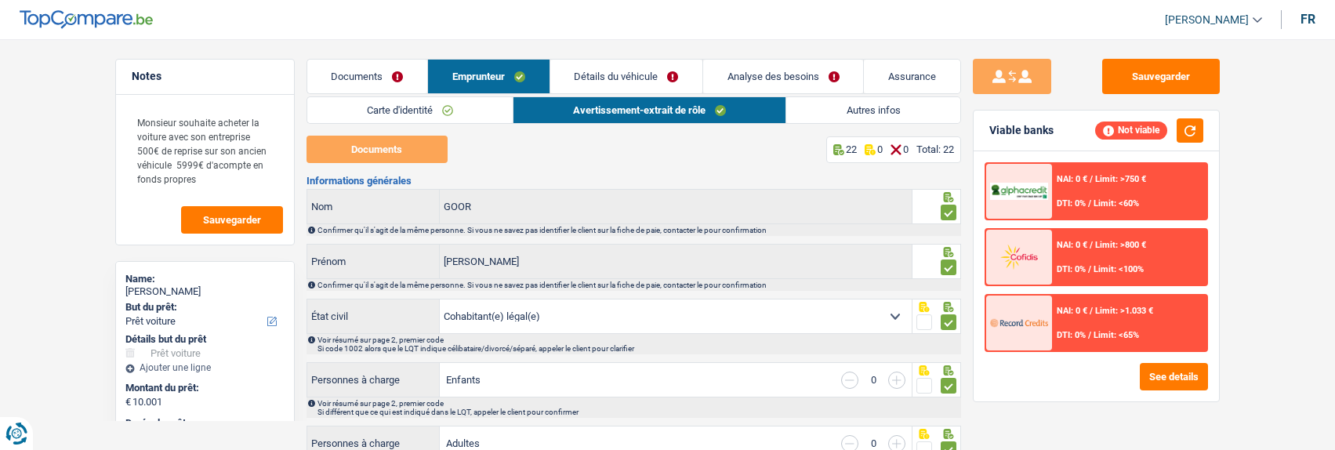
click at [649, 78] on link "Détails du véhicule" at bounding box center [626, 77] width 152 height 34
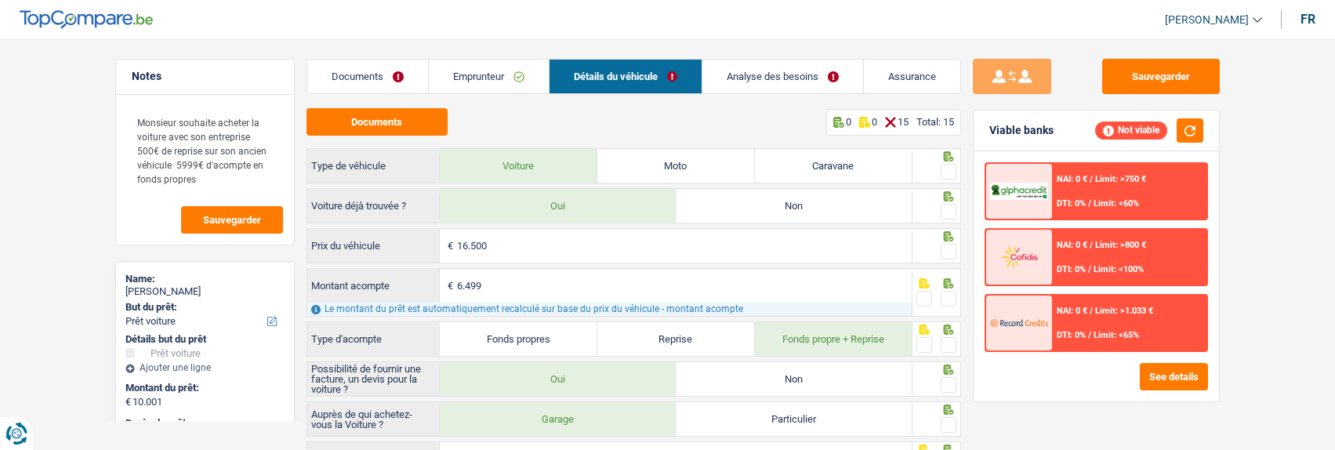
click at [942, 168] on span at bounding box center [949, 172] width 16 height 16
click at [0, 0] on input "radio" at bounding box center [0, 0] width 0 height 0
click at [945, 209] on span at bounding box center [949, 212] width 16 height 16
click at [0, 0] on input "radio" at bounding box center [0, 0] width 0 height 0
click at [951, 250] on span at bounding box center [949, 252] width 16 height 16
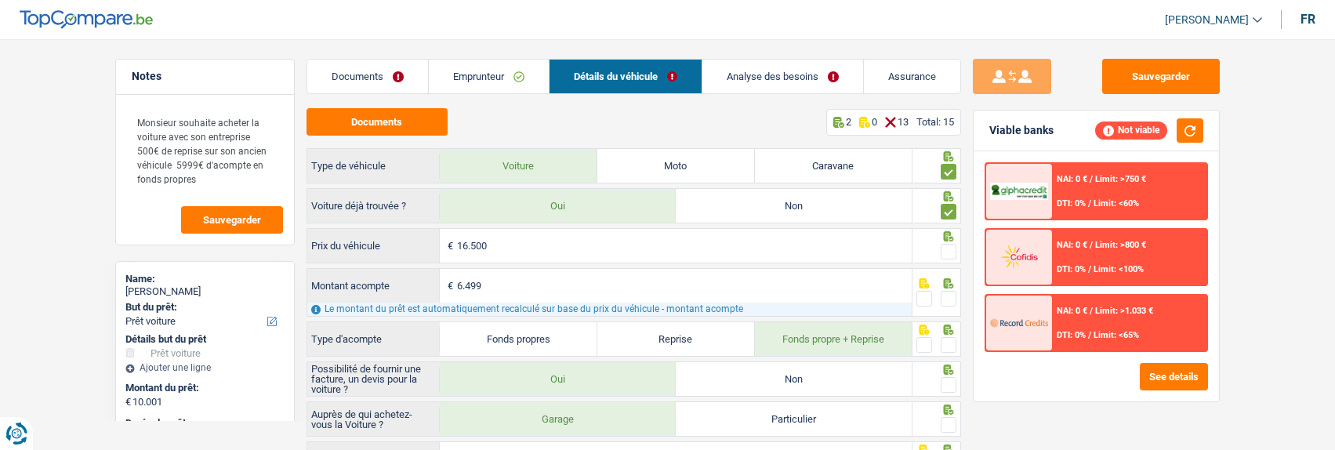
click at [0, 0] on input "radio" at bounding box center [0, 0] width 0 height 0
click at [944, 291] on span at bounding box center [949, 299] width 16 height 16
click at [0, 0] on input "radio" at bounding box center [0, 0] width 0 height 0
drag, startPoint x: 949, startPoint y: 341, endPoint x: 946, endPoint y: 358, distance: 17.4
click at [949, 342] on span at bounding box center [949, 345] width 16 height 16
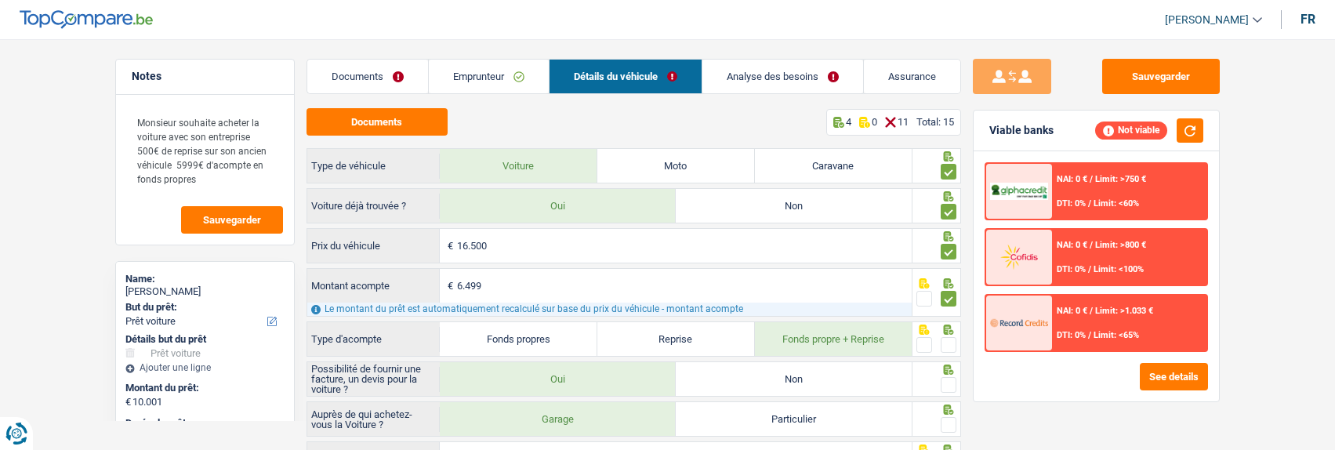
click at [0, 0] on input "radio" at bounding box center [0, 0] width 0 height 0
click at [949, 379] on span at bounding box center [949, 385] width 16 height 16
click at [0, 0] on input "radio" at bounding box center [0, 0] width 0 height 0
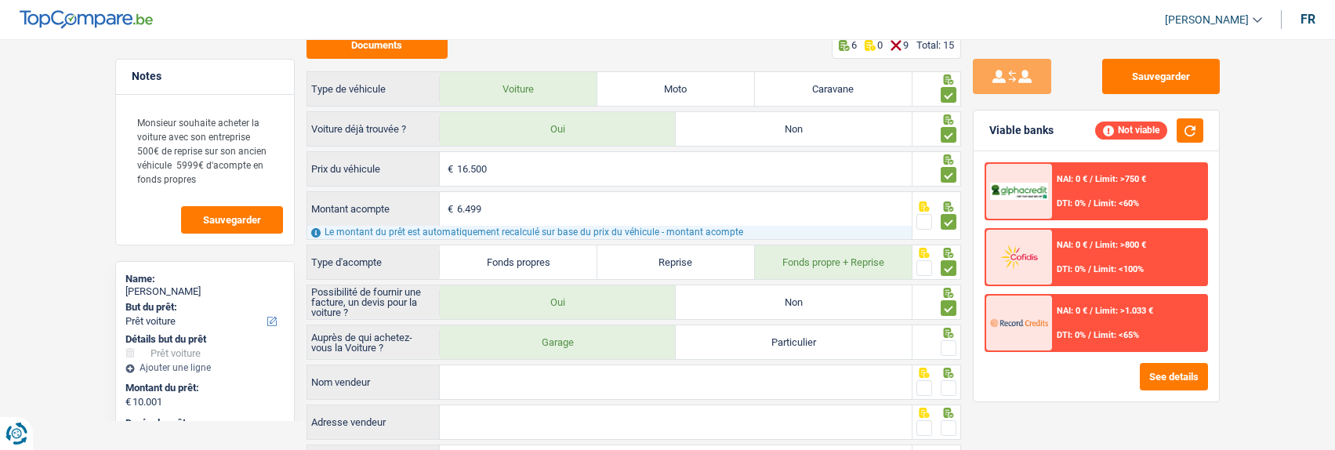
scroll to position [235, 0]
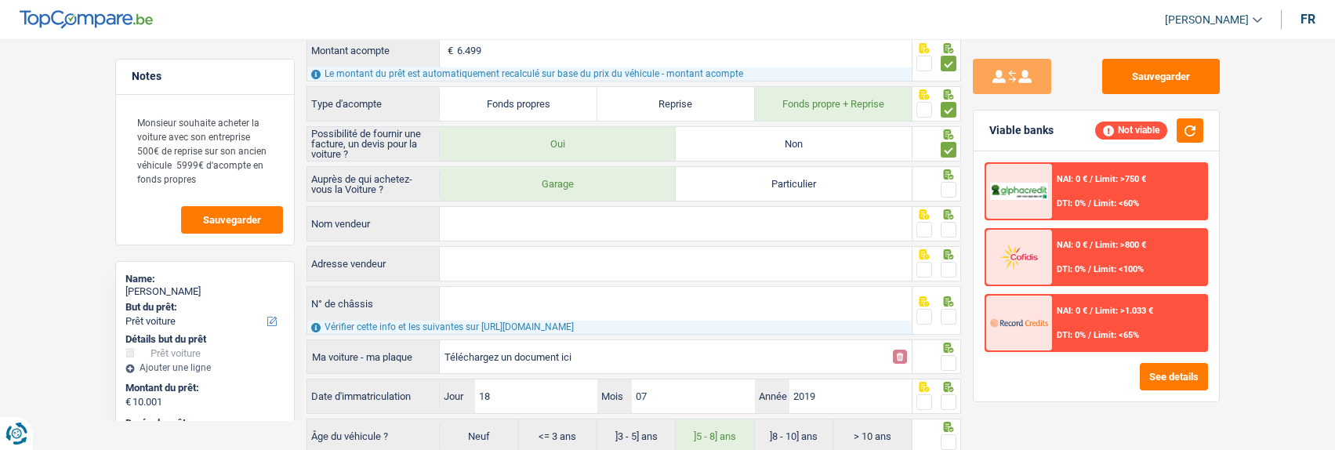
drag, startPoint x: 942, startPoint y: 187, endPoint x: 944, endPoint y: 222, distance: 35.3
click at [943, 188] on span at bounding box center [949, 190] width 16 height 16
click at [0, 0] on input "radio" at bounding box center [0, 0] width 0 height 0
drag, startPoint x: 944, startPoint y: 229, endPoint x: 948, endPoint y: 260, distance: 31.6
click at [944, 231] on span at bounding box center [949, 230] width 16 height 16
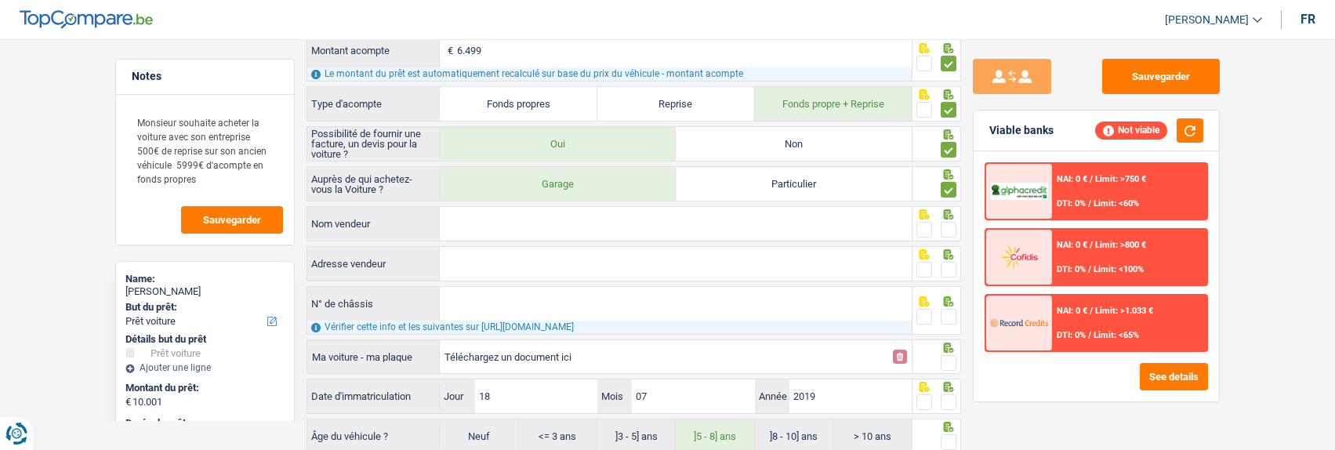
click at [0, 0] on input "radio" at bounding box center [0, 0] width 0 height 0
click at [949, 270] on span at bounding box center [949, 270] width 16 height 16
click at [0, 0] on input "radio" at bounding box center [0, 0] width 0 height 0
click at [953, 309] on span at bounding box center [949, 317] width 16 height 16
click at [0, 0] on input "radio" at bounding box center [0, 0] width 0 height 0
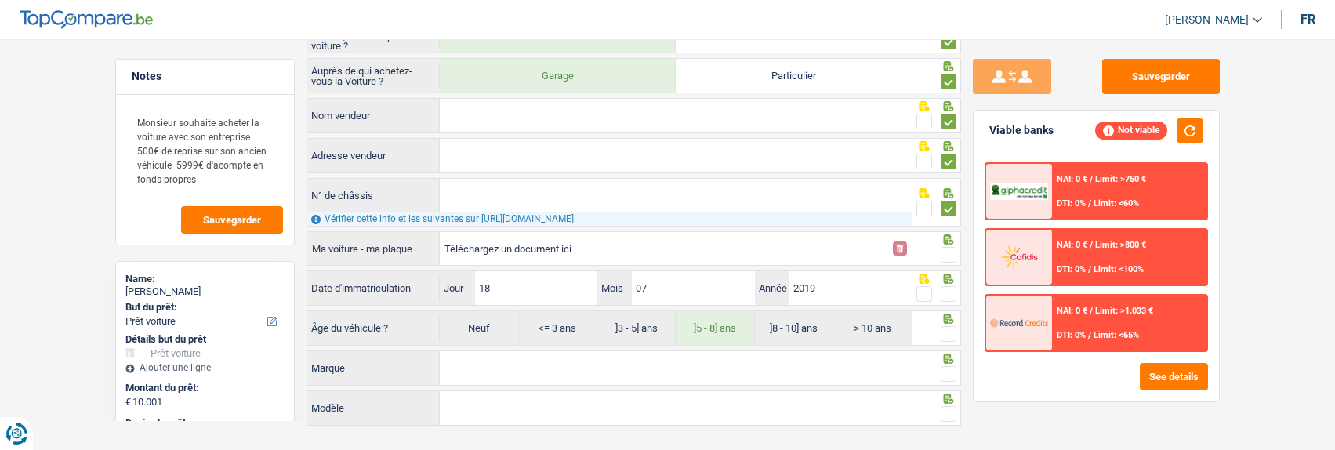
scroll to position [368, 0]
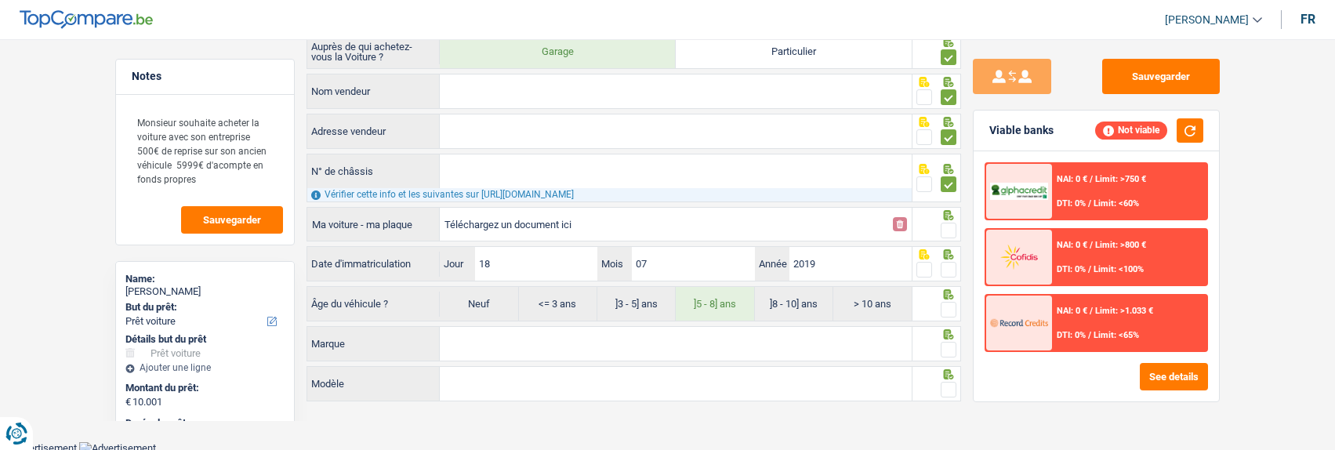
drag, startPoint x: 945, startPoint y: 232, endPoint x: 950, endPoint y: 252, distance: 21.1
click at [945, 234] on span at bounding box center [949, 231] width 16 height 16
click at [0, 0] on input "radio" at bounding box center [0, 0] width 0 height 0
click at [953, 266] on span at bounding box center [949, 270] width 16 height 16
click at [0, 0] on input "radio" at bounding box center [0, 0] width 0 height 0
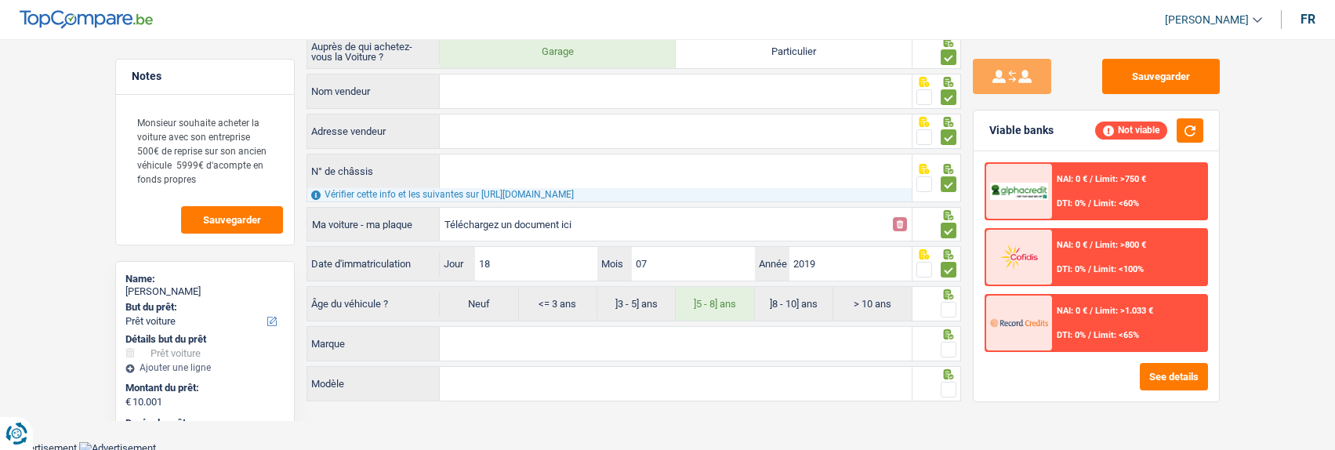
drag, startPoint x: 953, startPoint y: 303, endPoint x: 952, endPoint y: 315, distance: 11.9
click at [953, 304] on span at bounding box center [949, 310] width 16 height 16
click at [0, 0] on input "radio" at bounding box center [0, 0] width 0 height 0
drag, startPoint x: 952, startPoint y: 340, endPoint x: 956, endPoint y: 374, distance: 33.9
click at [952, 346] on span at bounding box center [949, 350] width 16 height 16
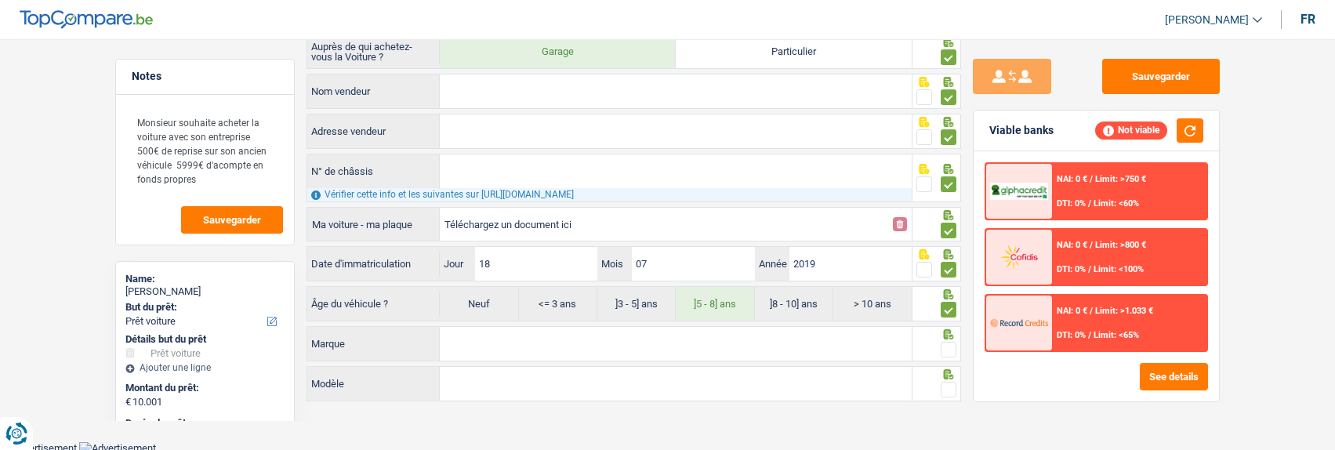
click at [0, 0] on input "radio" at bounding box center [0, 0] width 0 height 0
drag, startPoint x: 949, startPoint y: 389, endPoint x: 953, endPoint y: 369, distance: 20.2
click at [949, 388] on span at bounding box center [949, 390] width 16 height 16
click at [0, 0] on input "radio" at bounding box center [0, 0] width 0 height 0
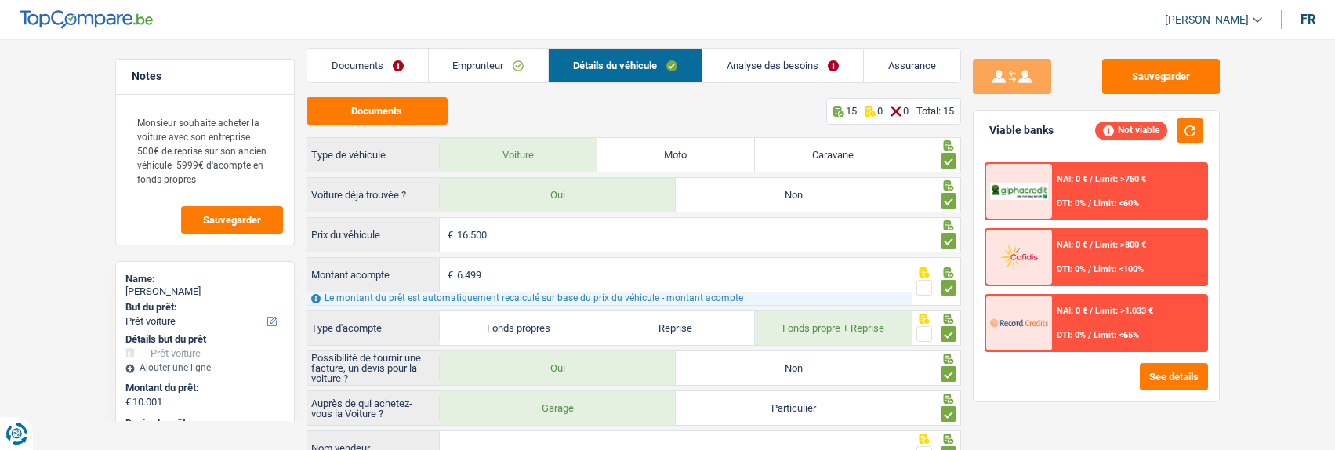
scroll to position [0, 0]
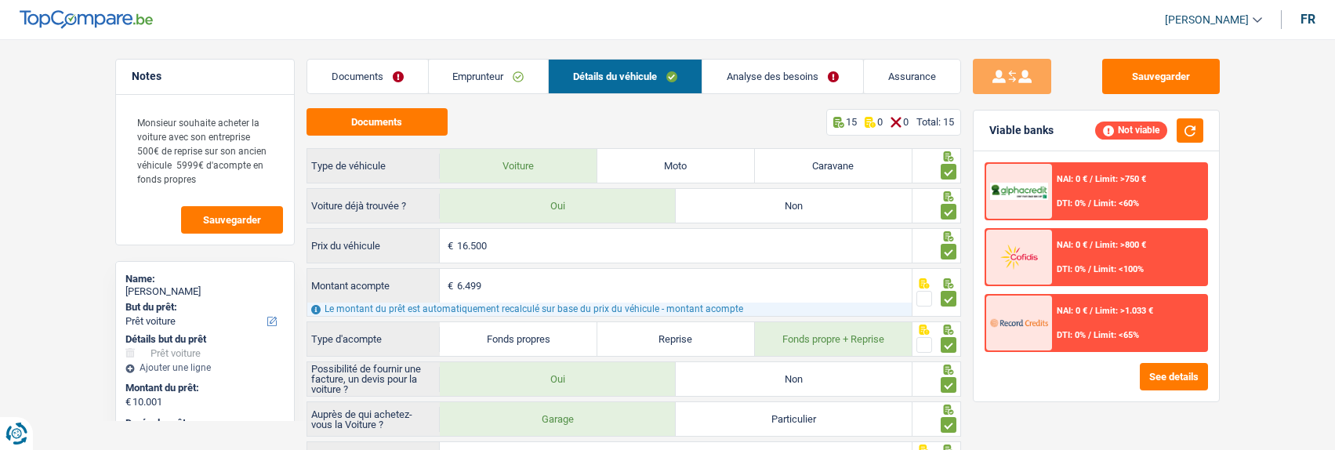
click at [836, 81] on link "Analyse des besoins" at bounding box center [783, 77] width 161 height 34
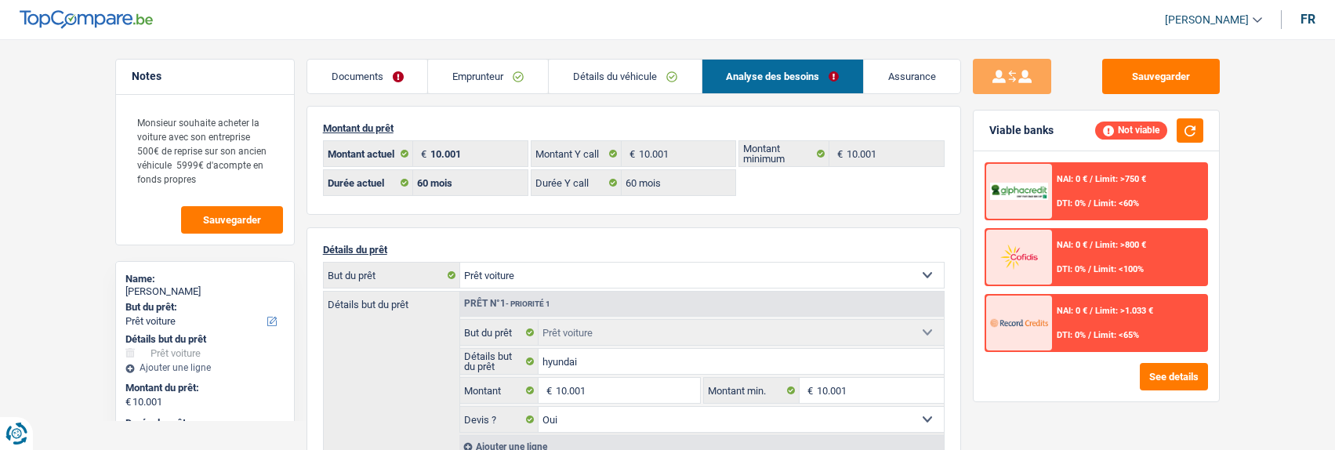
click at [390, 77] on link "Documents" at bounding box center [367, 77] width 121 height 34
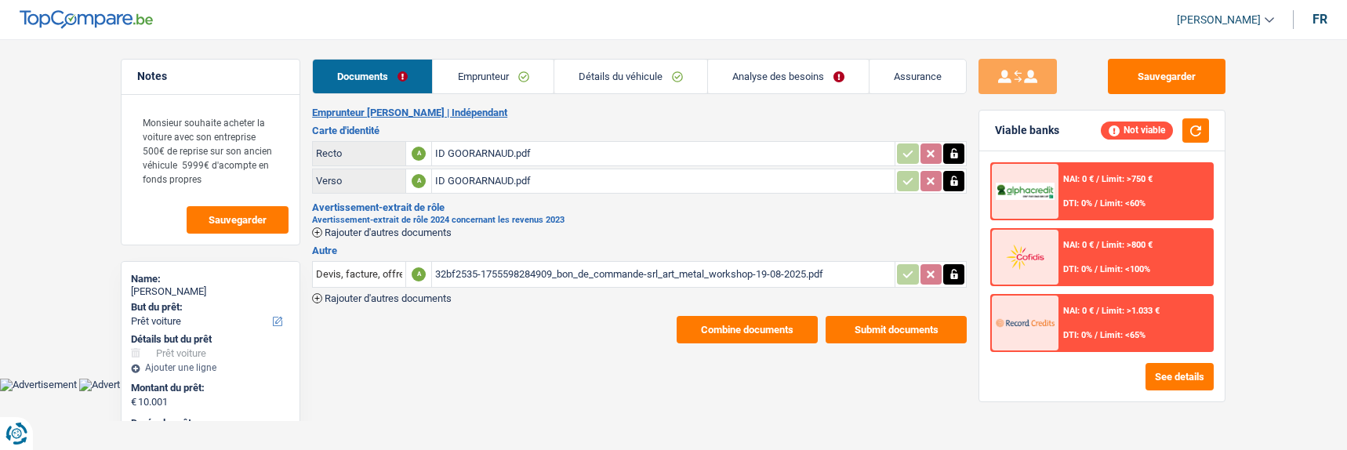
click at [761, 321] on button "Combine documents" at bounding box center [747, 329] width 141 height 27
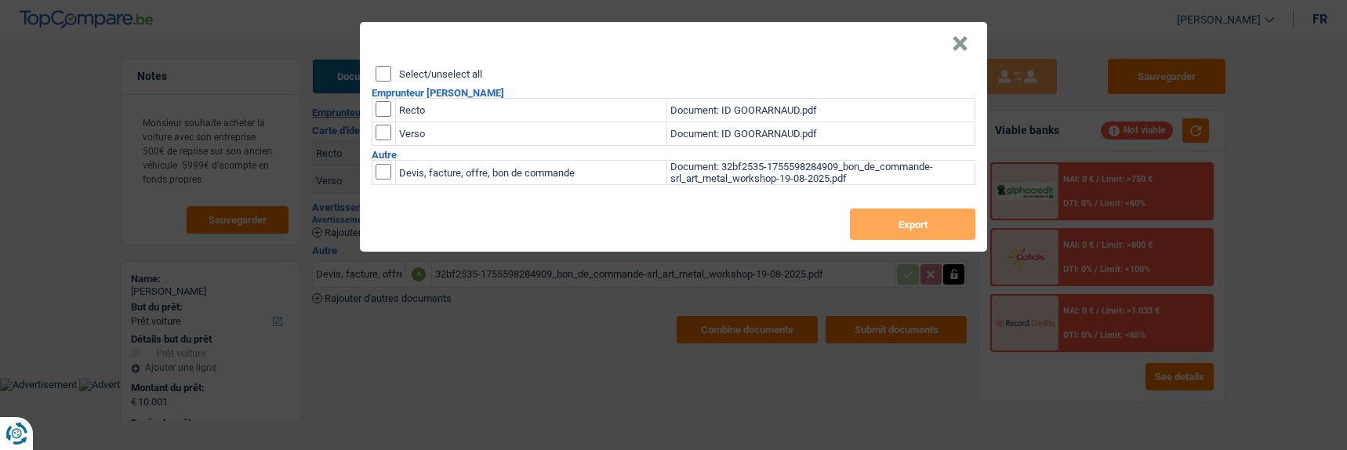
click at [388, 67] on input "Select/unselect all" at bounding box center [384, 74] width 16 height 16
checkbox input "true"
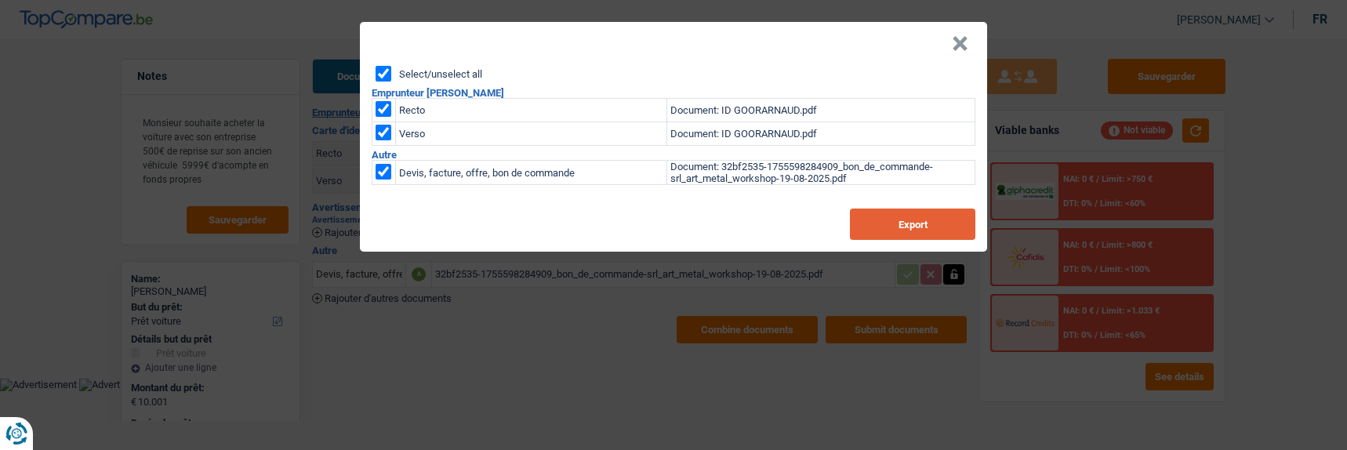
click at [919, 222] on button "Export" at bounding box center [912, 224] width 125 height 31
drag, startPoint x: 965, startPoint y: 30, endPoint x: 912, endPoint y: 46, distance: 55.8
click at [967, 36] on button "×" at bounding box center [960, 44] width 16 height 16
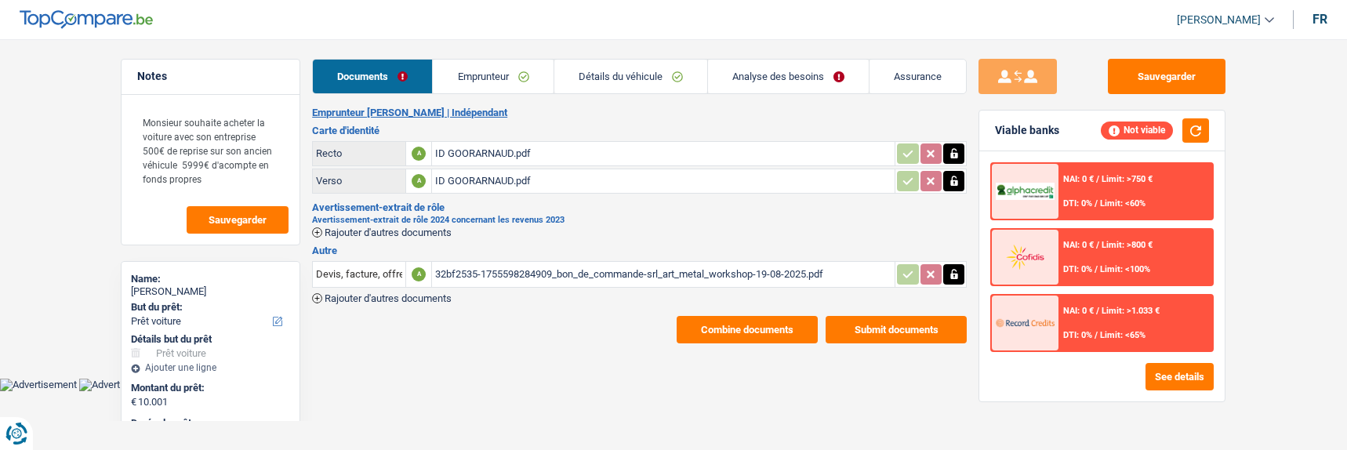
click at [573, 263] on div "32bf2535-1755598284909_bon_de_commande-srl_art_metal_workshop-19-08-2025.pdf" at bounding box center [663, 275] width 456 height 24
click at [318, 227] on icon "button" at bounding box center [317, 231] width 9 height 9
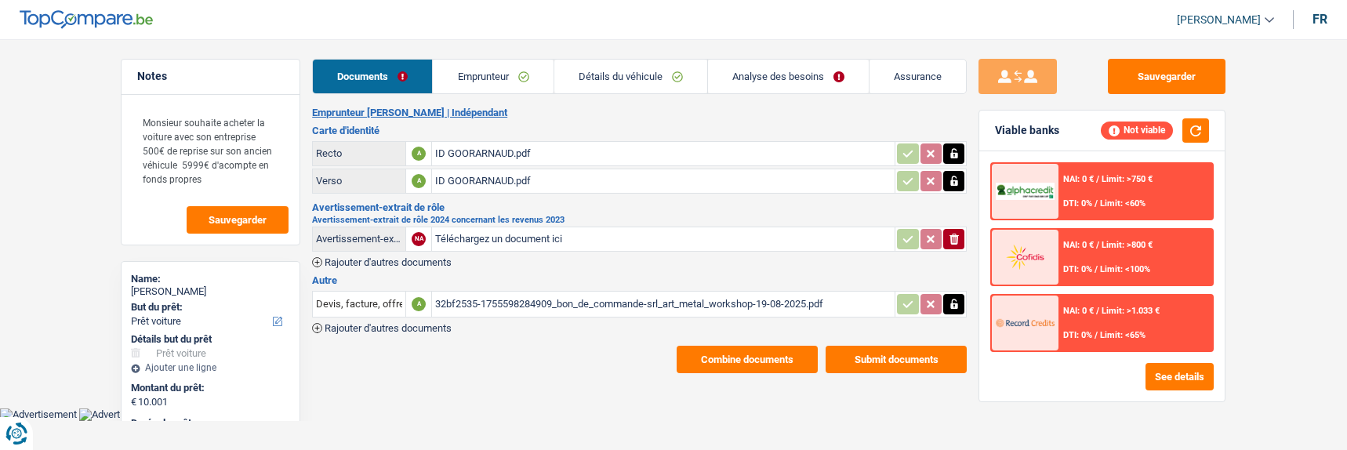
click at [475, 231] on input "Téléchargez un document ici" at bounding box center [663, 239] width 456 height 24
type input "C:\fakepath\Registre UBO.pdf"
click at [346, 324] on span "Rajouter d'autres documents" at bounding box center [388, 328] width 127 height 10
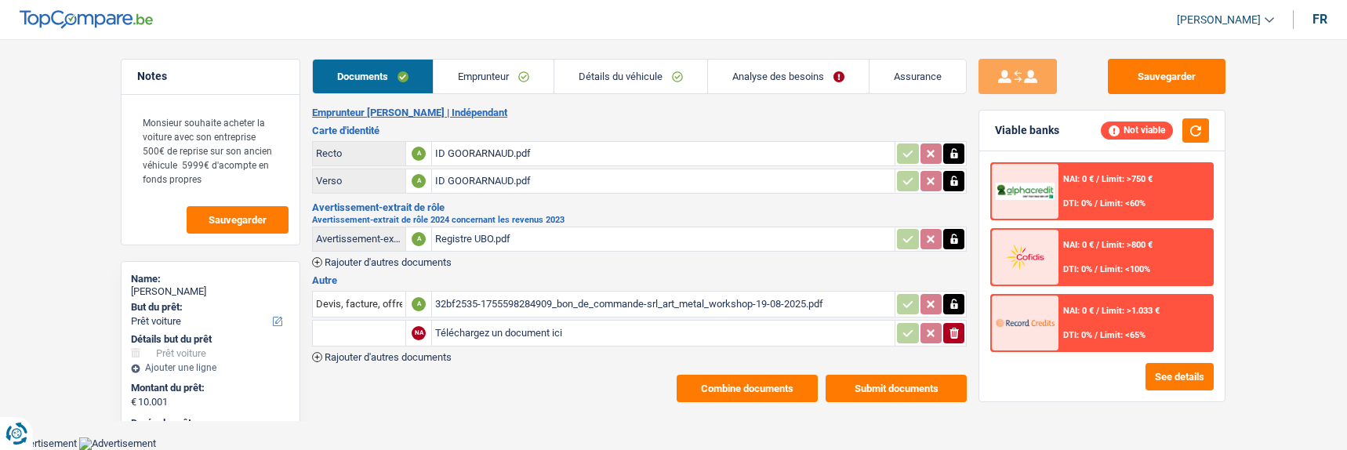
click at [343, 353] on span "Rajouter d'autres documents" at bounding box center [388, 357] width 127 height 10
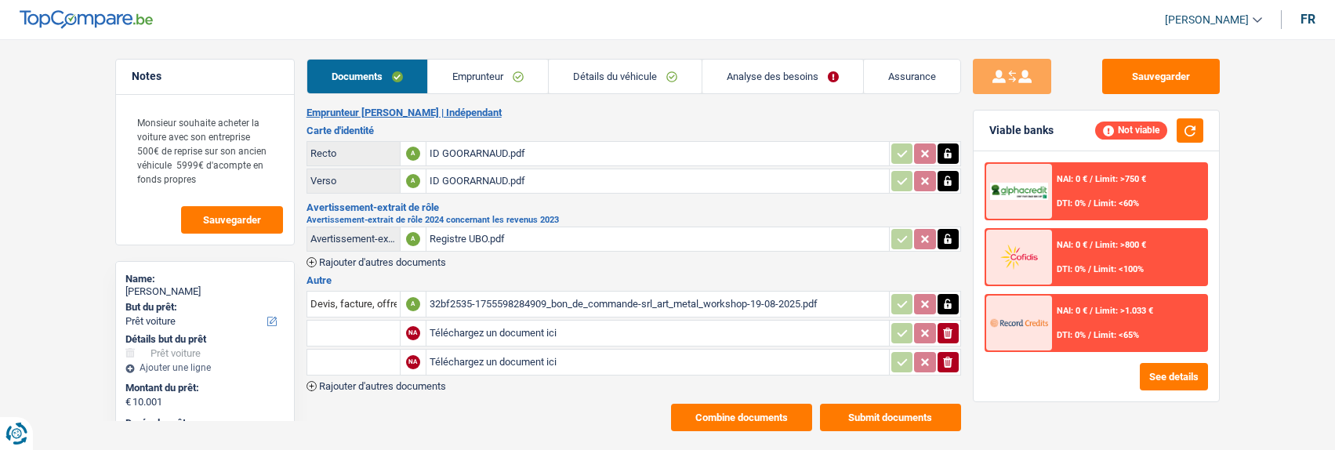
click at [349, 381] on span "Rajouter d'autres documents" at bounding box center [382, 386] width 127 height 10
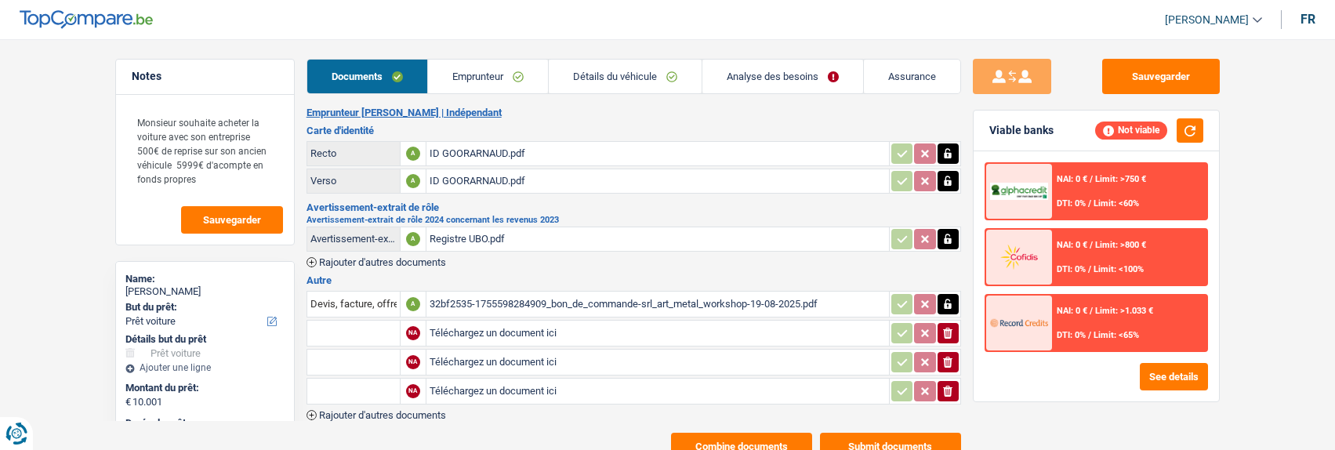
click at [467, 327] on input "Téléchargez un document ici" at bounding box center [658, 333] width 456 height 24
type input "C:\fakepath\Comptes annuels internes - 2025.pdf"
click at [463, 358] on input "Téléchargez un document ici" at bounding box center [658, 362] width 456 height 24
type input "C:\fakepath\Pdf déclaration.pdf"
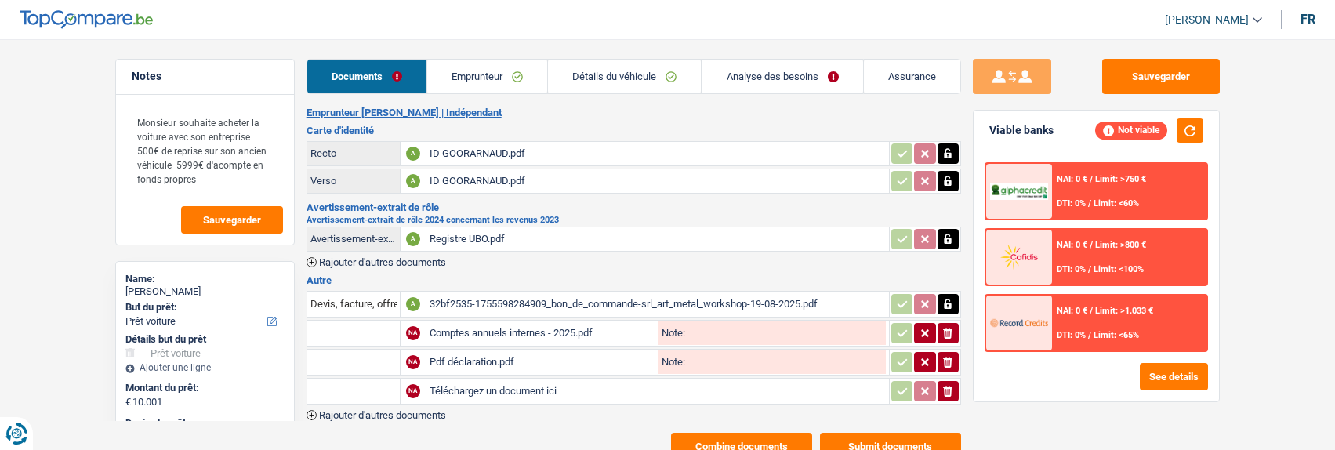
click at [362, 328] on input "text" at bounding box center [353, 333] width 86 height 25
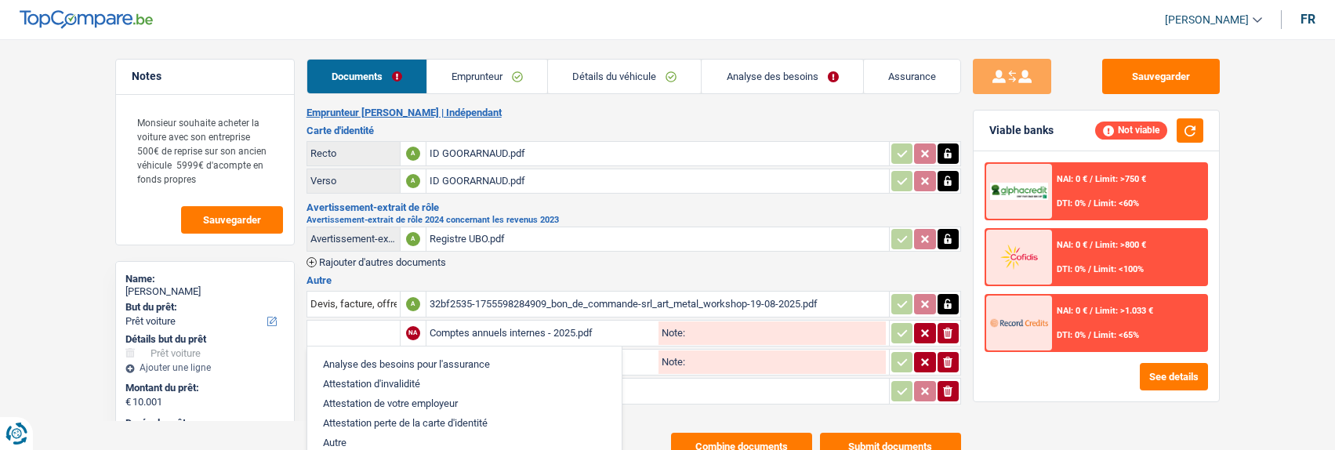
click at [342, 435] on li "Autre" at bounding box center [464, 443] width 299 height 20
type input "Autre"
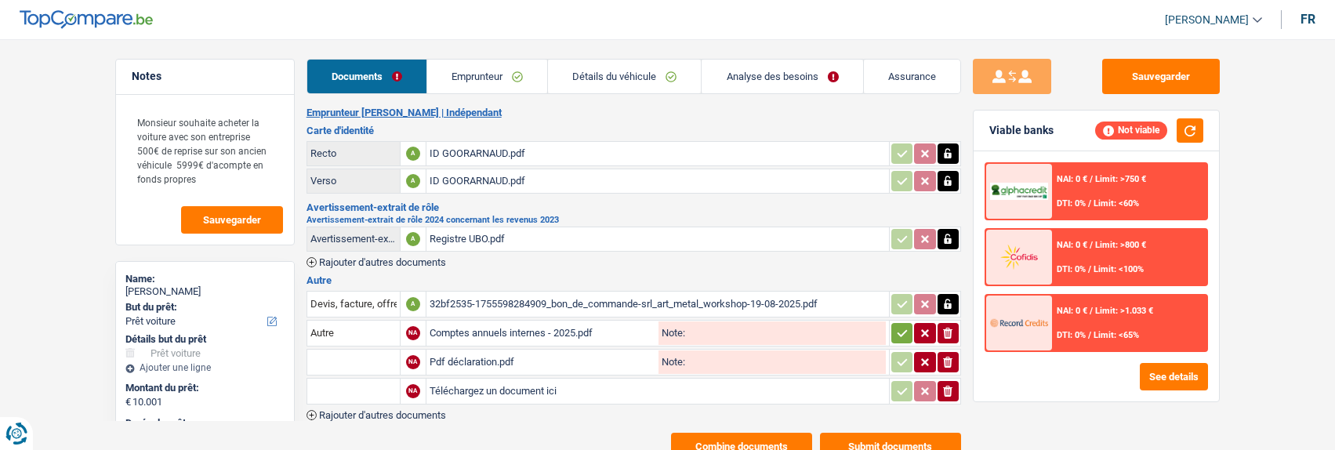
click at [357, 361] on input "text" at bounding box center [353, 362] width 86 height 25
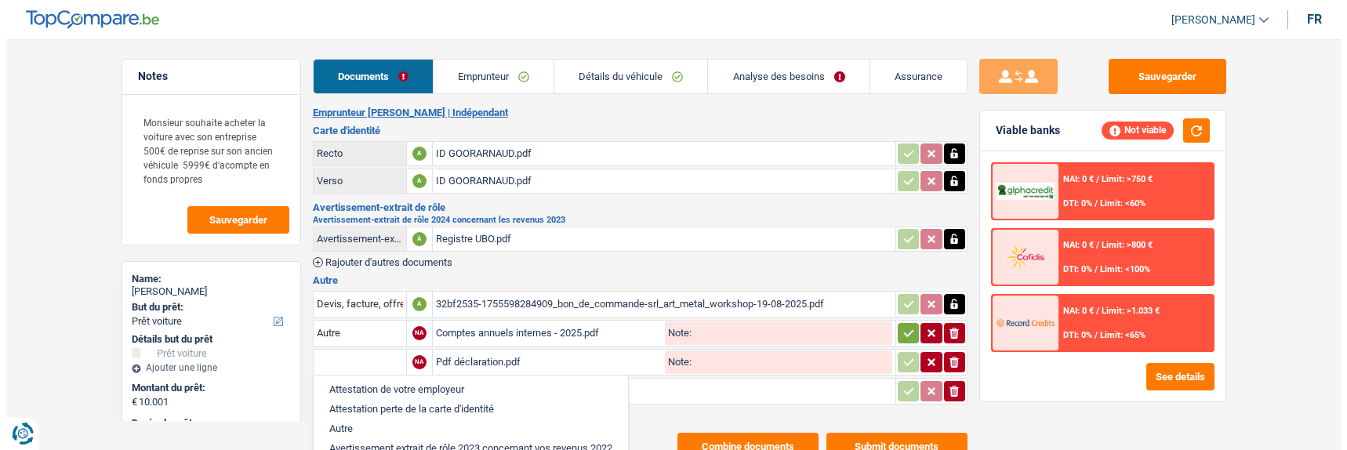
scroll to position [78, 0]
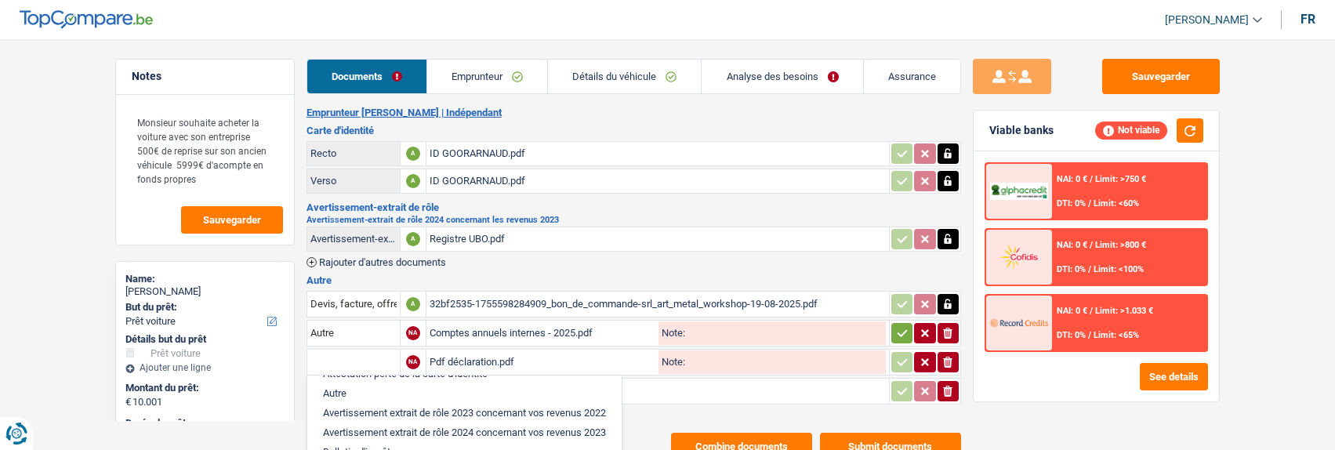
click at [351, 383] on li "Autre" at bounding box center [464, 393] width 299 height 20
type input "Autre"
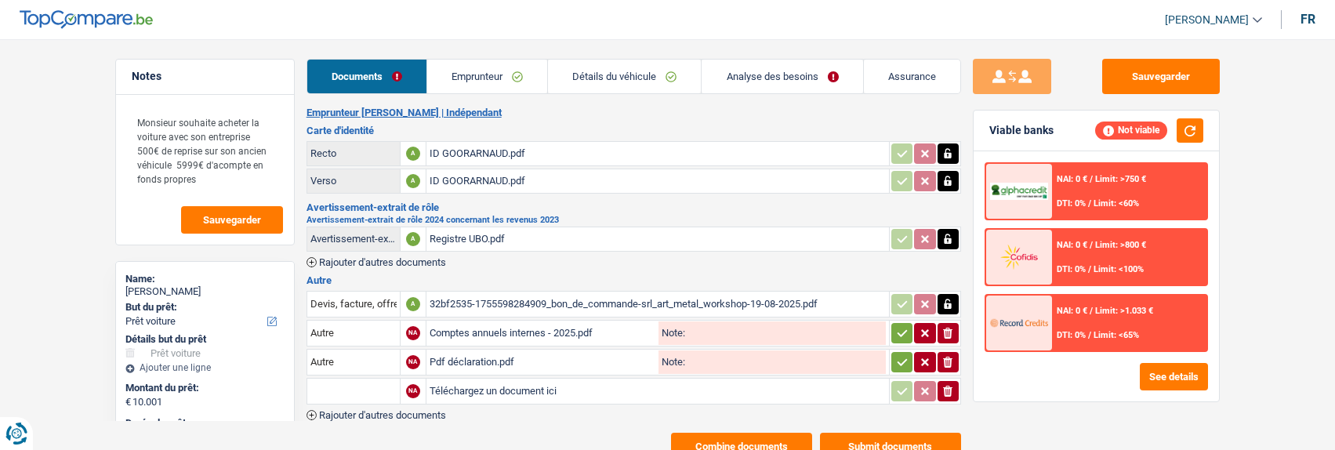
click at [724, 332] on input "Note:" at bounding box center [785, 333] width 201 height 24
type input "Comptes annuels internes"
click at [729, 358] on input "Note:" at bounding box center [785, 362] width 201 height 24
type input "déclaration"
click at [902, 354] on icon "button" at bounding box center [902, 362] width 13 height 16
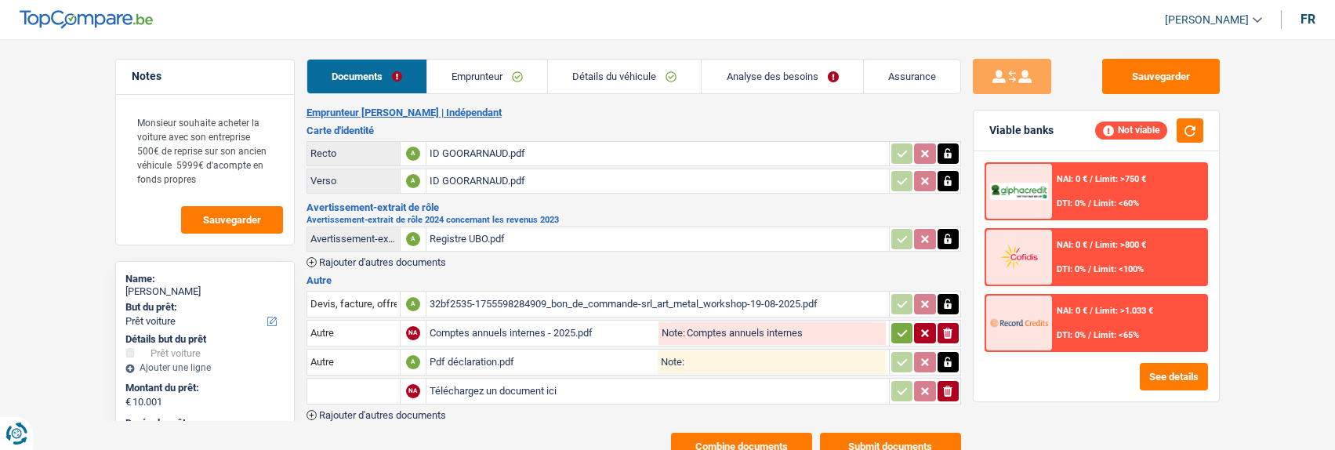
click at [901, 331] on icon "button" at bounding box center [902, 333] width 13 height 16
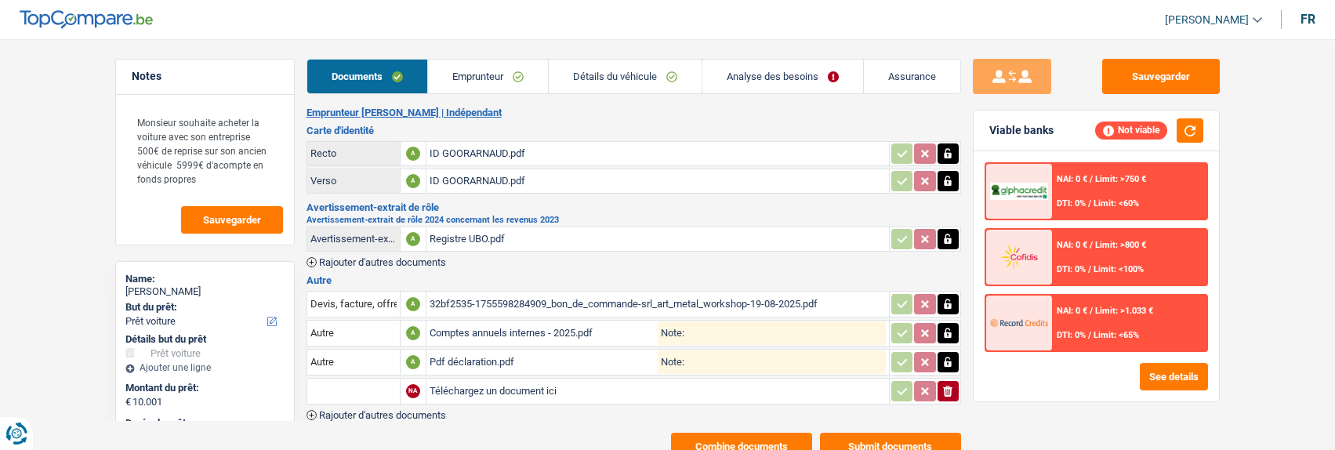
click at [953, 383] on icon "ionicons-v5-e" at bounding box center [948, 391] width 13 height 16
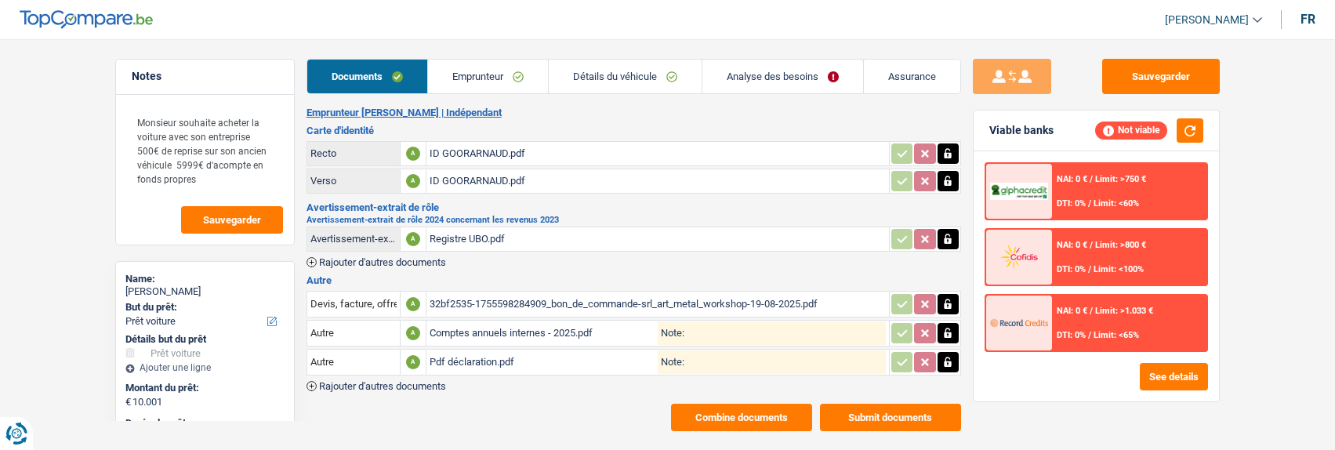
click at [768, 415] on button "Combine documents" at bounding box center [741, 417] width 141 height 27
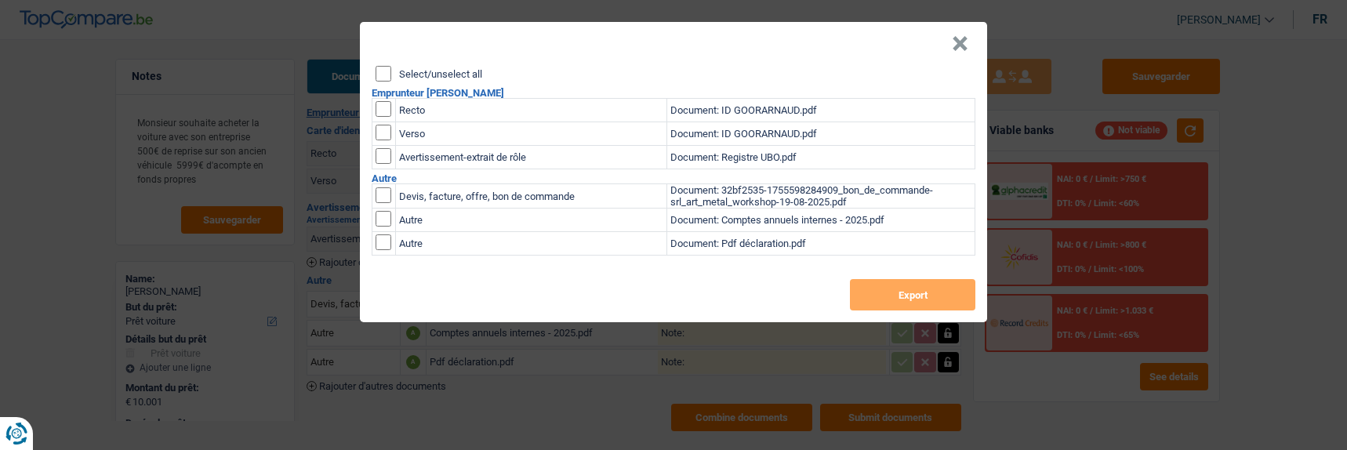
click at [385, 71] on input "Select/unselect all" at bounding box center [384, 74] width 16 height 16
checkbox input "true"
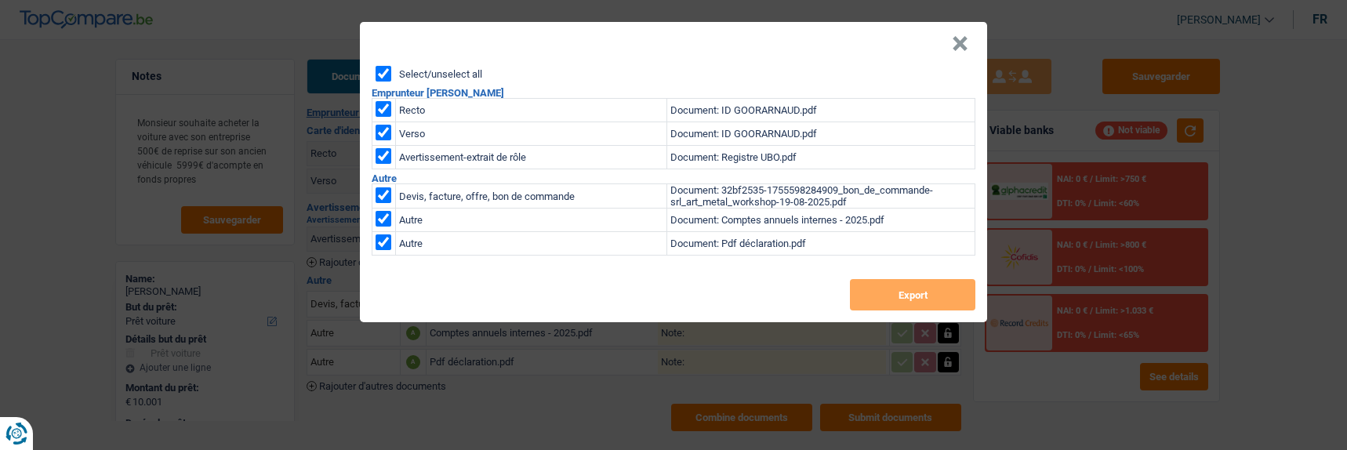
checkbox input "true"
click at [934, 283] on button "Export" at bounding box center [912, 294] width 125 height 31
